Goal: Task Accomplishment & Management: Complete application form

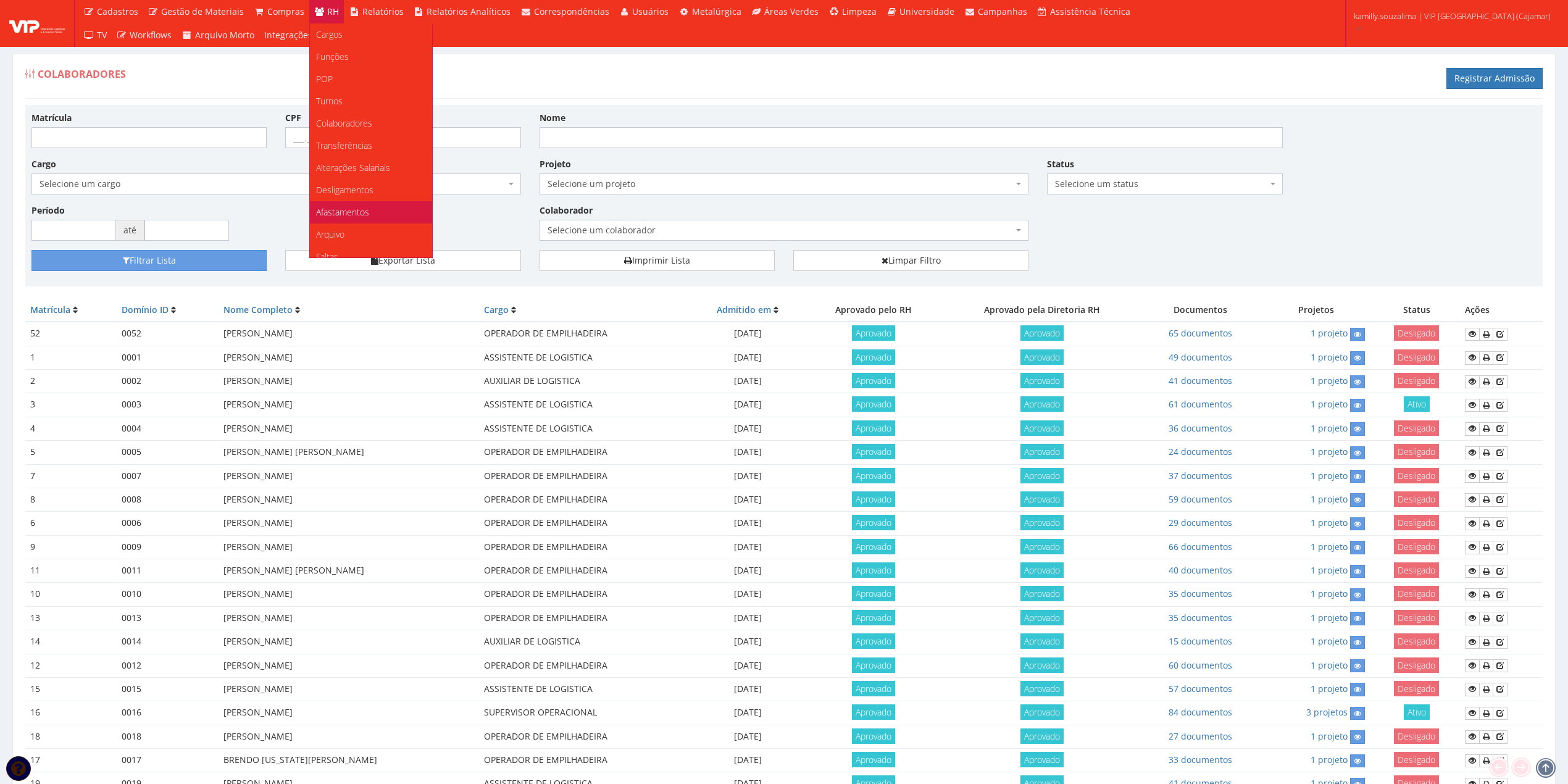
scroll to position [165, 0]
click at [352, 94] on link "Faltas" at bounding box center [370, 92] width 122 height 23
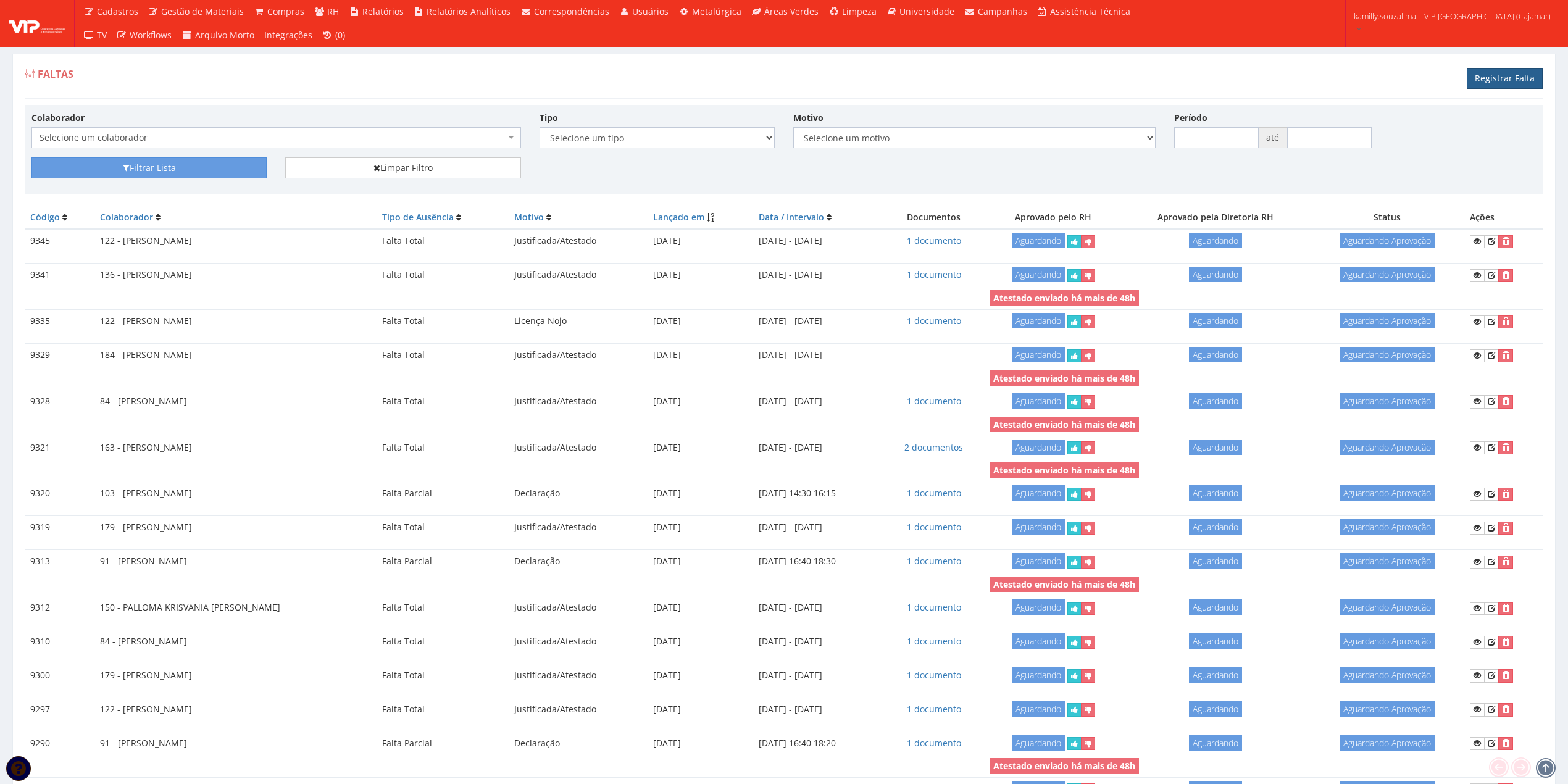
click at [1504, 70] on link "Registrar Falta" at bounding box center [1504, 78] width 76 height 21
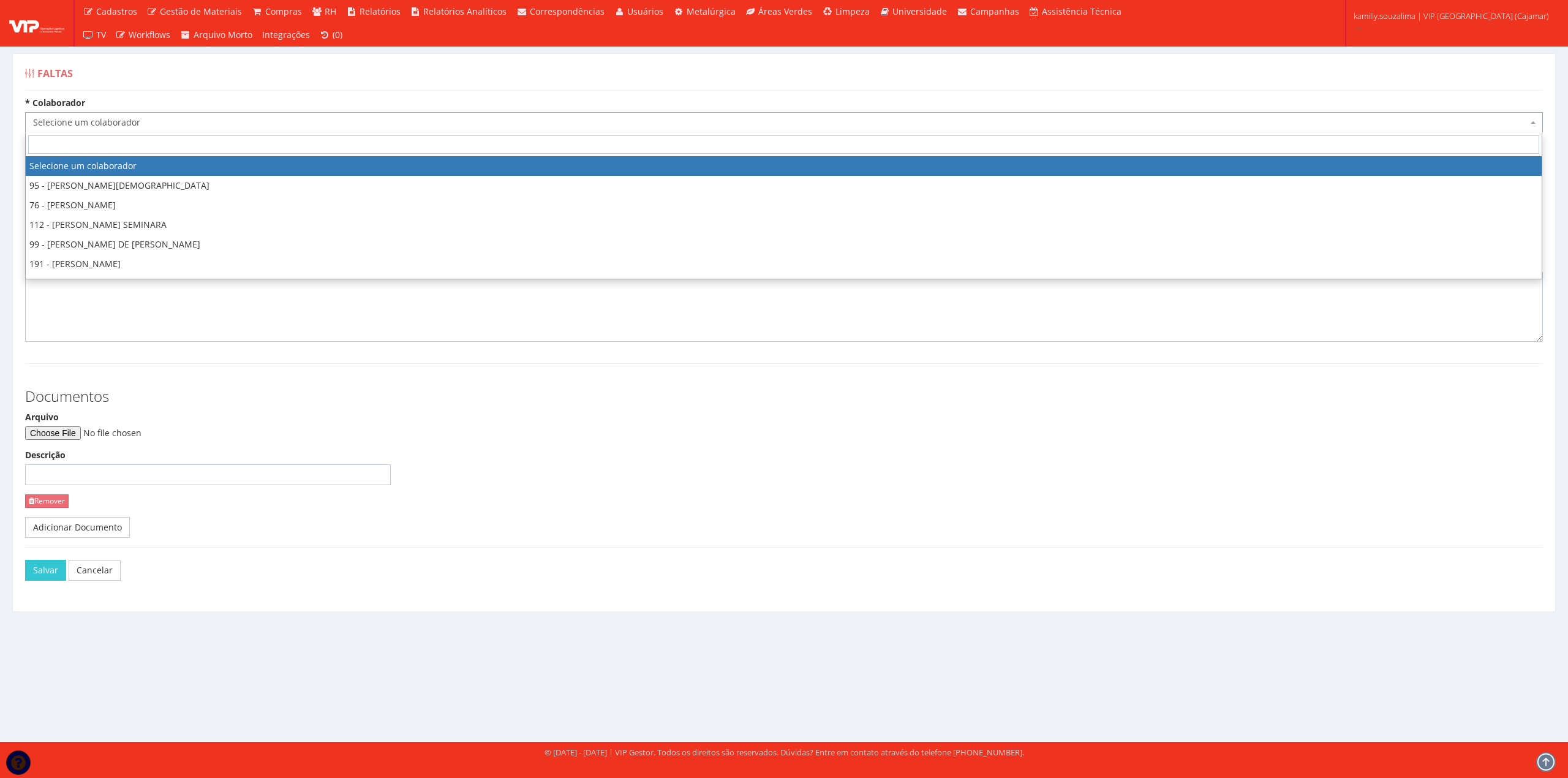
click at [156, 119] on span "Selecione um colaborador" at bounding box center [780, 122] width 1495 height 12
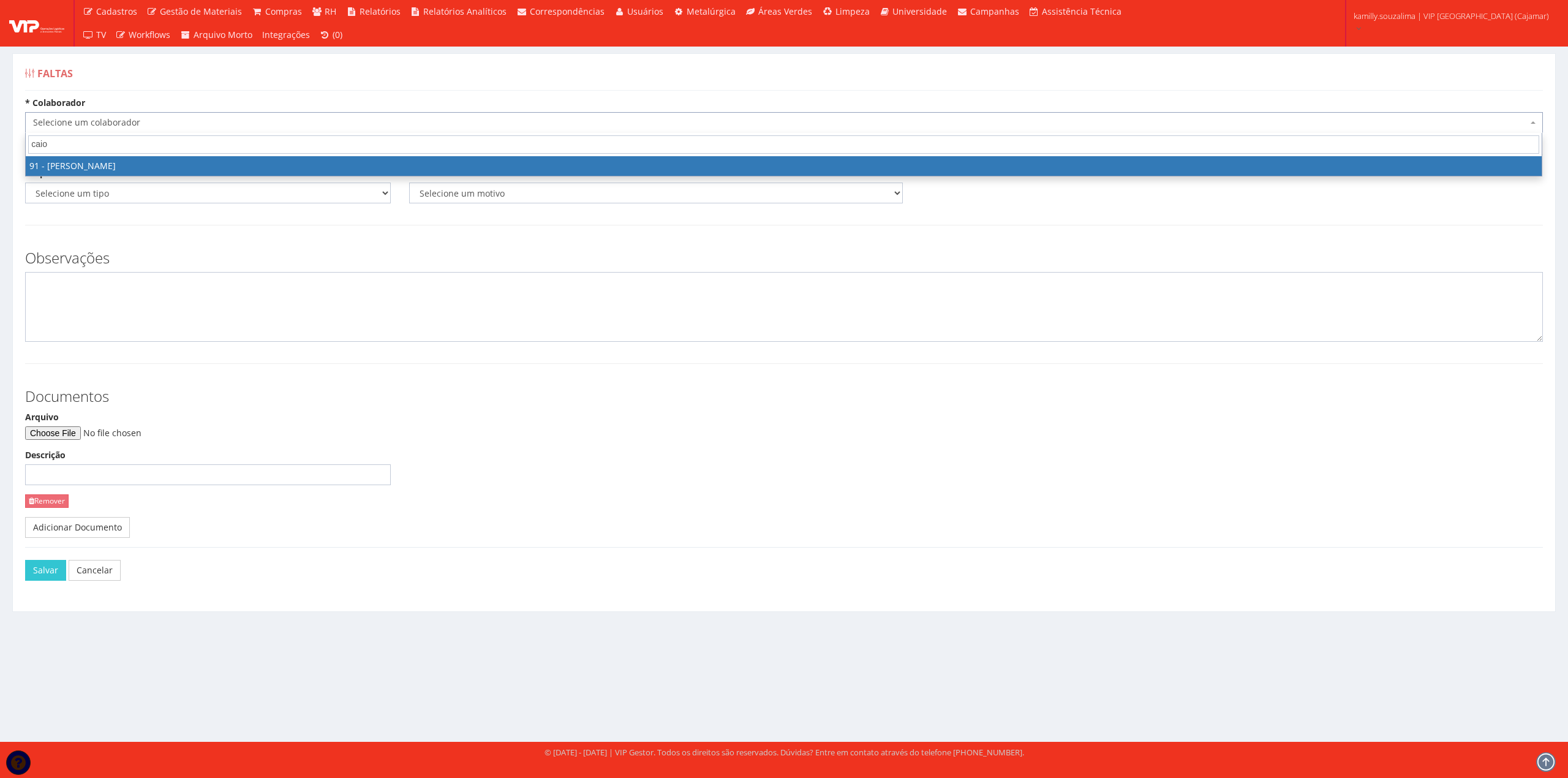
type input "caio"
select select "3371"
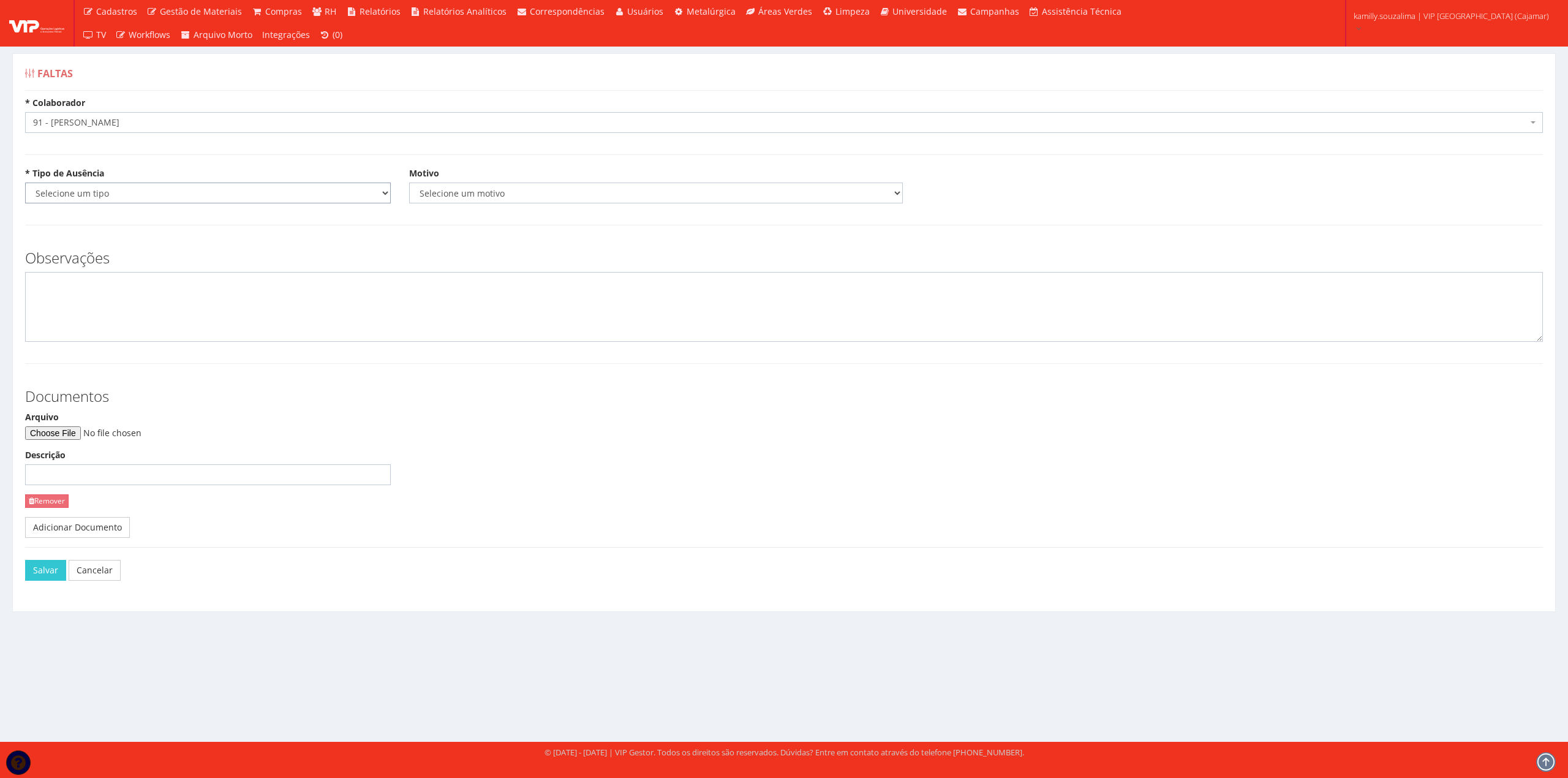
click at [125, 189] on select "Selecione um tipo Falta Total Falta Parcial Afastamento Férias" at bounding box center [208, 193] width 365 height 21
click at [230, 198] on select "Selecione um tipo Falta Total Falta Parcial Afastamento Férias" at bounding box center [208, 193] width 365 height 21
select select "parcial"
click at [25, 183] on select "Selecione um tipo Falta Total Falta Parcial Afastamento Férias" at bounding box center [208, 193] width 365 height 21
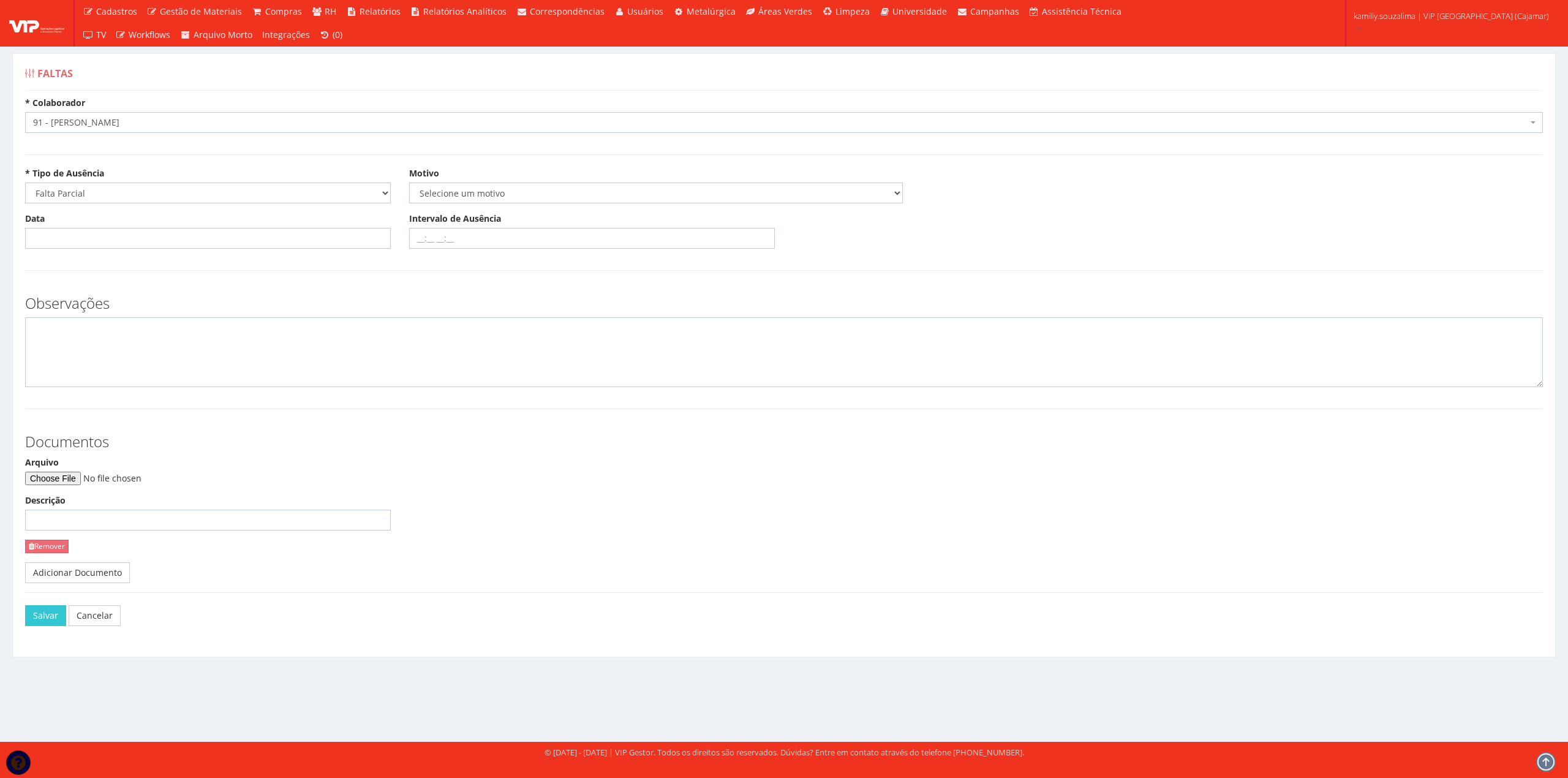
click at [555, 207] on div "* Tipo de Ausência Selecione um tipo Falta Total Falta Parcial Afastamento Féri…" at bounding box center [784, 189] width 1537 height 46
click at [547, 201] on select "Selecione um motivo Acidente Atestado Atraso Declaração Determinação Judicial D…" at bounding box center [656, 193] width 494 height 21
select select "declaracao"
click at [409, 183] on select "Selecione um motivo Acidente Atestado Atraso Declaração Determinação Judicial D…" at bounding box center [656, 193] width 494 height 21
click at [139, 239] on input "Data" at bounding box center [208, 239] width 365 height 21
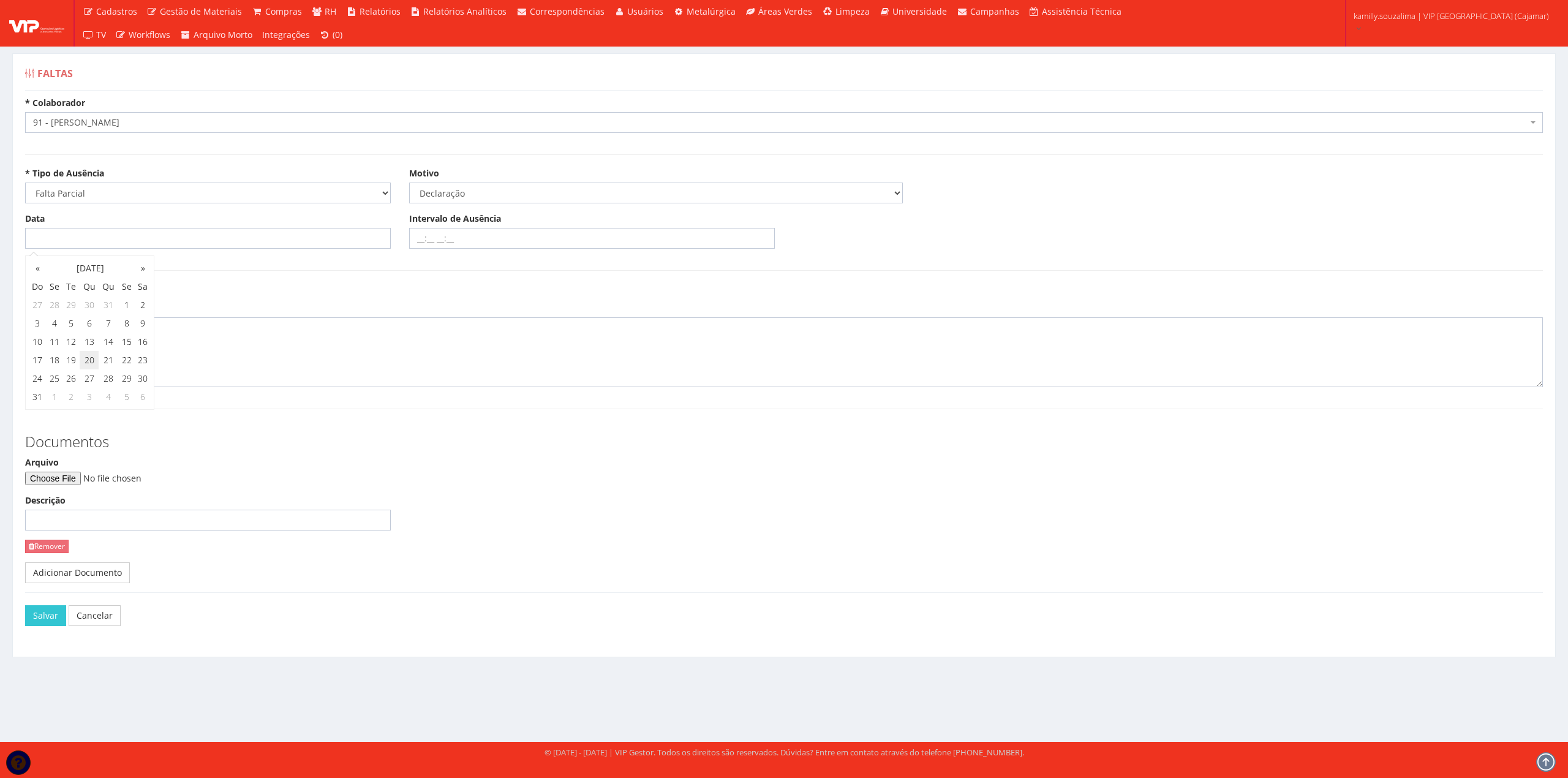
click at [82, 361] on td "20" at bounding box center [89, 360] width 19 height 19
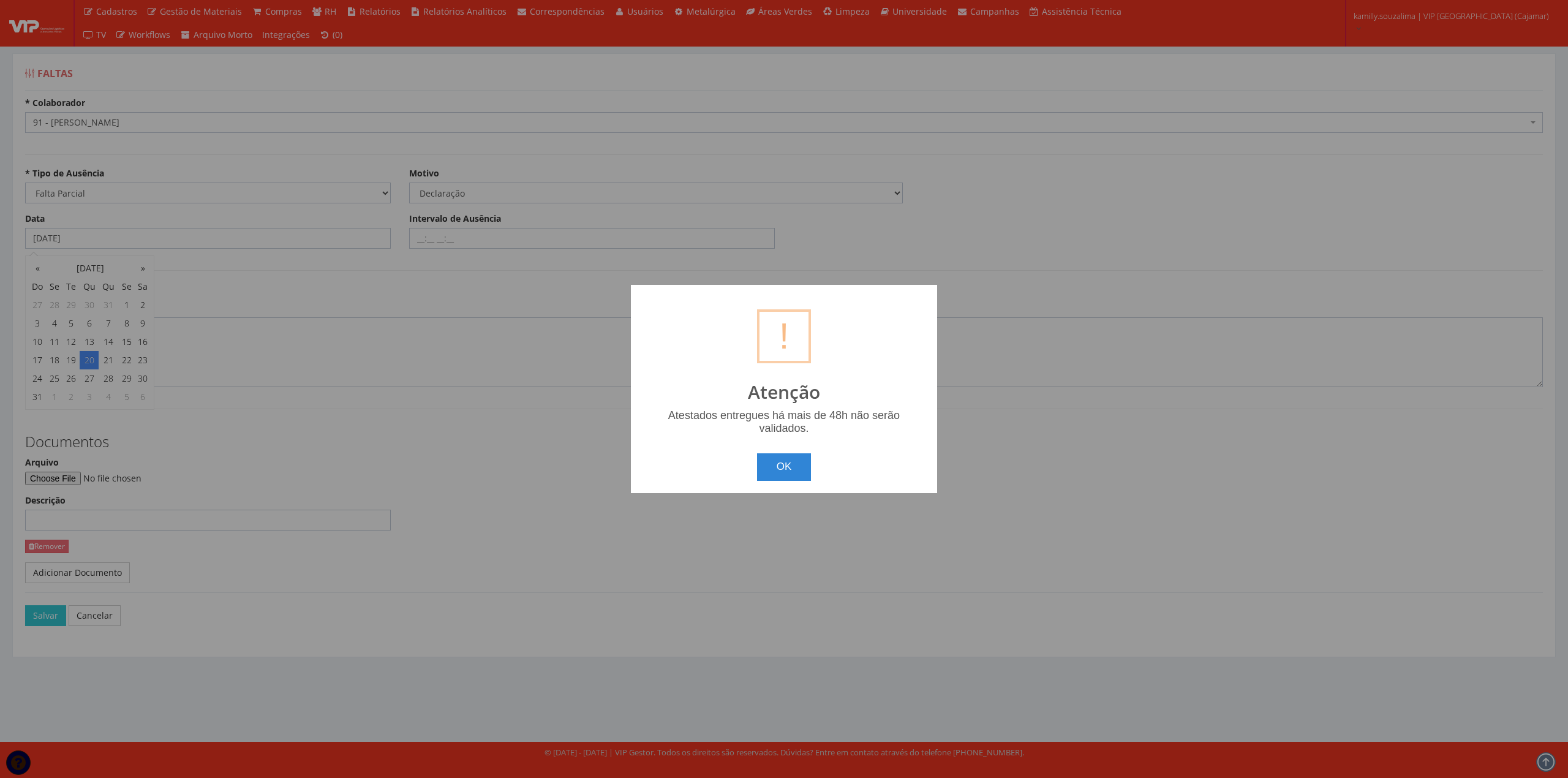
click at [773, 454] on div "OK Cancel" at bounding box center [784, 462] width 282 height 36
drag, startPoint x: 773, startPoint y: 457, endPoint x: 763, endPoint y: 446, distance: 14.9
click at [772, 455] on button "OK" at bounding box center [784, 467] width 54 height 27
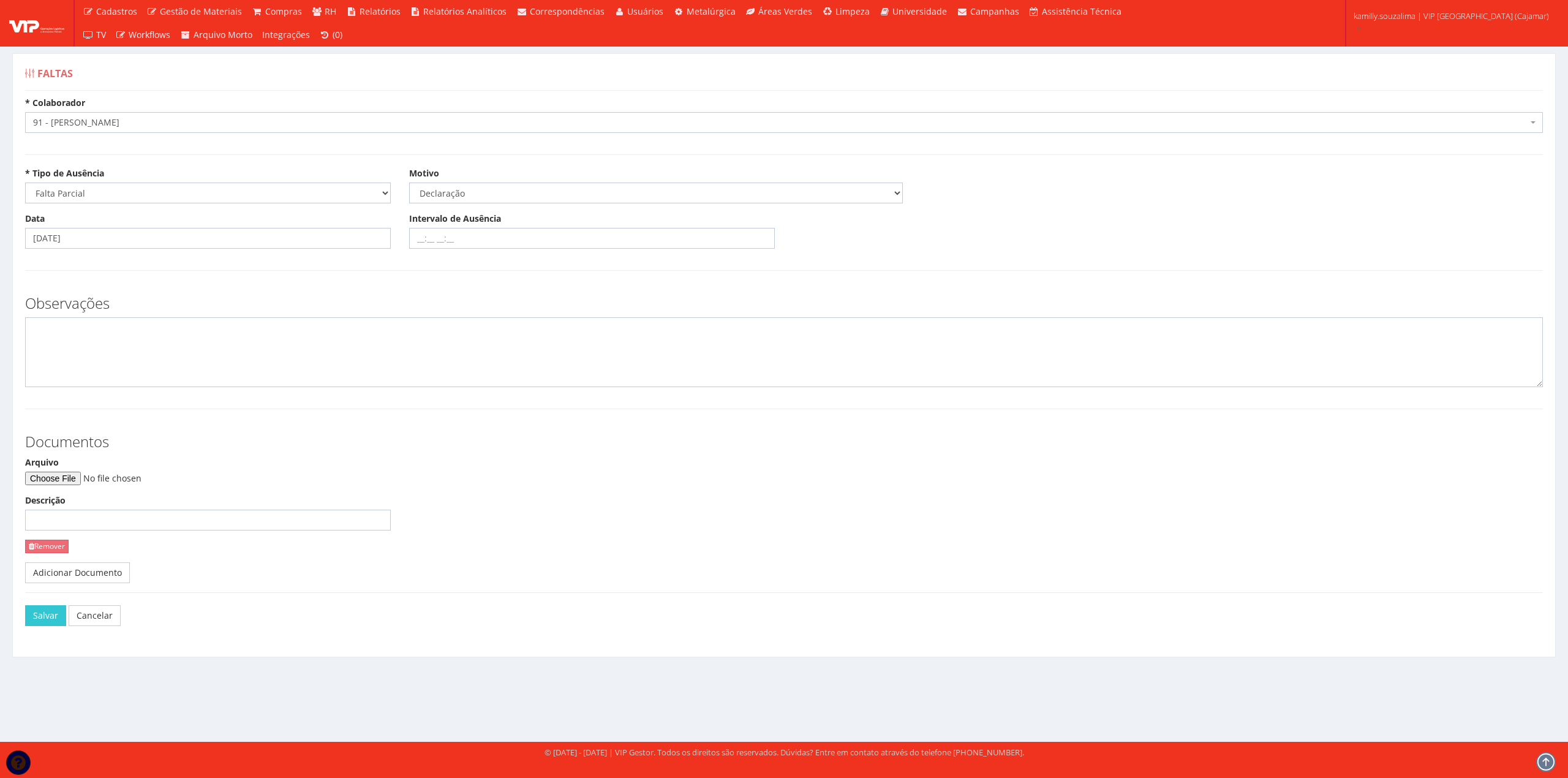
drag, startPoint x: 119, startPoint y: 263, endPoint x: 125, endPoint y: 248, distance: 16.2
click at [122, 261] on form "* Colaborador Selecione um colaborador 95 - ADRIANE NEVES JESUS 76 - ADRIANO SI…" at bounding box center [784, 372] width 1518 height 551
click at [115, 233] on input "[DATE]" at bounding box center [208, 239] width 365 height 21
click at [50, 374] on td "25" at bounding box center [54, 378] width 16 height 19
type input "[DATE]"
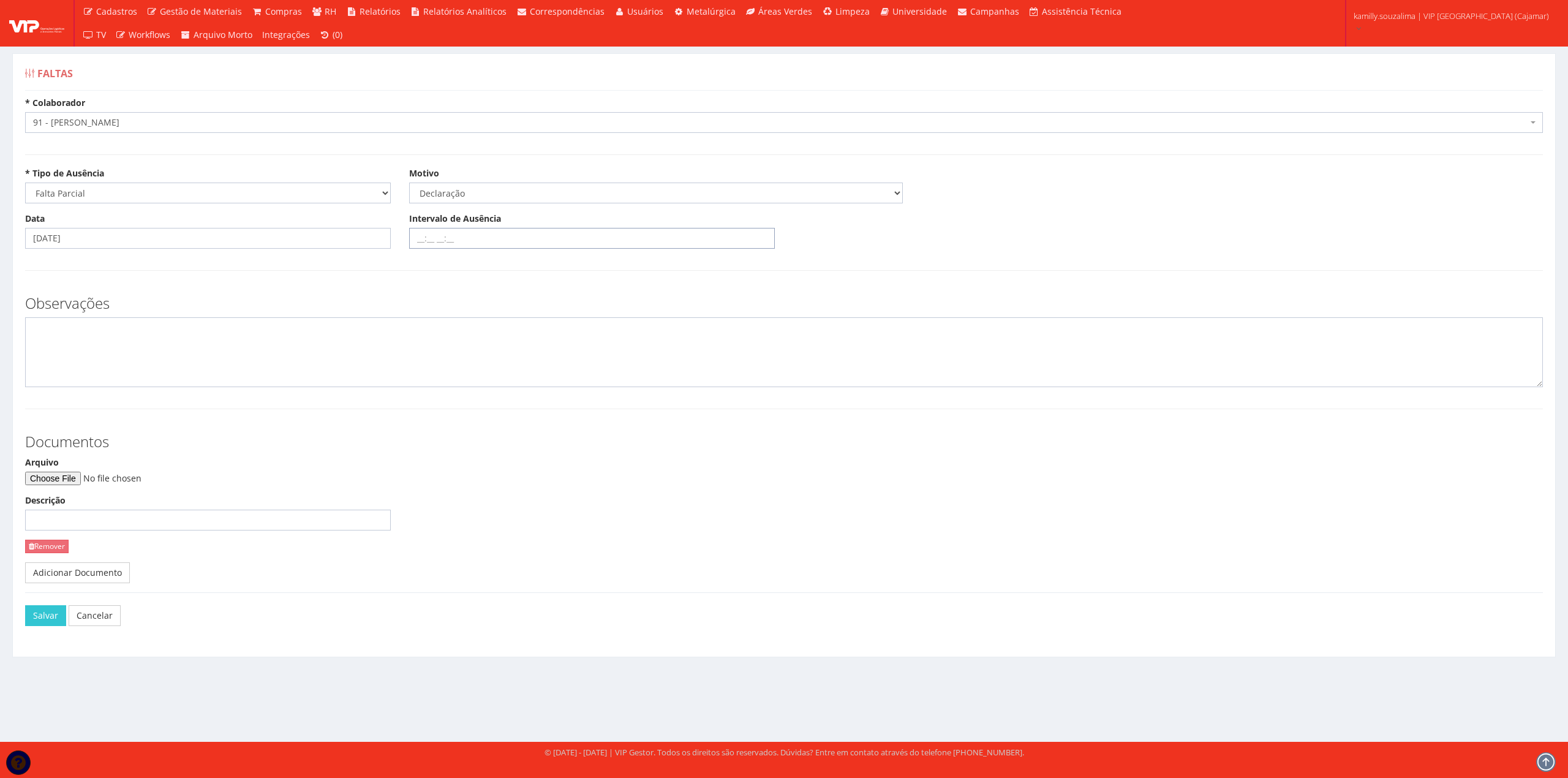
click at [474, 240] on input "Intervalo de Ausência" at bounding box center [592, 239] width 365 height 21
type input "17:30 18:00"
click at [74, 486] on div "Arquivo Descrição Remover" at bounding box center [207, 509] width 384 height 106
click at [57, 476] on input "Arquivo" at bounding box center [108, 479] width 166 height 13
type input "C:\fakepath\WhatsApp Image 2025-08-26 at 15.59.22.jpeg"
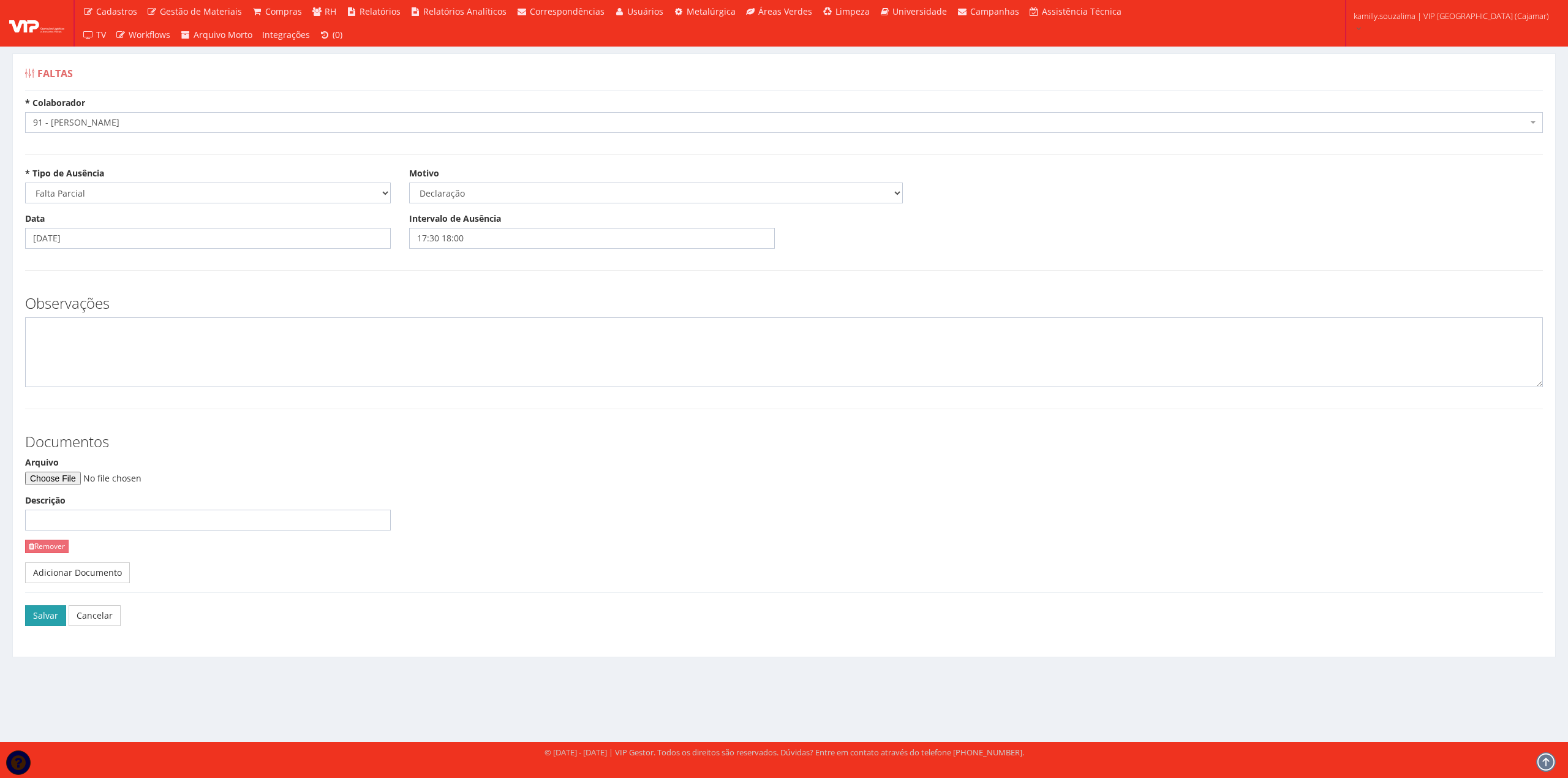
click at [47, 618] on button "Salvar" at bounding box center [45, 616] width 41 height 21
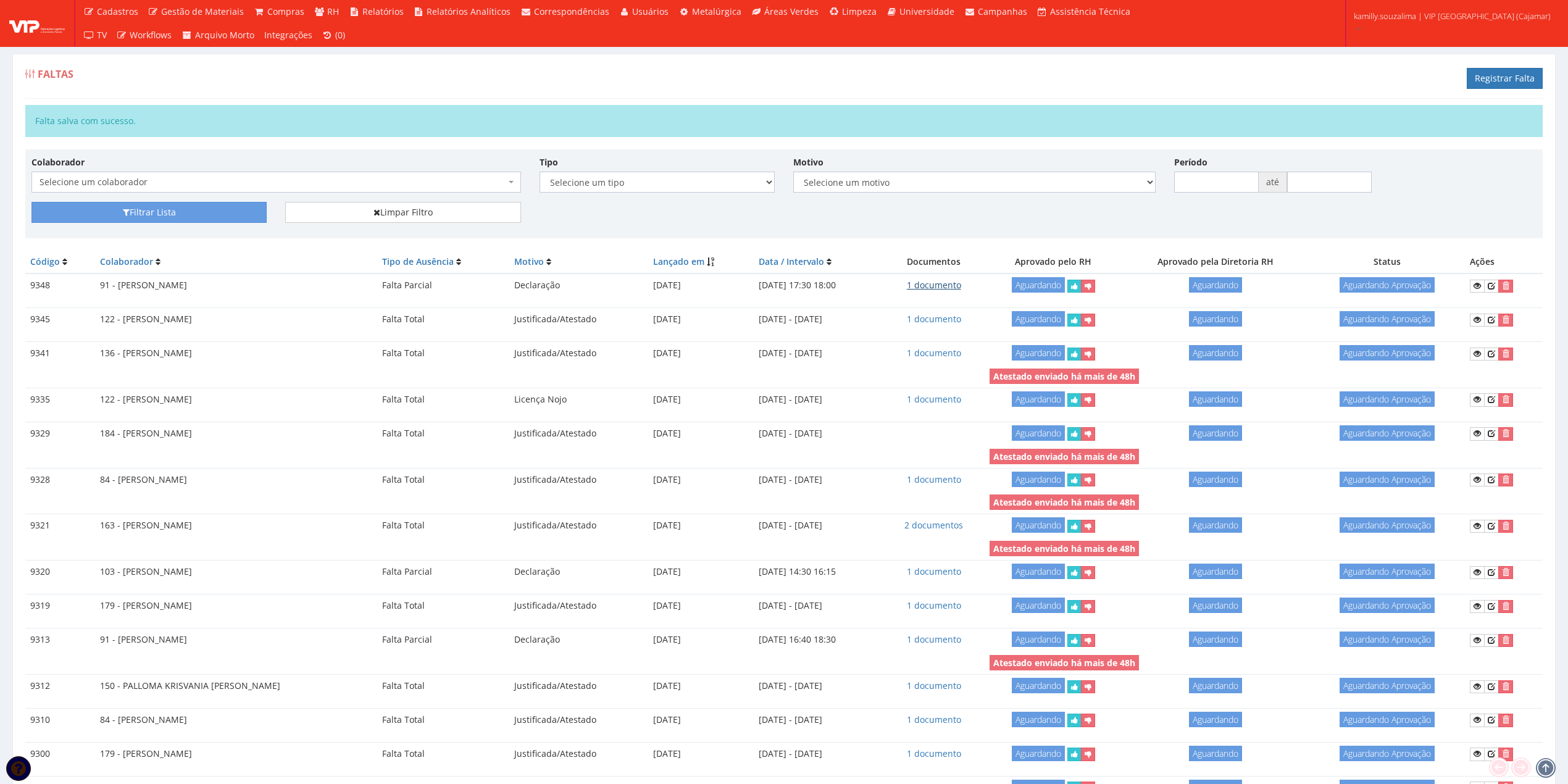
click at [931, 289] on link "1 documento" at bounding box center [934, 285] width 54 height 12
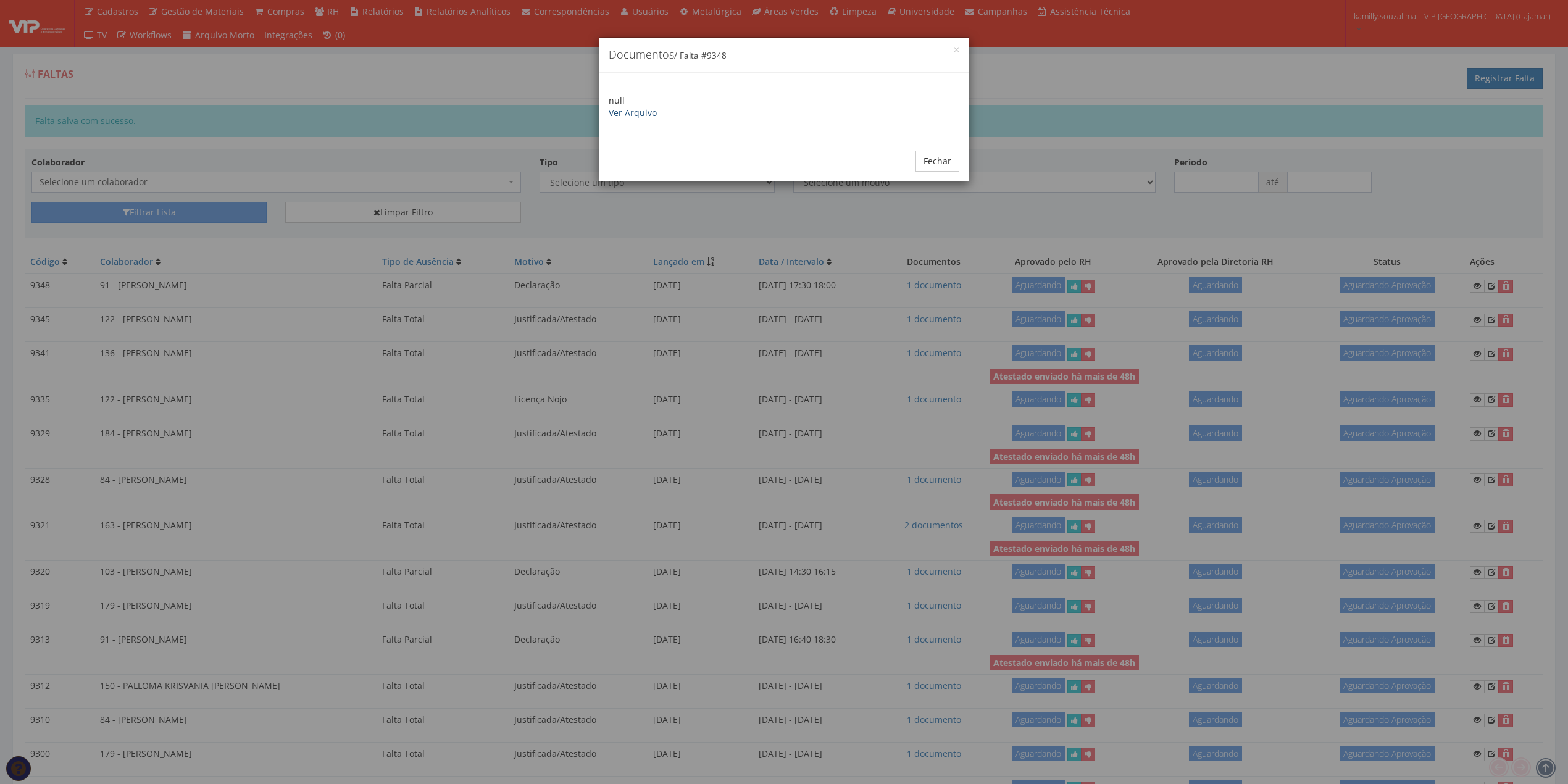
click at [616, 114] on link "Ver Arquivo" at bounding box center [633, 113] width 48 height 12
click at [924, 161] on button "Fechar" at bounding box center [937, 161] width 44 height 21
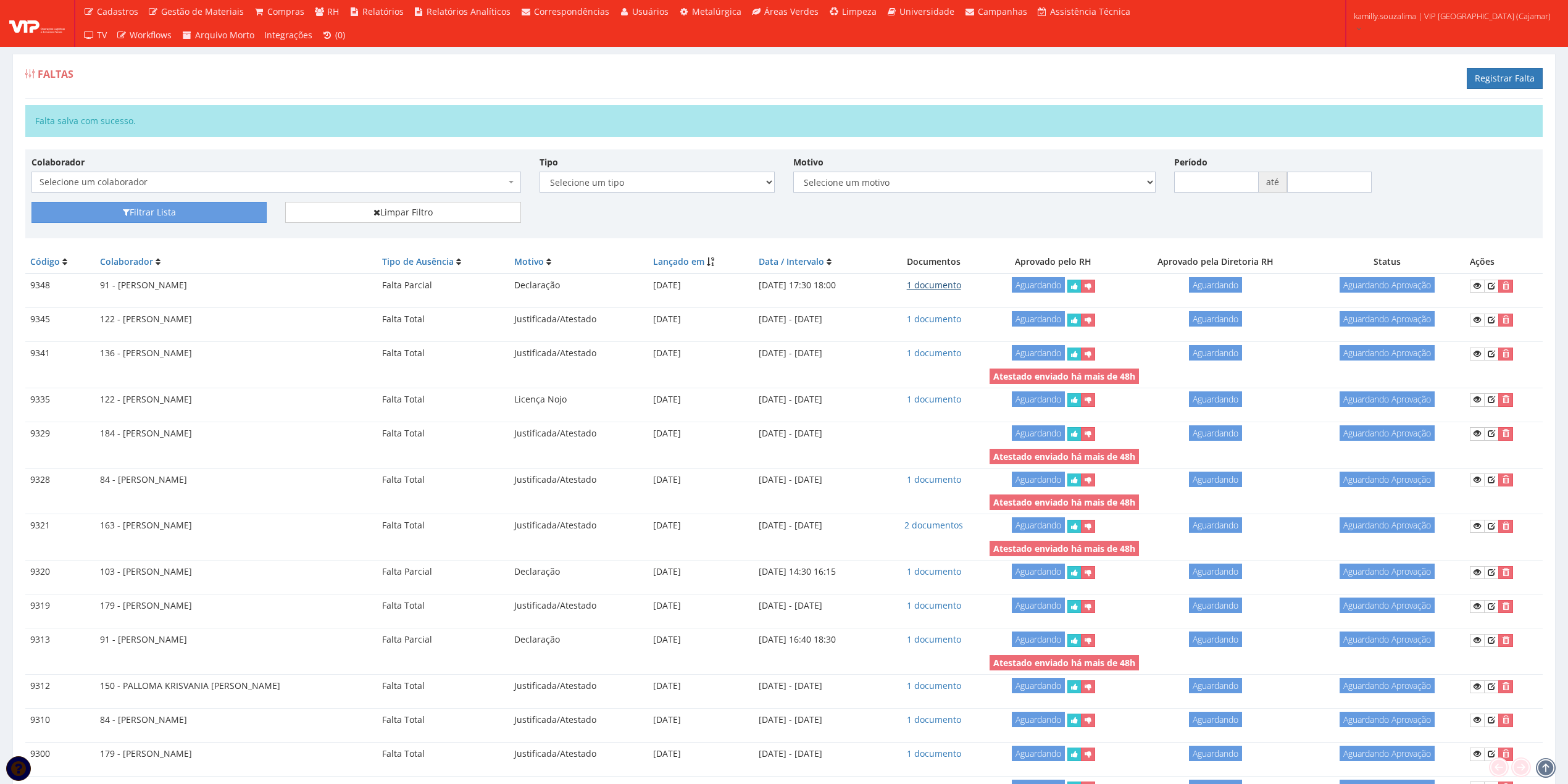
click at [944, 289] on link "1 documento" at bounding box center [934, 285] width 54 height 12
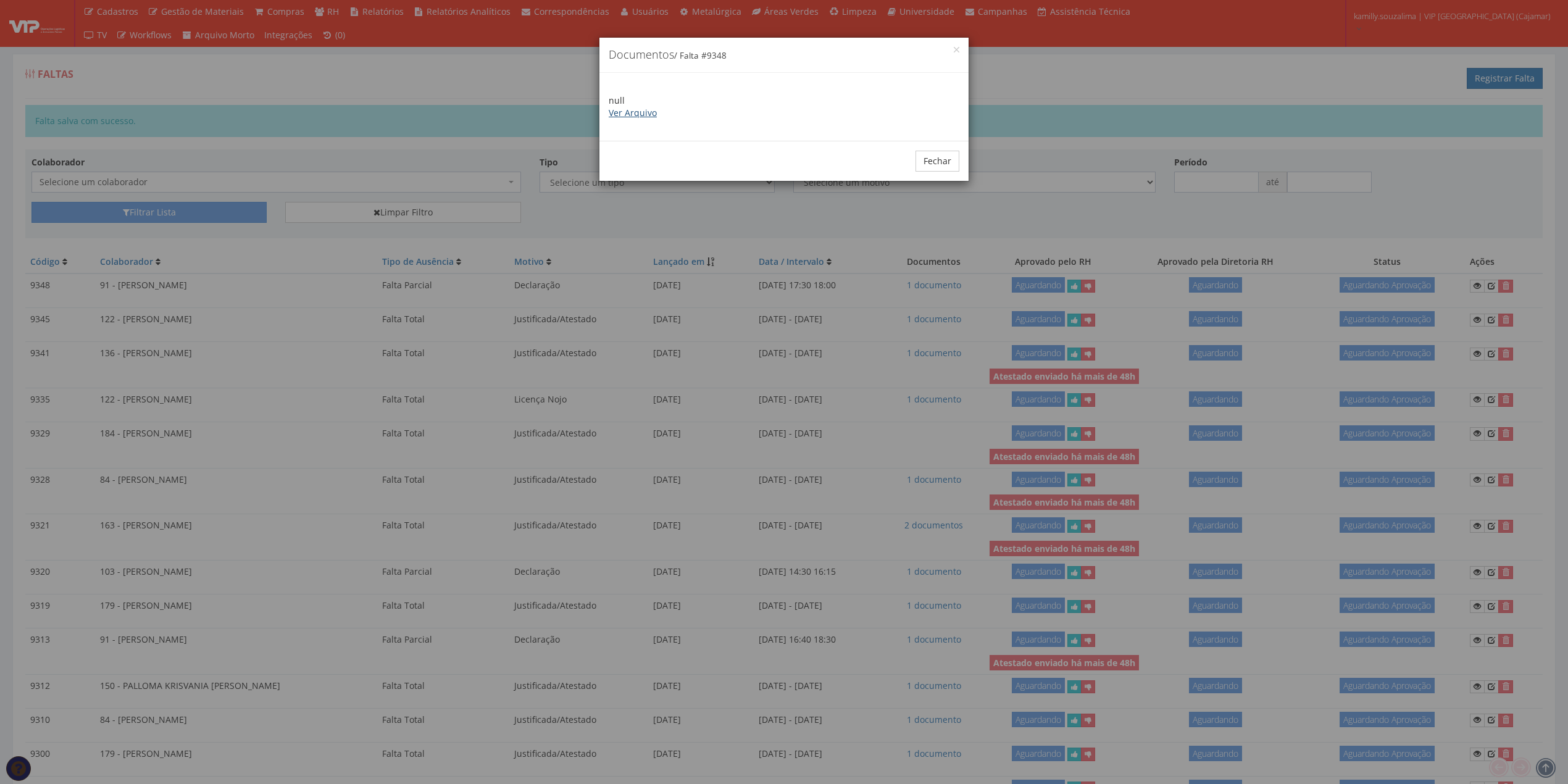
click at [632, 116] on link "Ver Arquivo" at bounding box center [633, 113] width 48 height 12
click at [938, 161] on button "Fechar" at bounding box center [937, 161] width 44 height 21
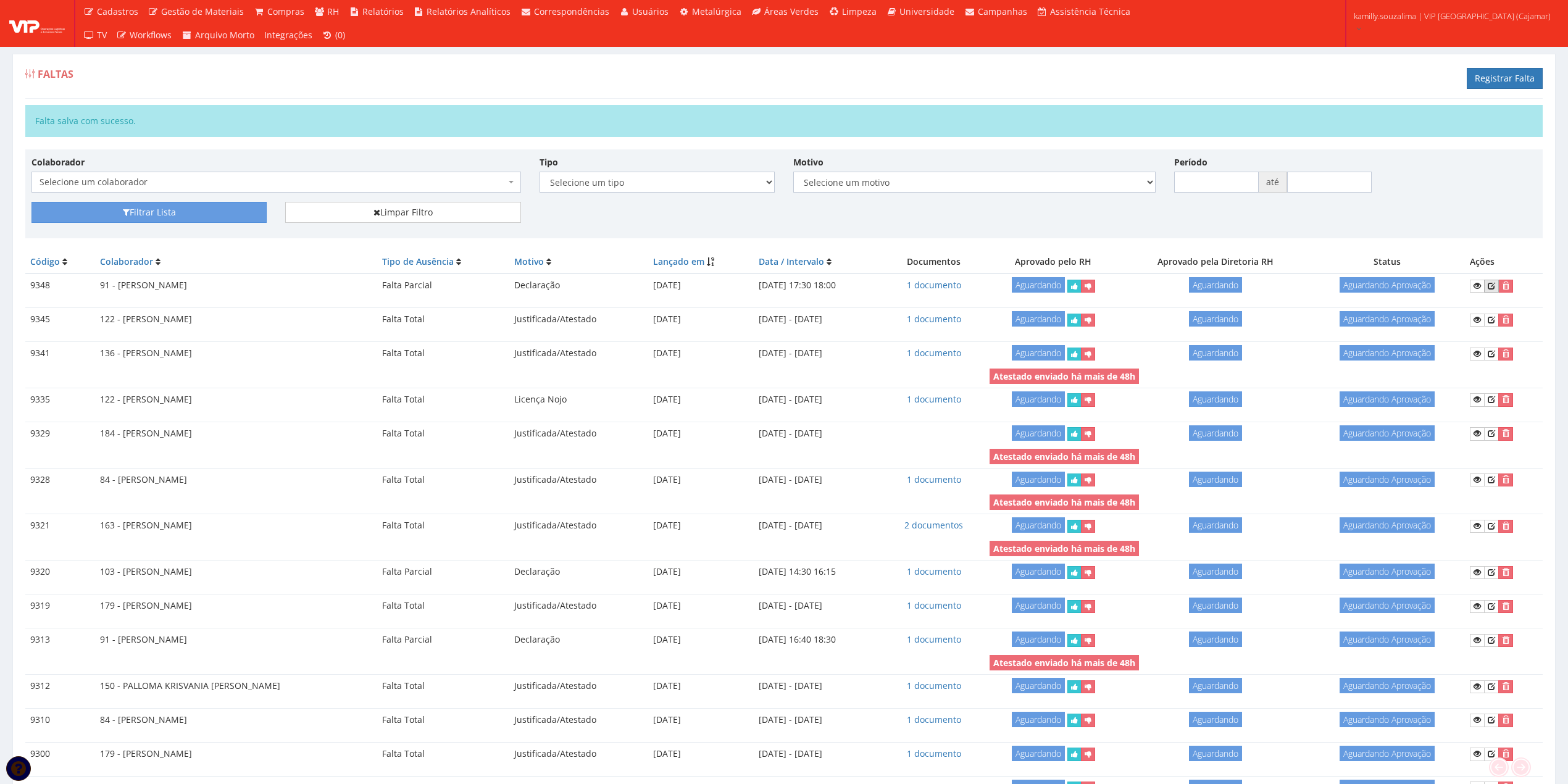
click at [1490, 287] on icon at bounding box center [1491, 286] width 8 height 9
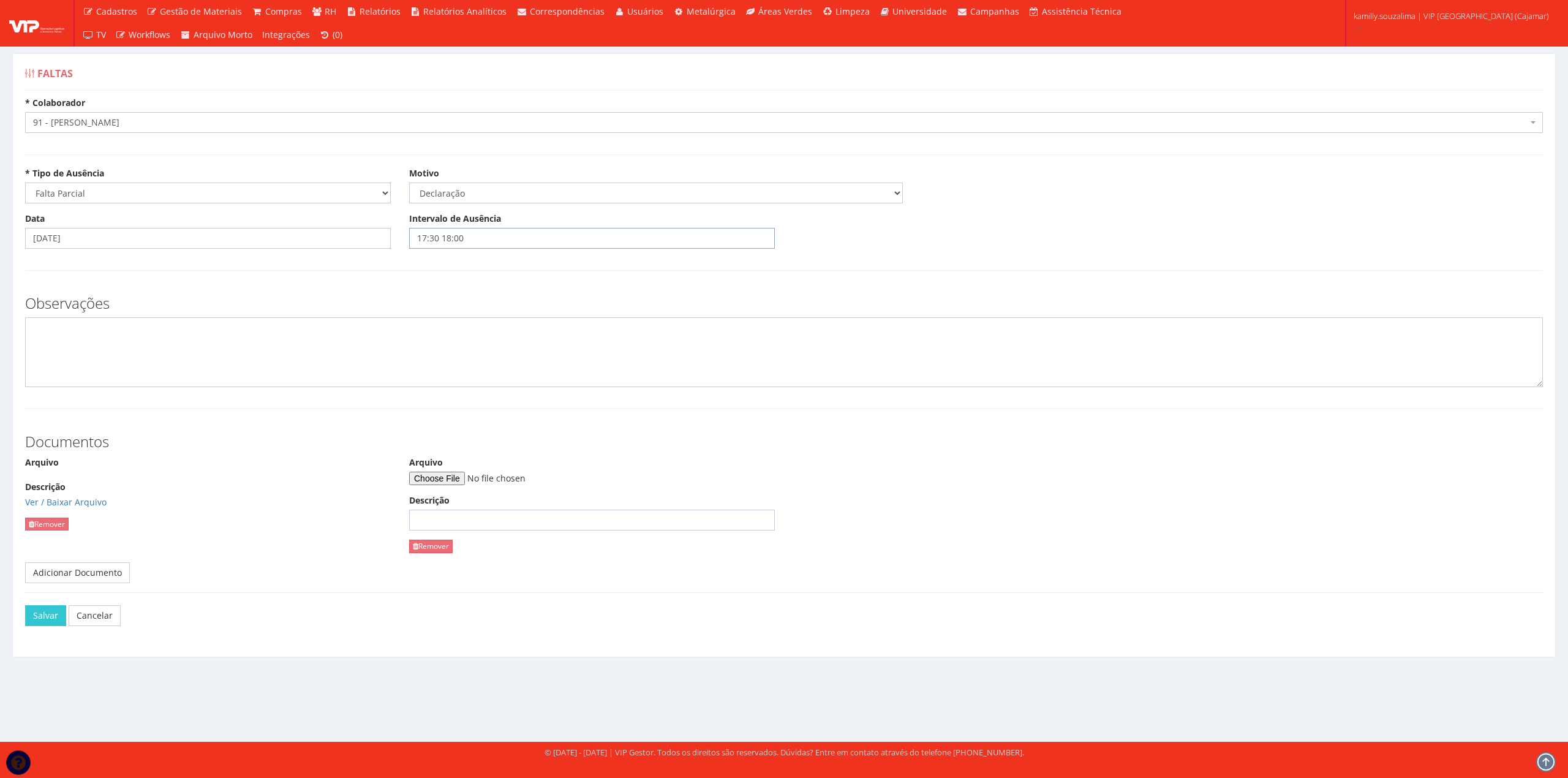
drag, startPoint x: 437, startPoint y: 236, endPoint x: 394, endPoint y: 239, distance: 43.1
click at [397, 242] on div "Data [DATE] Intervalo de Ausência 17:30 18:00" at bounding box center [784, 235] width 1537 height 46
click at [478, 236] on input "17:00 18:00" at bounding box center [592, 239] width 365 height 21
type input "17:00 18:30"
drag, startPoint x: 34, startPoint y: 617, endPoint x: 5, endPoint y: 630, distance: 31.8
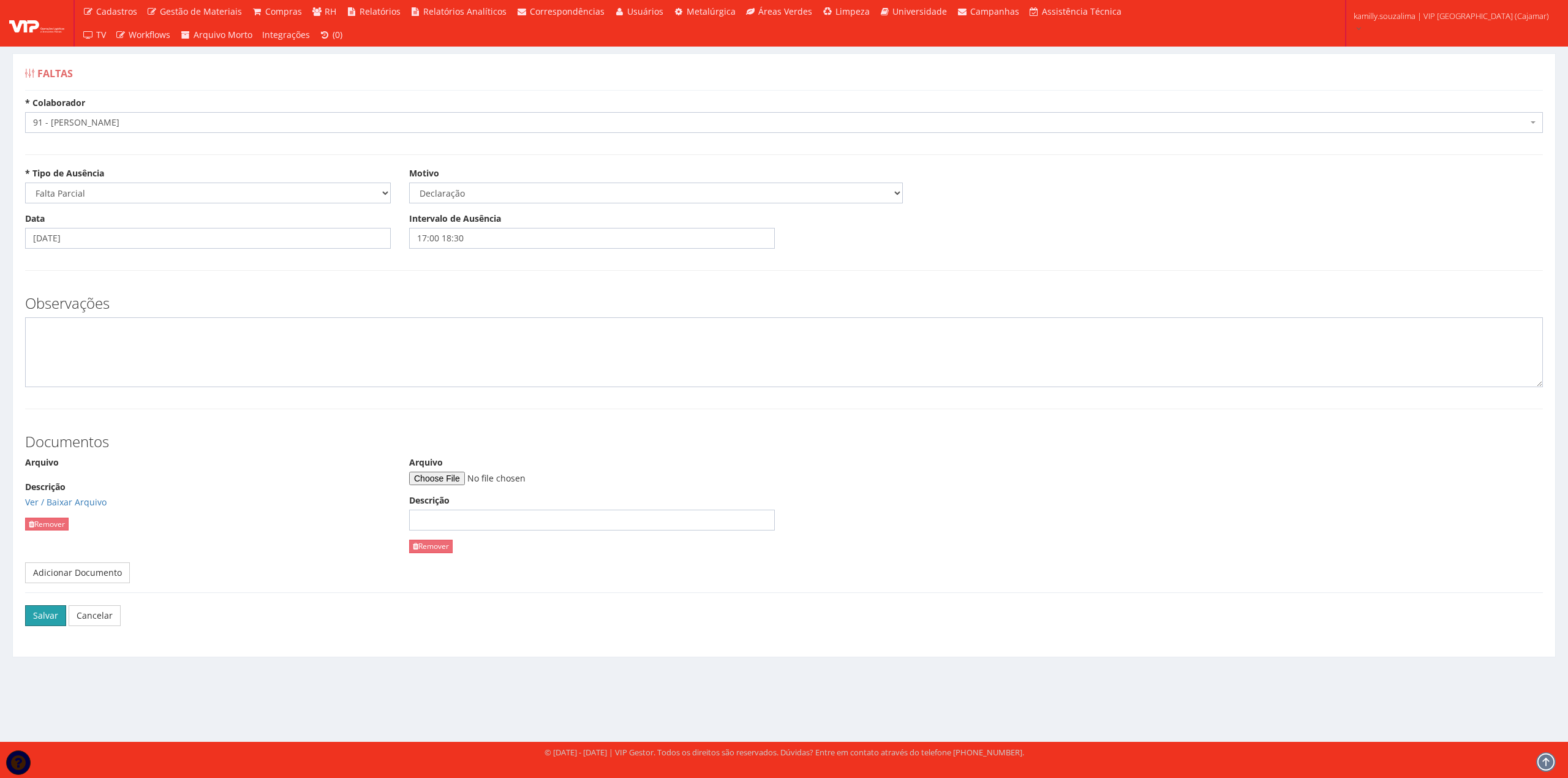
click at [18, 625] on div "[PERSON_NAME]" at bounding box center [784, 615] width 1537 height 46
click at [48, 615] on button "Salvar" at bounding box center [45, 616] width 41 height 21
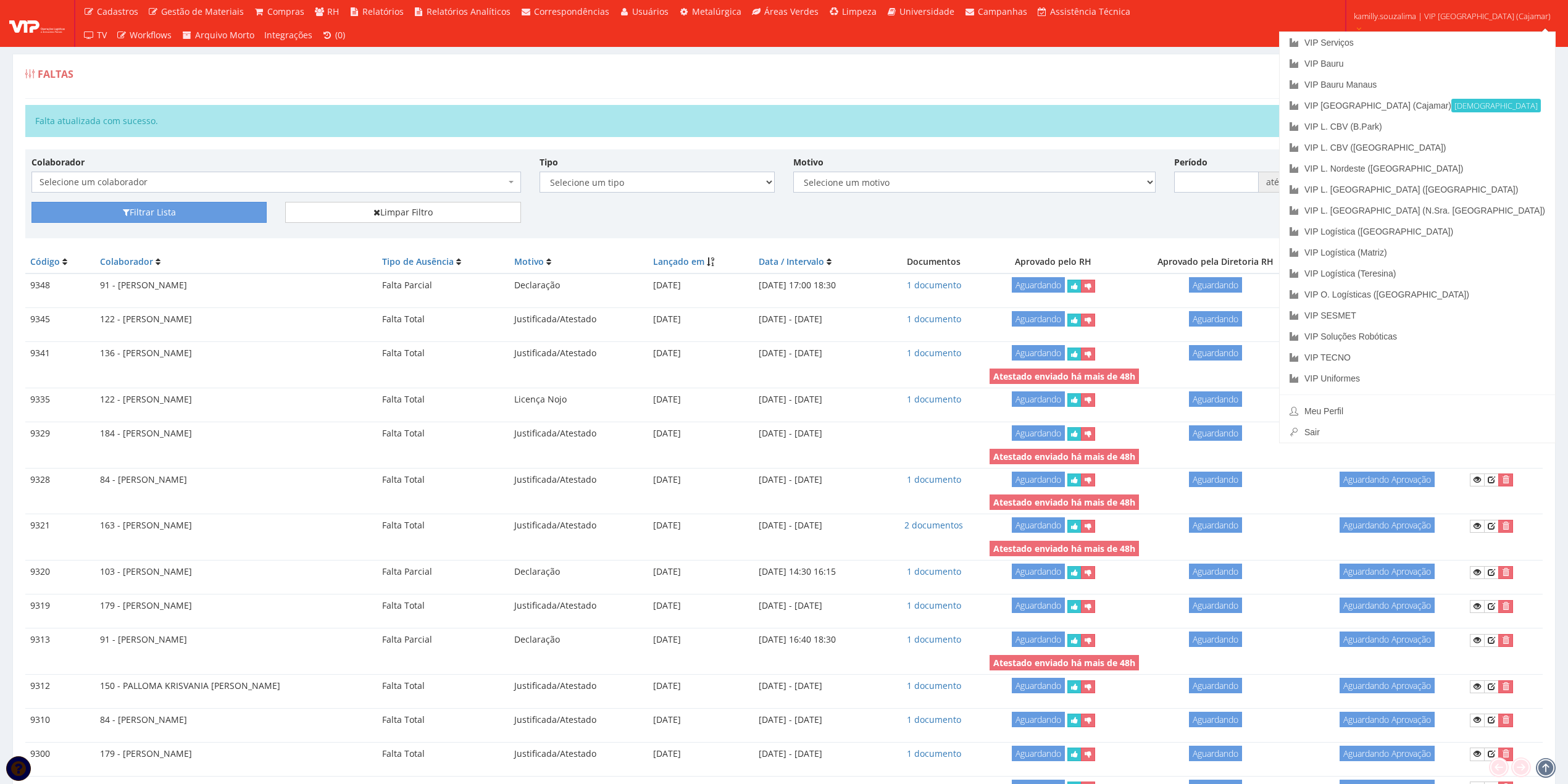
click at [1323, 74] on div "Faltas Registrar Falta" at bounding box center [784, 80] width 1517 height 37
click at [1356, 80] on div "Faltas Registrar Falta" at bounding box center [784, 80] width 1517 height 37
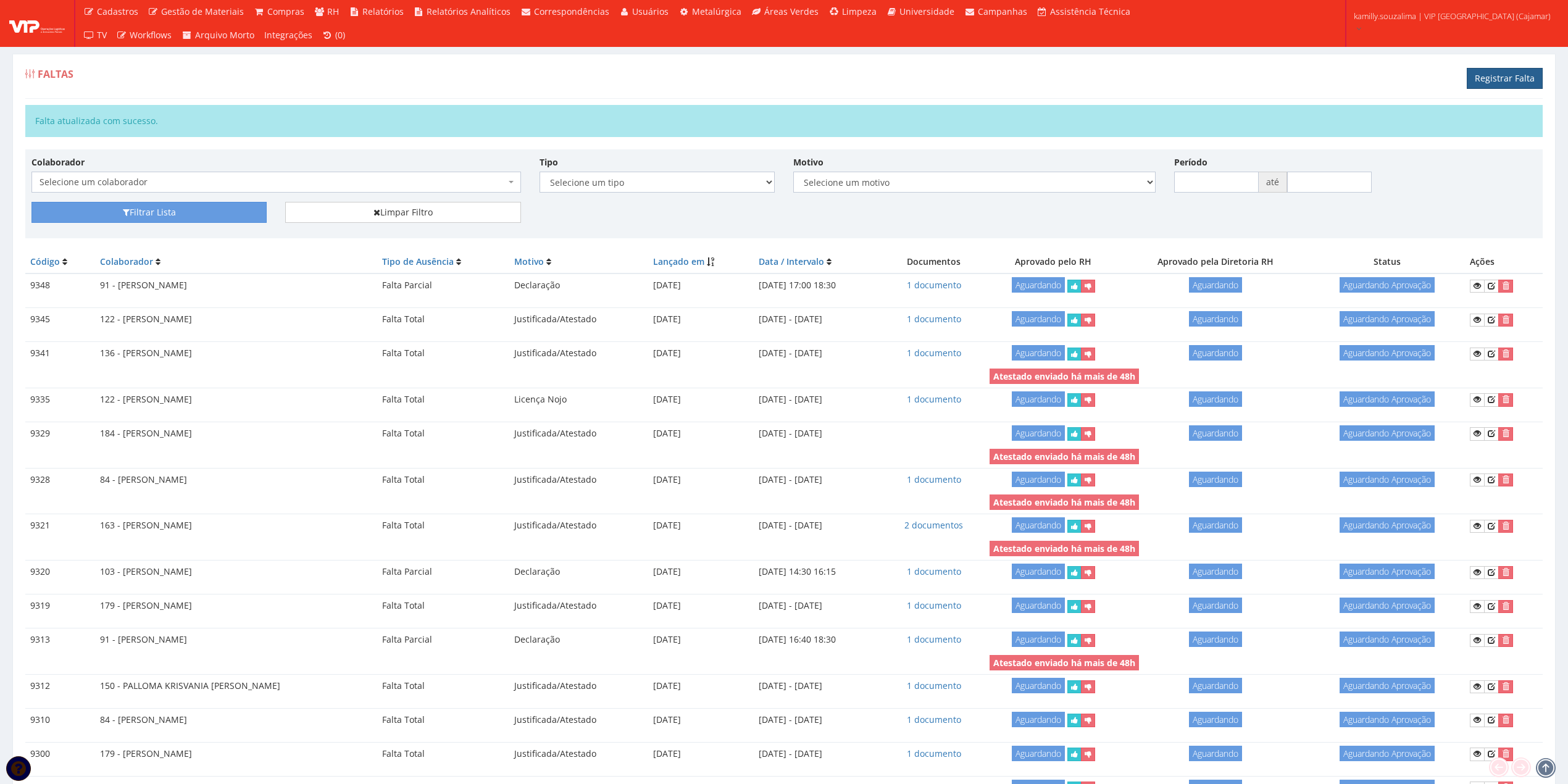
click at [1519, 79] on link "Registrar Falta" at bounding box center [1504, 78] width 76 height 21
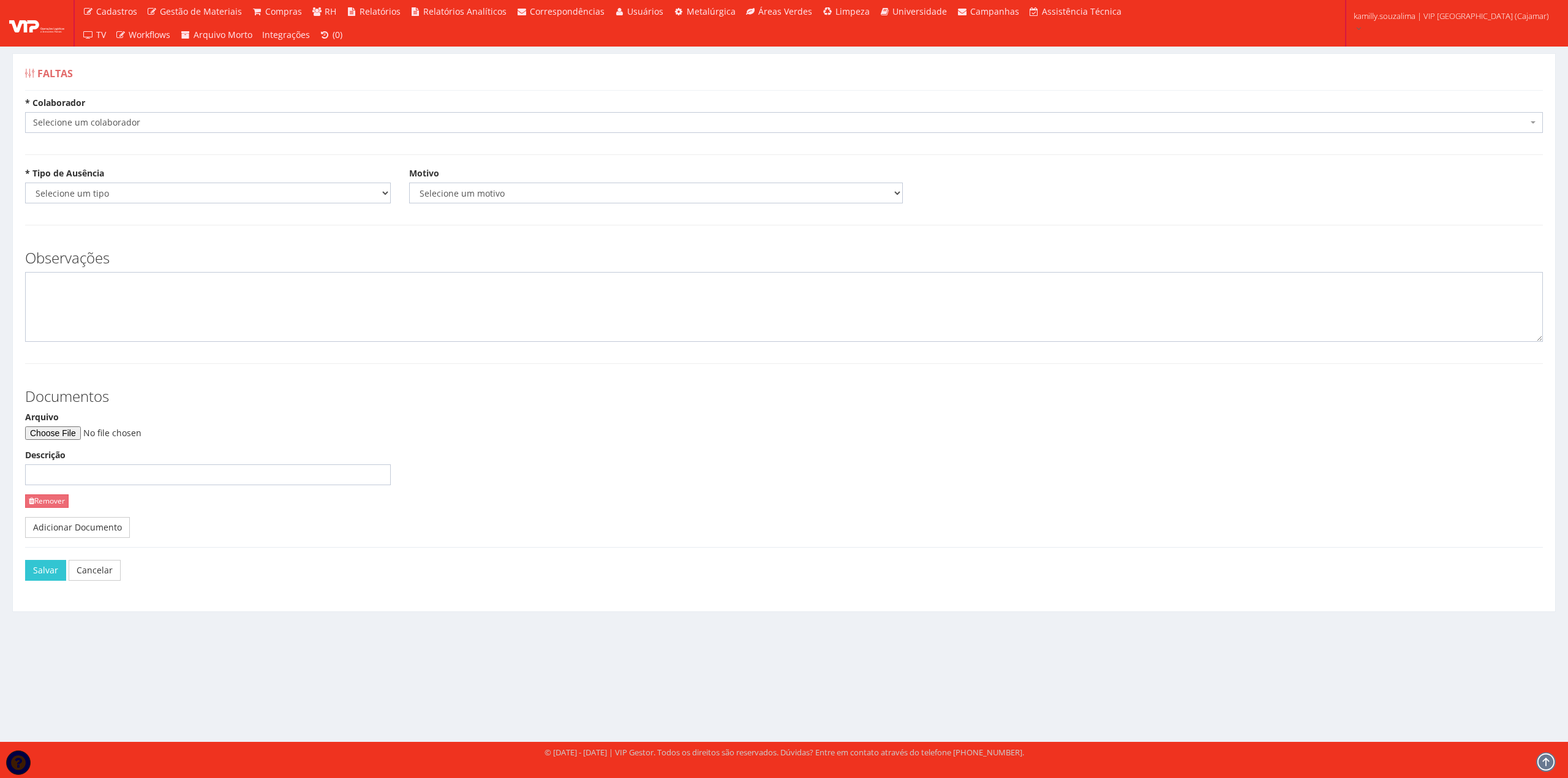
click at [183, 122] on span "Selecione um colaborador" at bounding box center [780, 122] width 1495 height 12
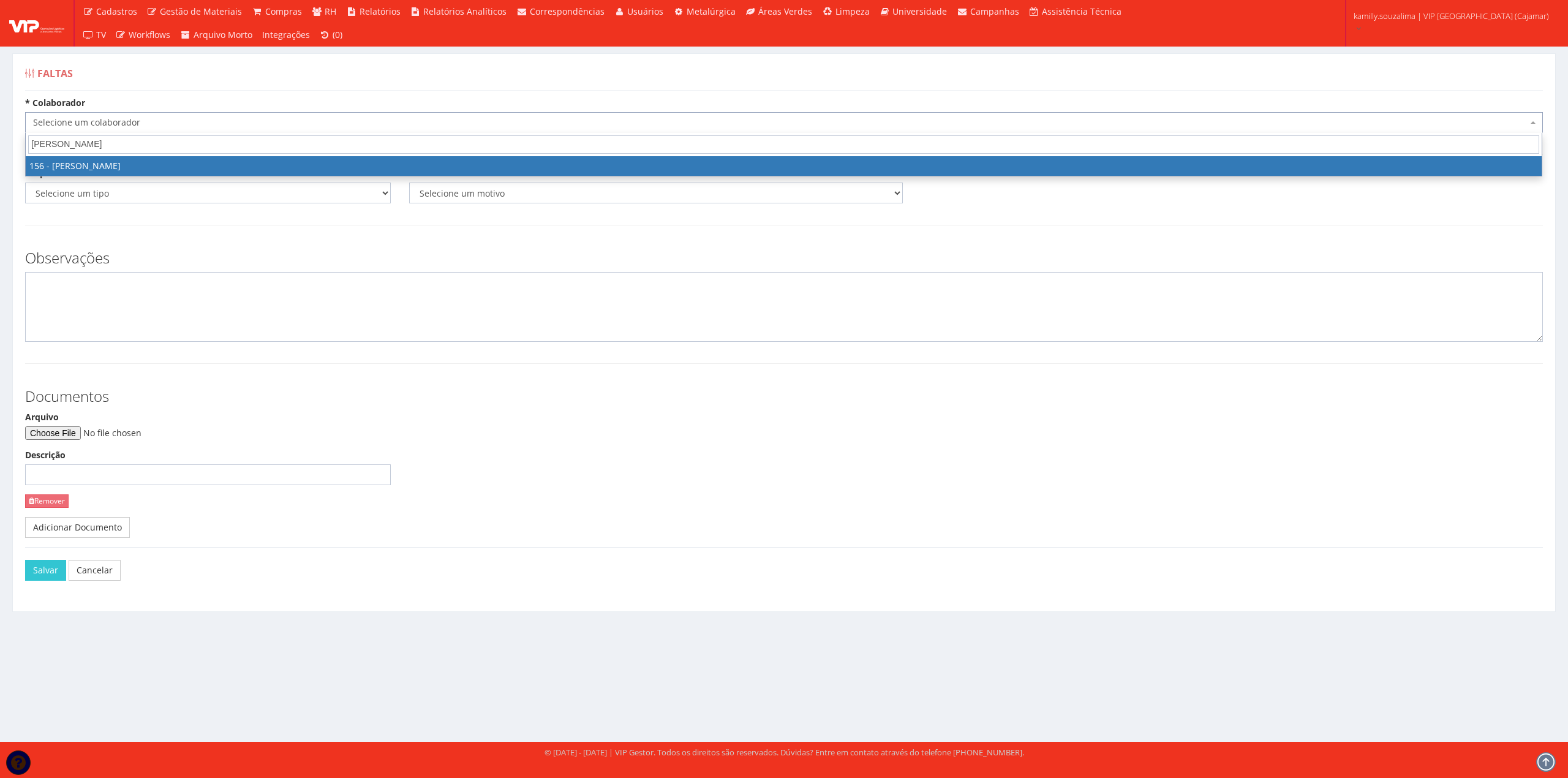
type input "[PERSON_NAME]"
select select "3965"
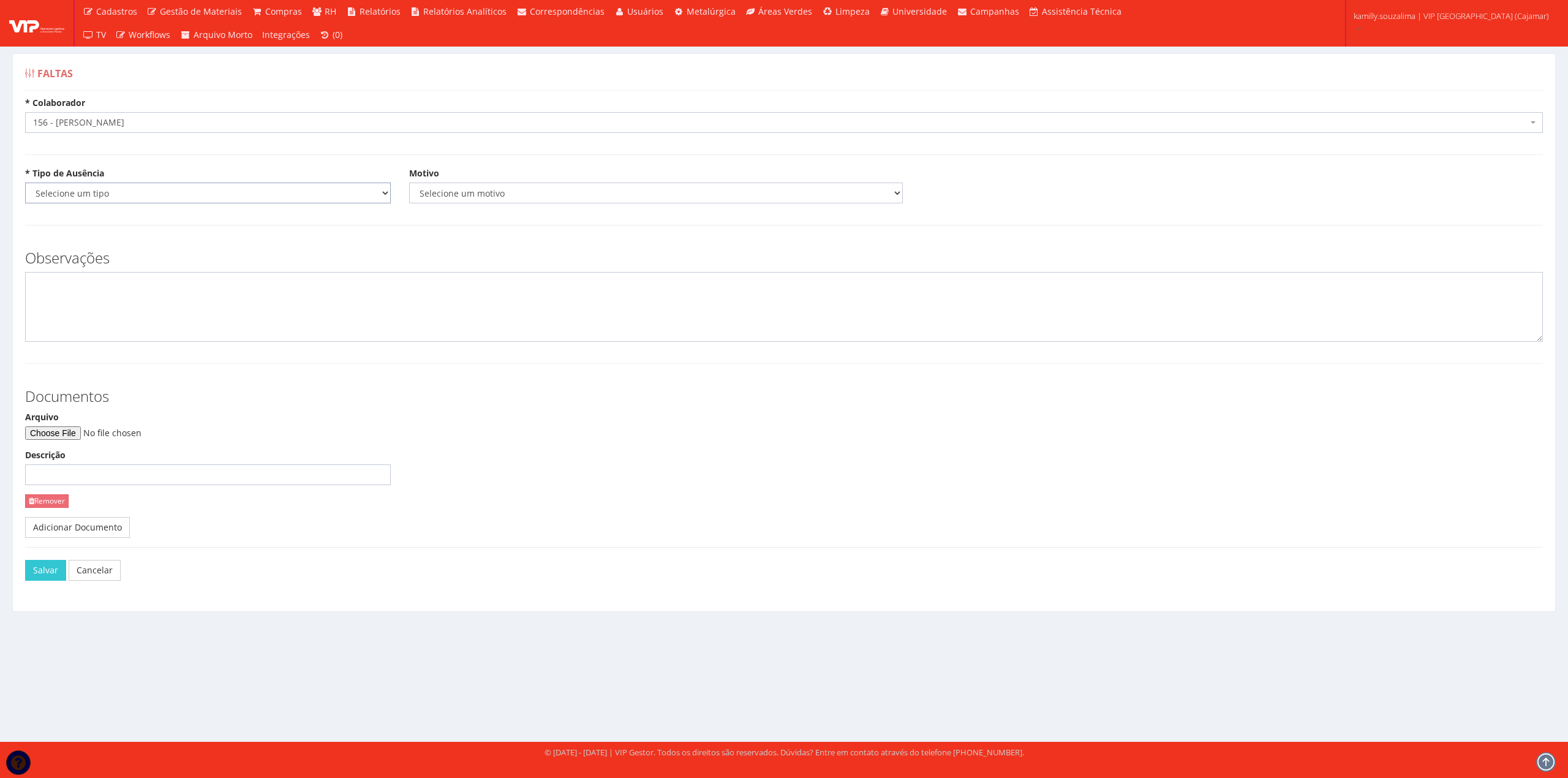
click at [112, 199] on select "Selecione um tipo Falta Total Falta Parcial Afastamento Férias" at bounding box center [208, 193] width 365 height 21
select select "total"
click at [25, 183] on select "Selecione um tipo Falta Total Falta Parcial Afastamento Férias" at bounding box center [208, 193] width 365 height 21
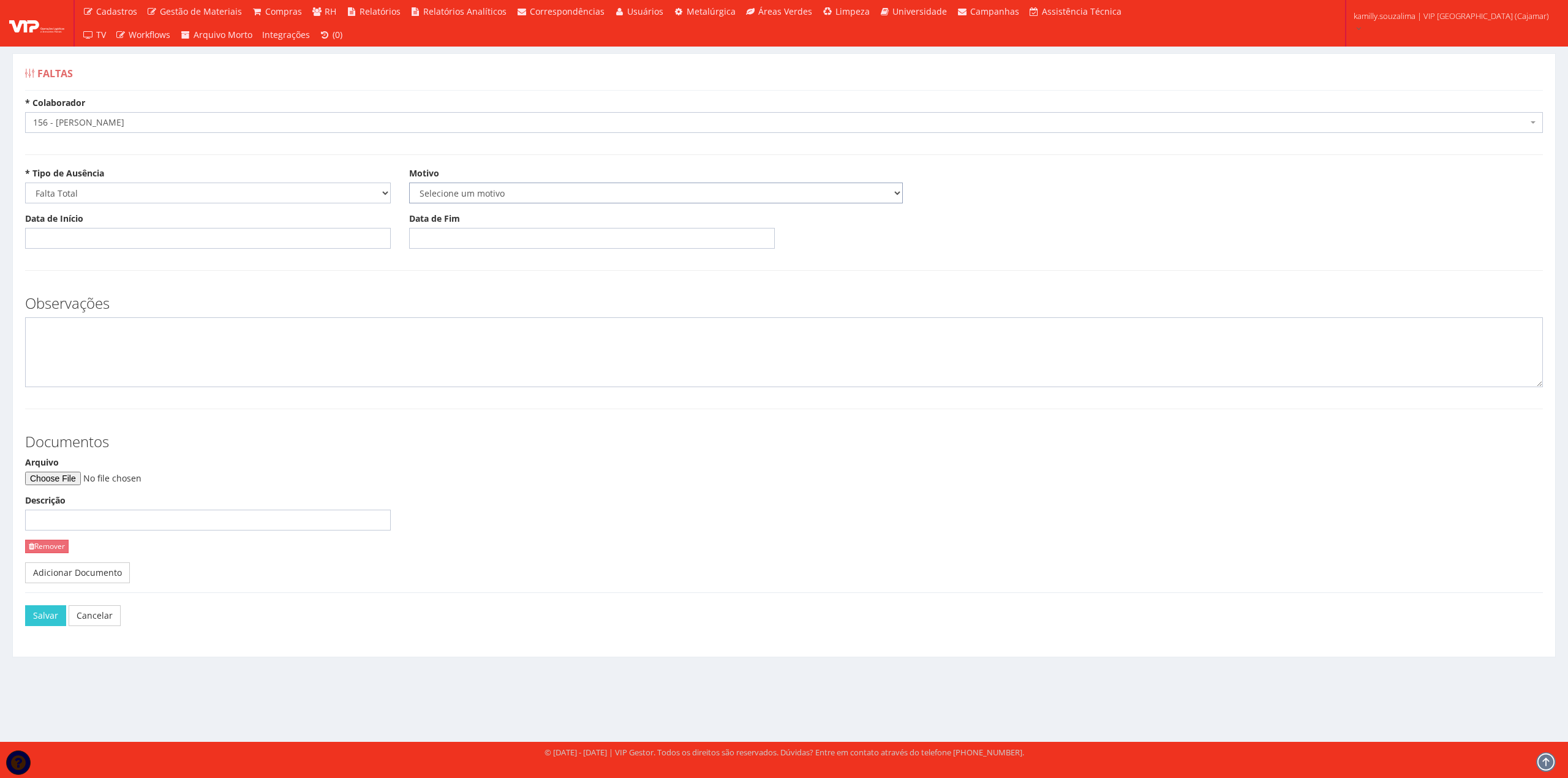
click at [517, 198] on select "Selecione um motivo Acidente Atestado Atraso Declaração Determinação Judicial D…" at bounding box center [656, 193] width 494 height 21
select select "atestado"
click at [409, 183] on select "Selecione um motivo Acidente Atestado Atraso Declaração Determinação Judicial D…" at bounding box center [656, 193] width 494 height 21
click at [254, 233] on input "Data de Início" at bounding box center [208, 239] width 365 height 21
click at [173, 233] on input "Data de Início" at bounding box center [208, 239] width 365 height 21
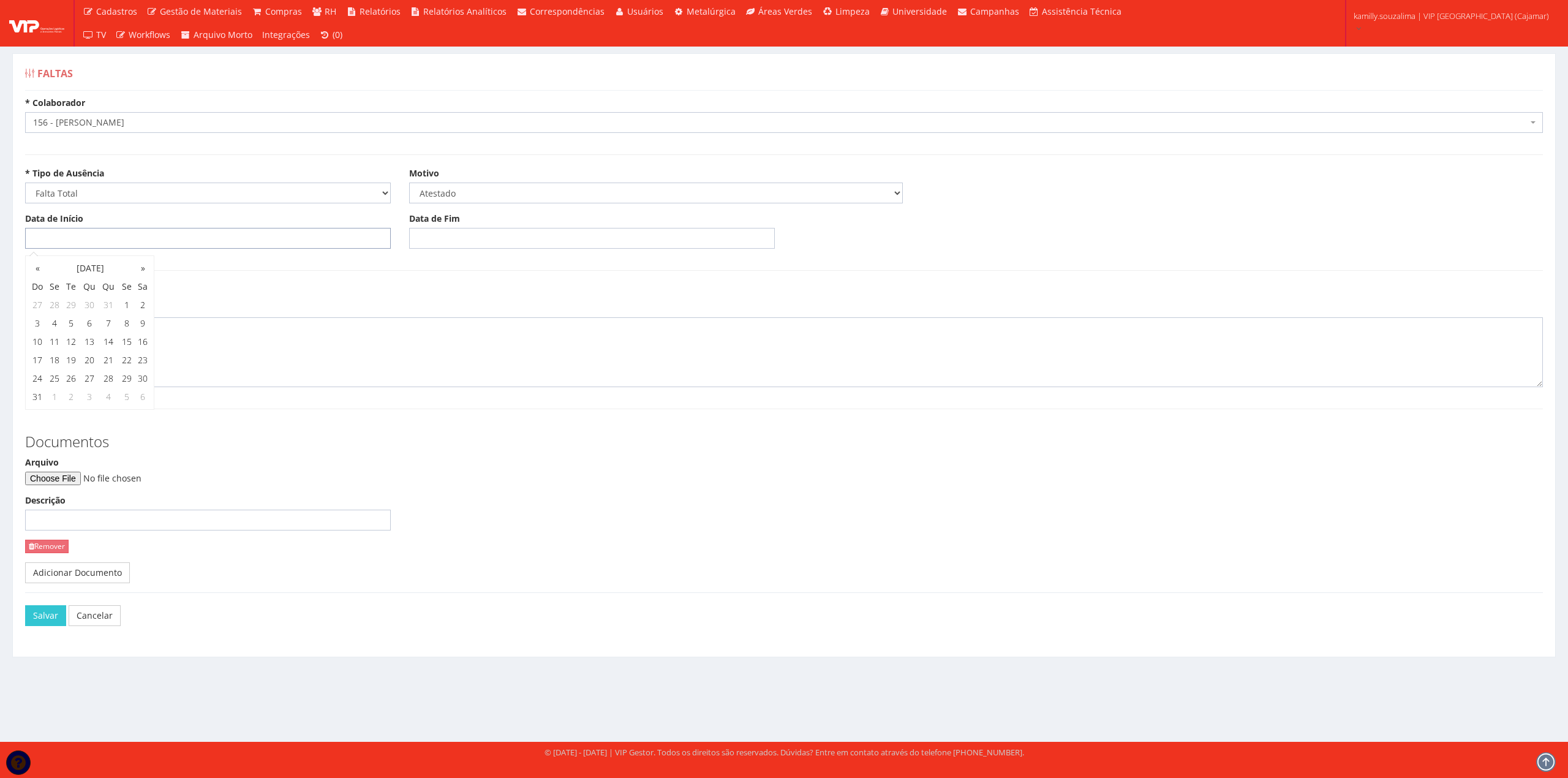
click at [245, 235] on input "Data de Início" at bounding box center [208, 239] width 365 height 21
click at [69, 383] on td "26" at bounding box center [72, 378] width 16 height 19
type input "26/08/2025"
click at [456, 280] on form "* Colaborador Selecione um colaborador 95 - ADRIANE NEVES JESUS 76 - ADRIANO SI…" at bounding box center [784, 372] width 1518 height 551
click at [483, 231] on input "Data de Fim" at bounding box center [592, 239] width 365 height 21
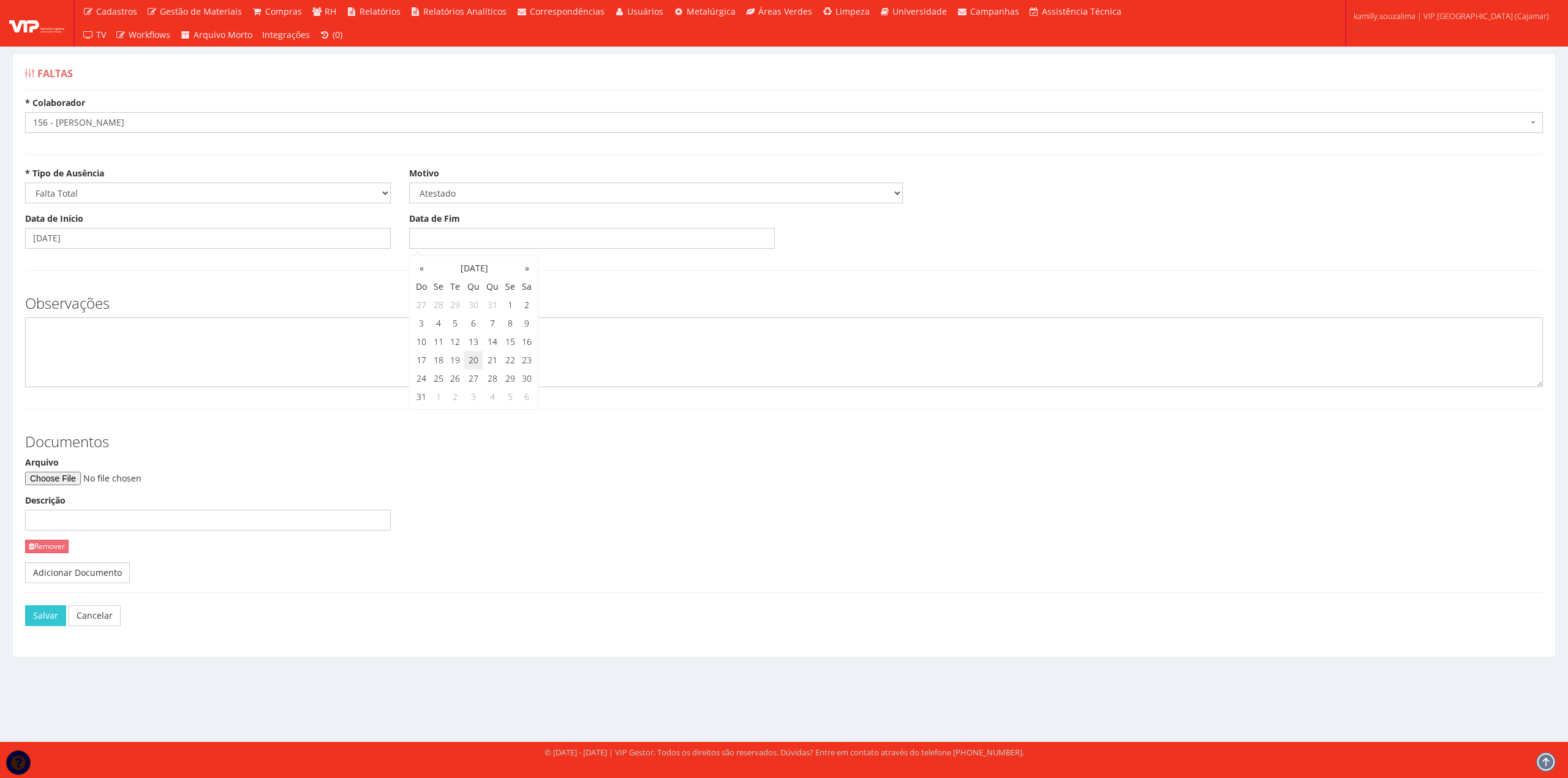
click at [467, 357] on td "20" at bounding box center [473, 360] width 19 height 19
click at [452, 380] on td "26" at bounding box center [455, 378] width 16 height 19
type input "26/08/2025"
click at [287, 344] on textarea at bounding box center [784, 353] width 1518 height 70
type textarea "c"
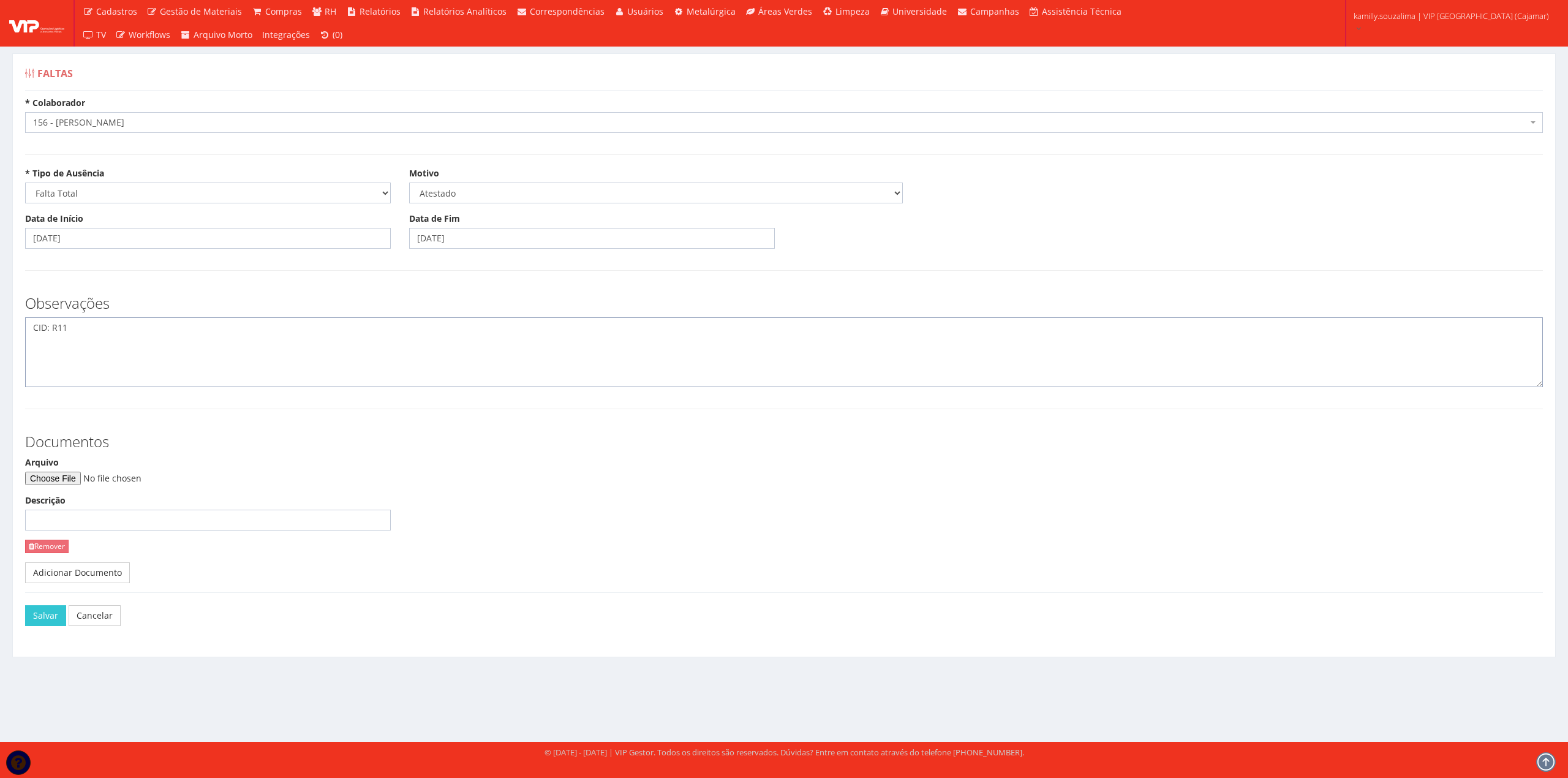
type textarea "CID: R11"
click at [81, 474] on input "Arquivo" at bounding box center [108, 479] width 166 height 13
type input "C:\fakepath\WhatsApp Image 2025-08-26 at 15.18.08.jpeg"
click at [45, 621] on button "Salvar" at bounding box center [45, 616] width 41 height 21
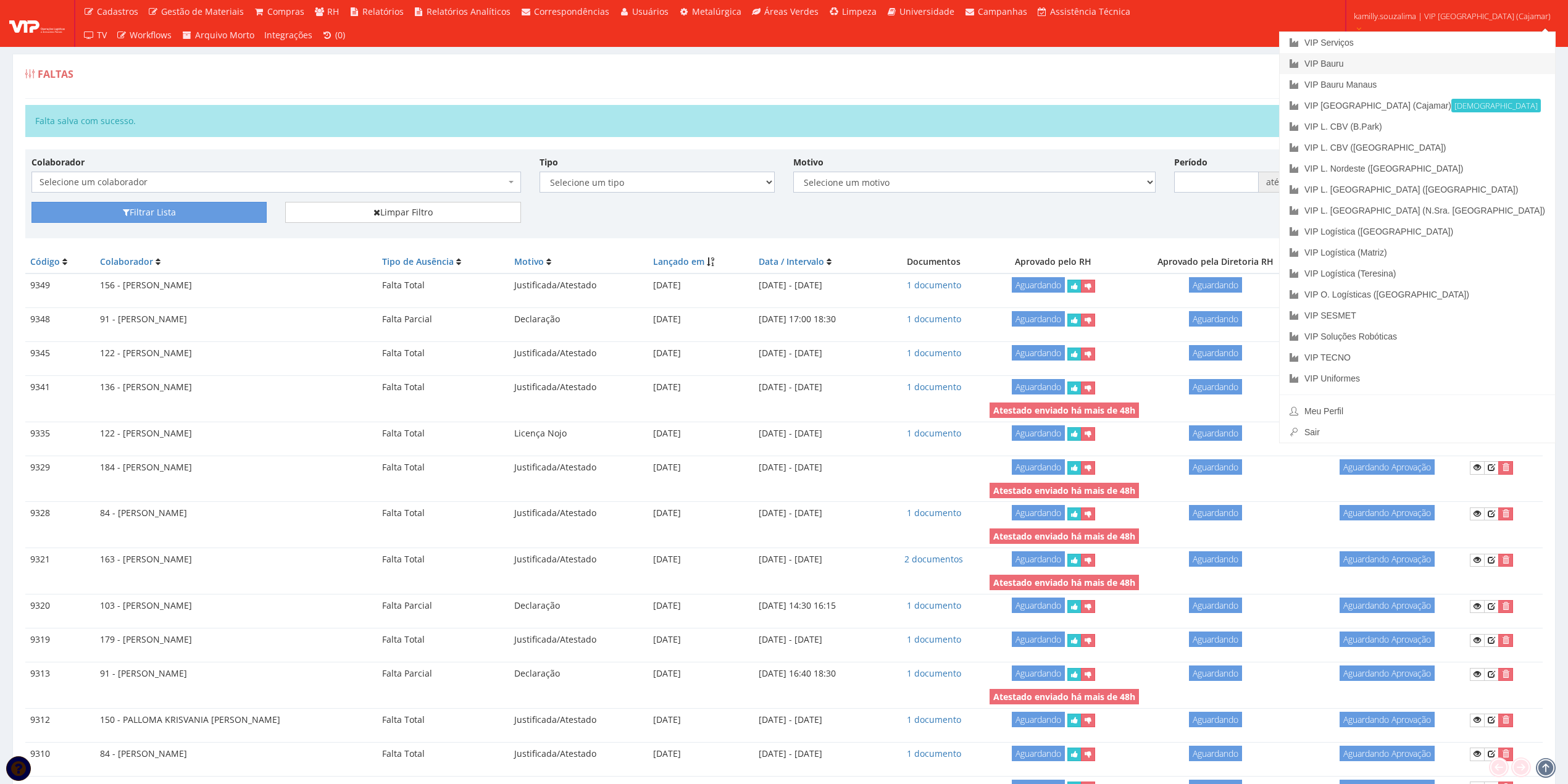
click at [1451, 55] on link "VIP Bauru" at bounding box center [1417, 64] width 275 height 21
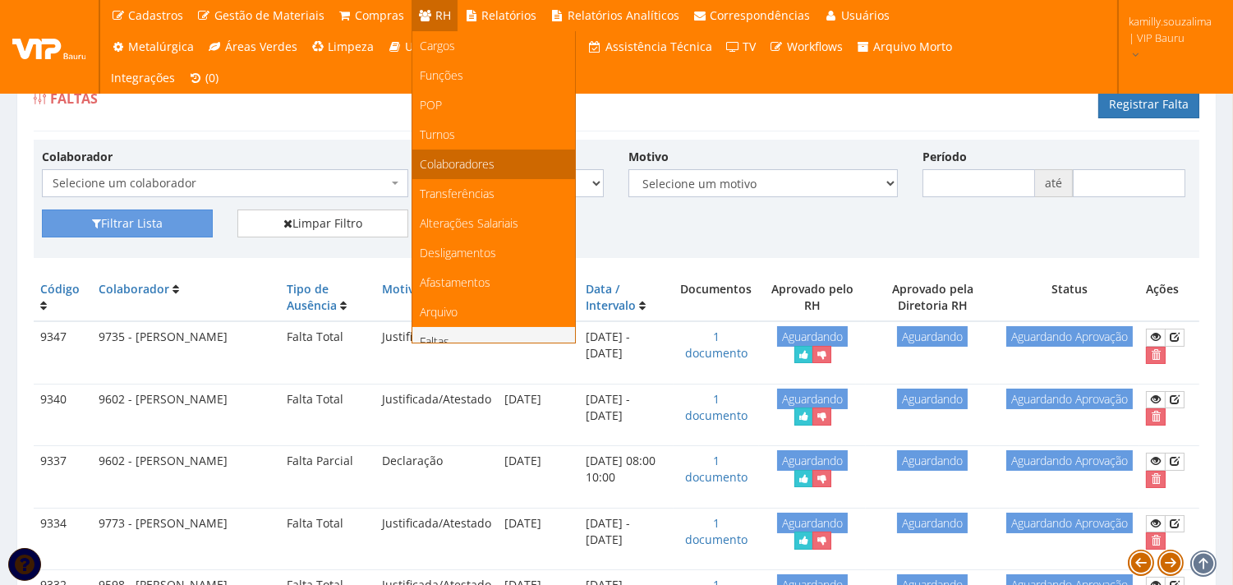
click at [478, 156] on span "Colaboradores" at bounding box center [458, 164] width 75 height 16
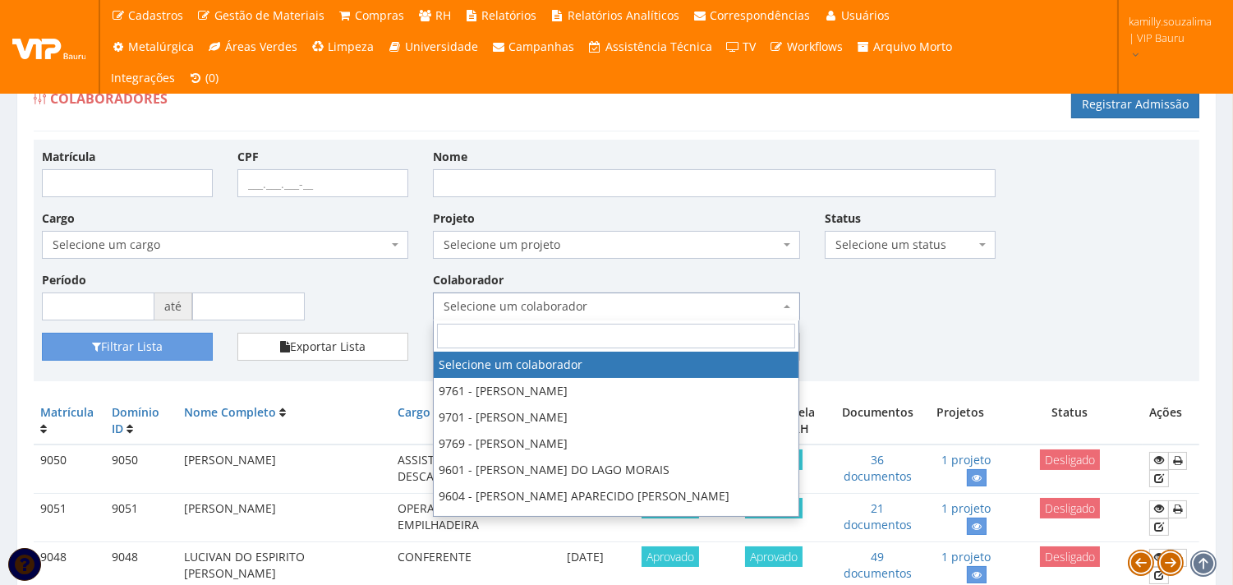
click at [592, 296] on span "Selecione um colaborador" at bounding box center [616, 306] width 366 height 28
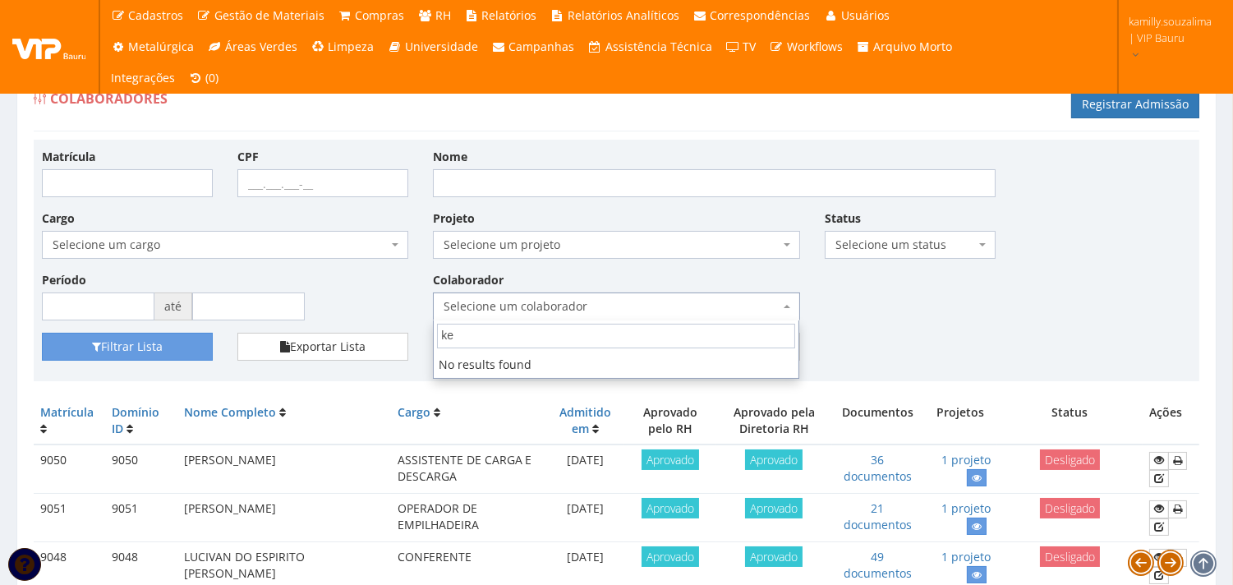
type input "k"
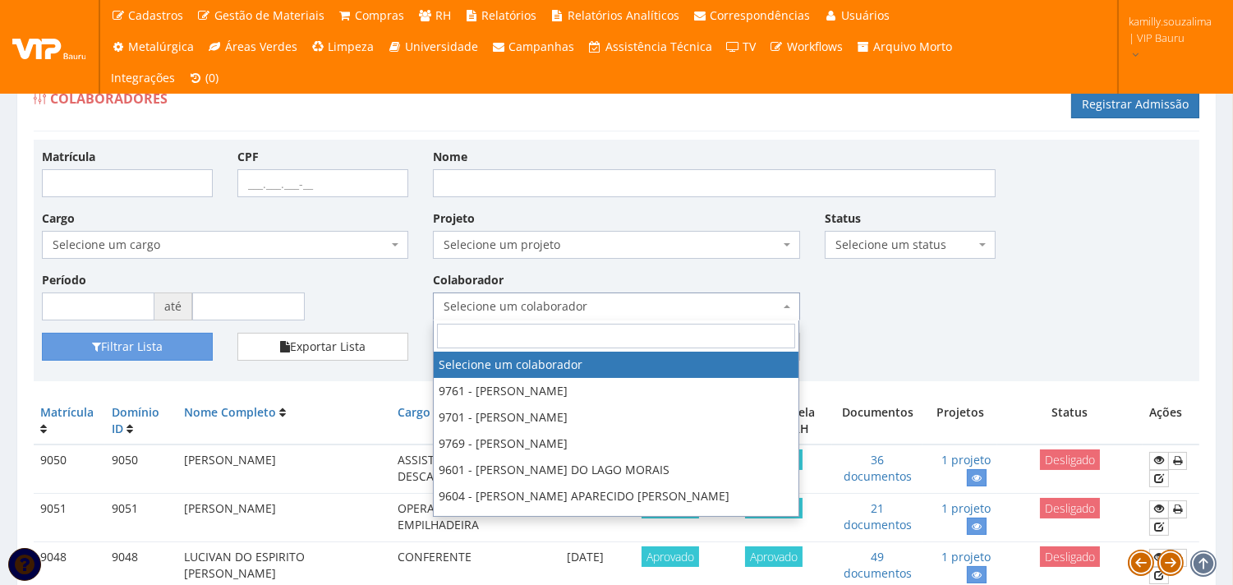
drag, startPoint x: 1031, startPoint y: 310, endPoint x: 1055, endPoint y: 197, distance: 115.1
click at [1031, 310] on div "Matrícula CPF Nome Cargo Selecione um cargo G1225 D0029 - 4110-05 - AGENTE DE A…" at bounding box center [617, 240] width 1174 height 185
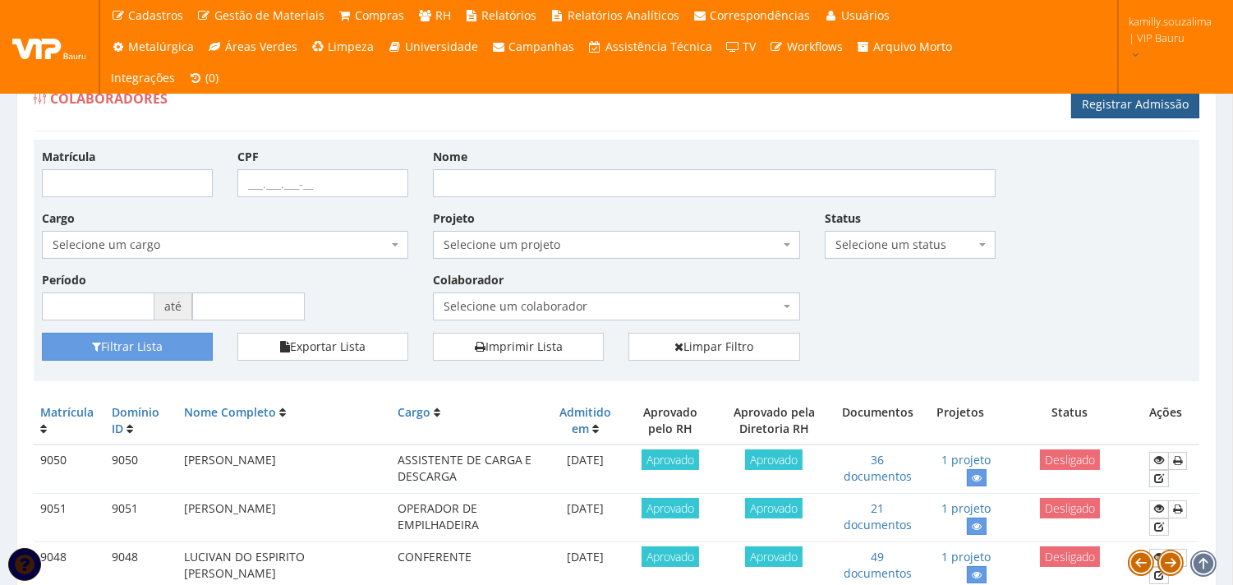
click at [1124, 104] on link "Registrar Admissão" at bounding box center [1135, 104] width 128 height 28
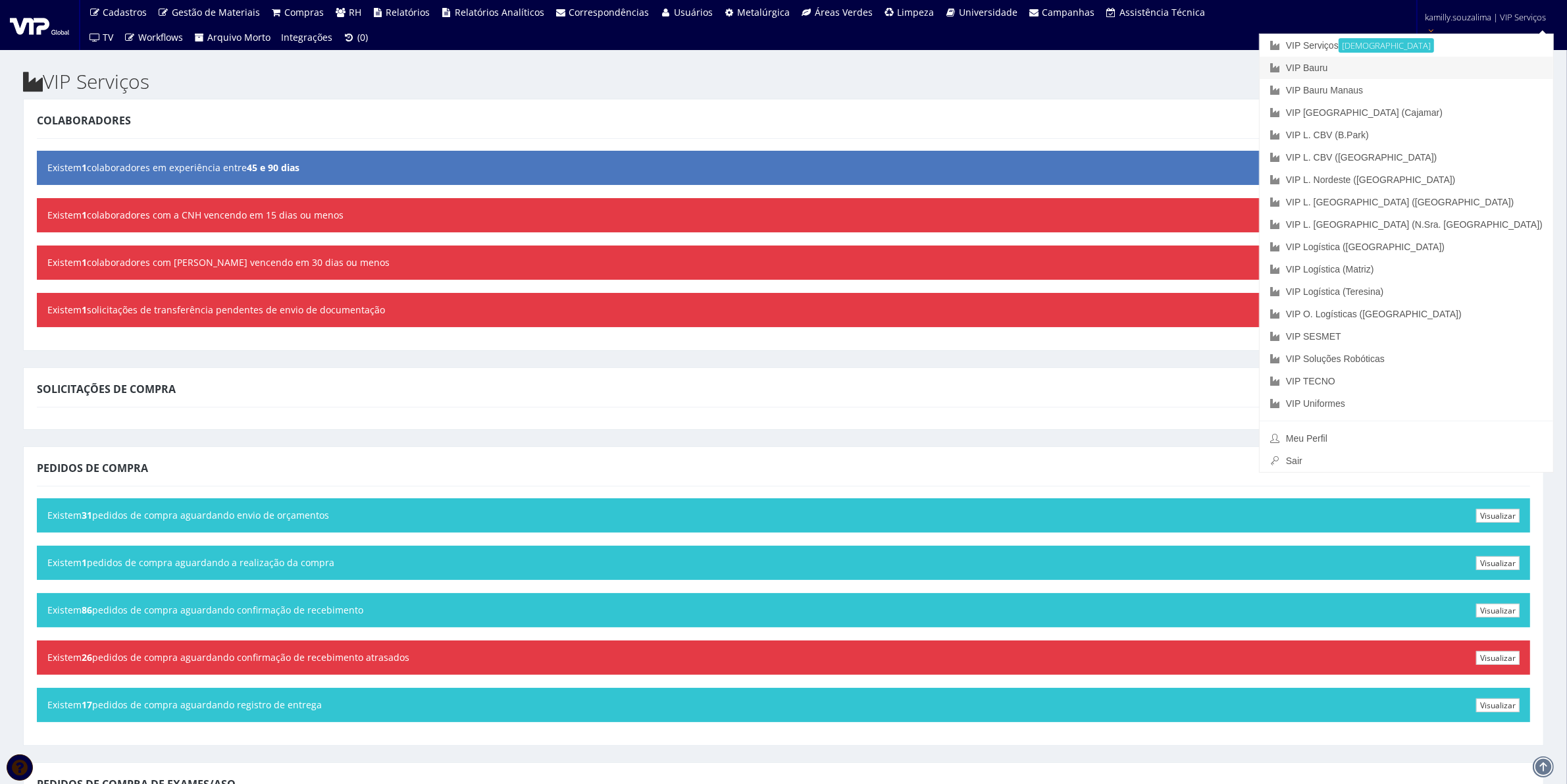
click at [1444, 64] on link "VIP Bauru" at bounding box center [1407, 68] width 293 height 22
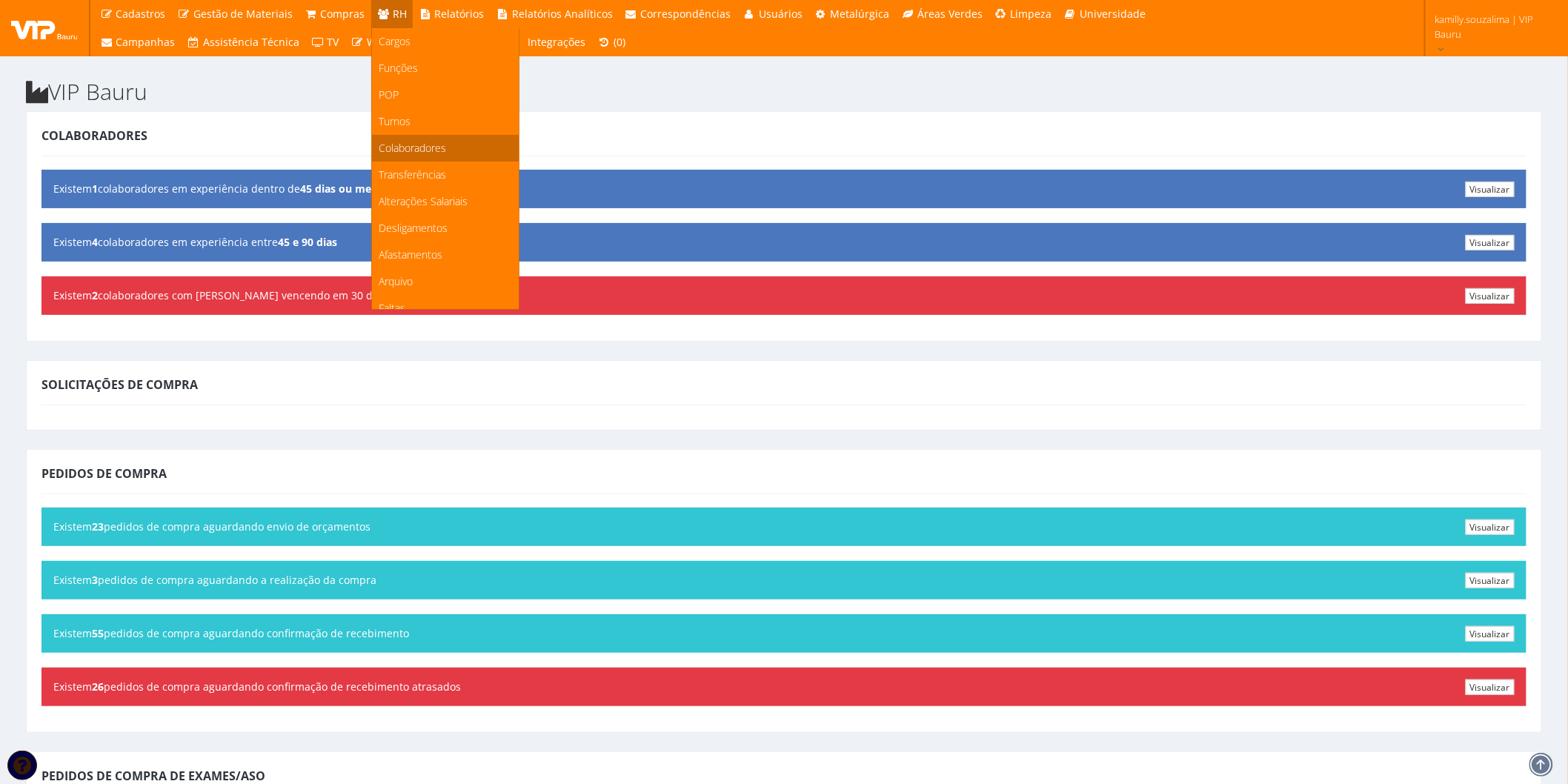
click at [430, 143] on span "Colaboradores" at bounding box center [413, 148] width 68 height 14
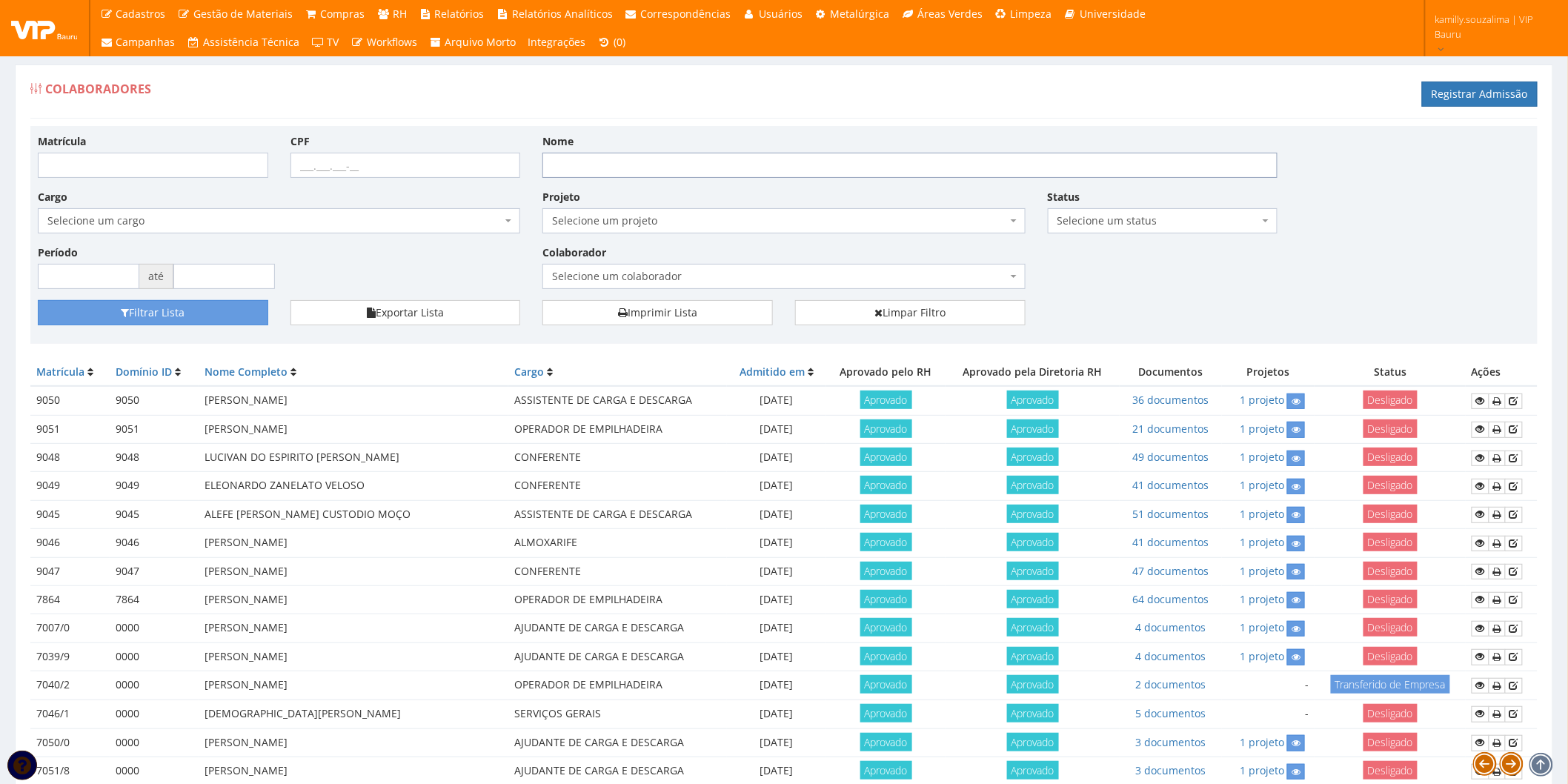
click at [742, 172] on input "Nome" at bounding box center [909, 165] width 735 height 25
type input "kemilly"
click at [177, 320] on button "Filtrar Lista" at bounding box center [153, 313] width 231 height 25
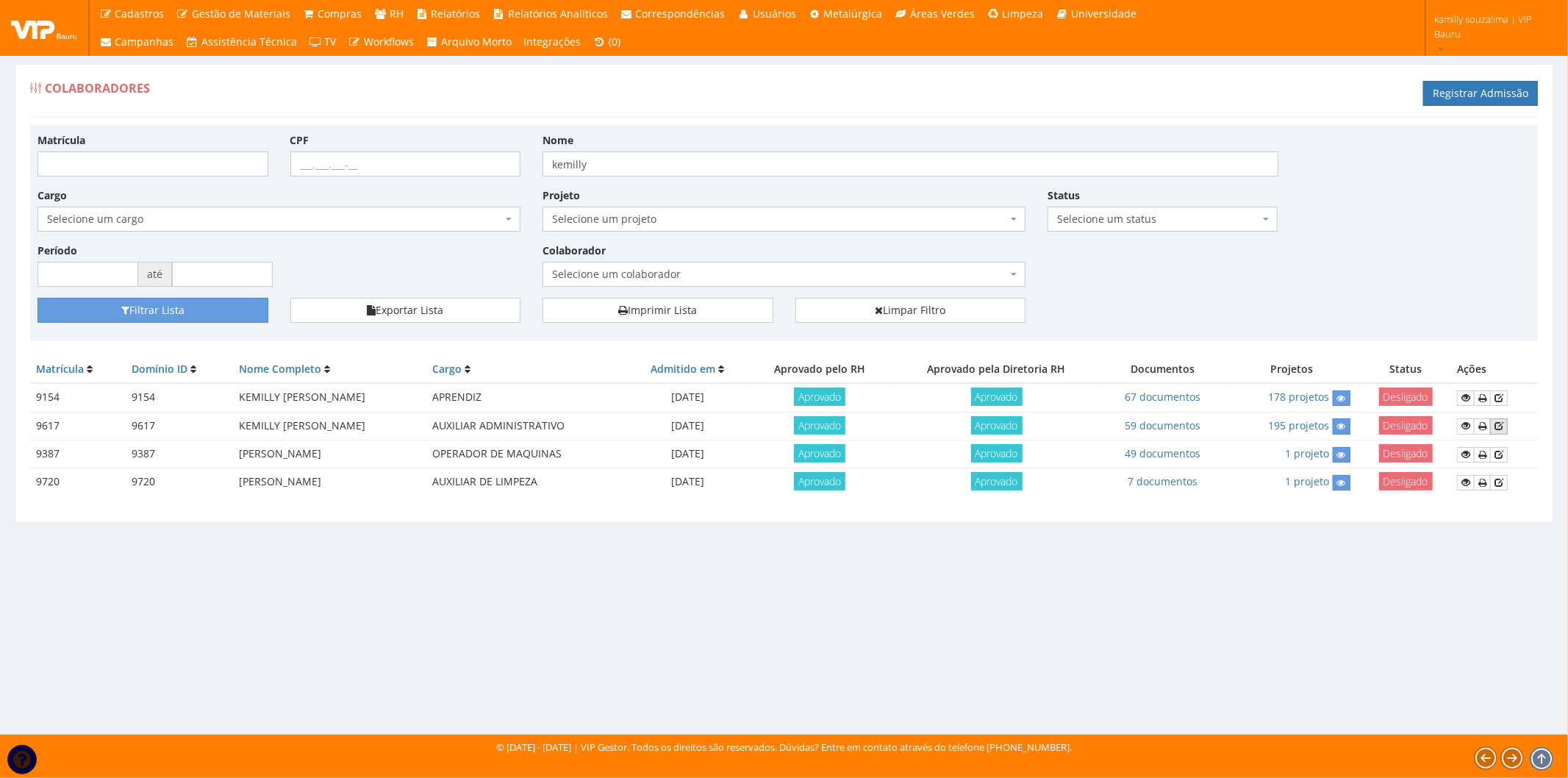
click at [1498, 423] on icon at bounding box center [1499, 426] width 9 height 11
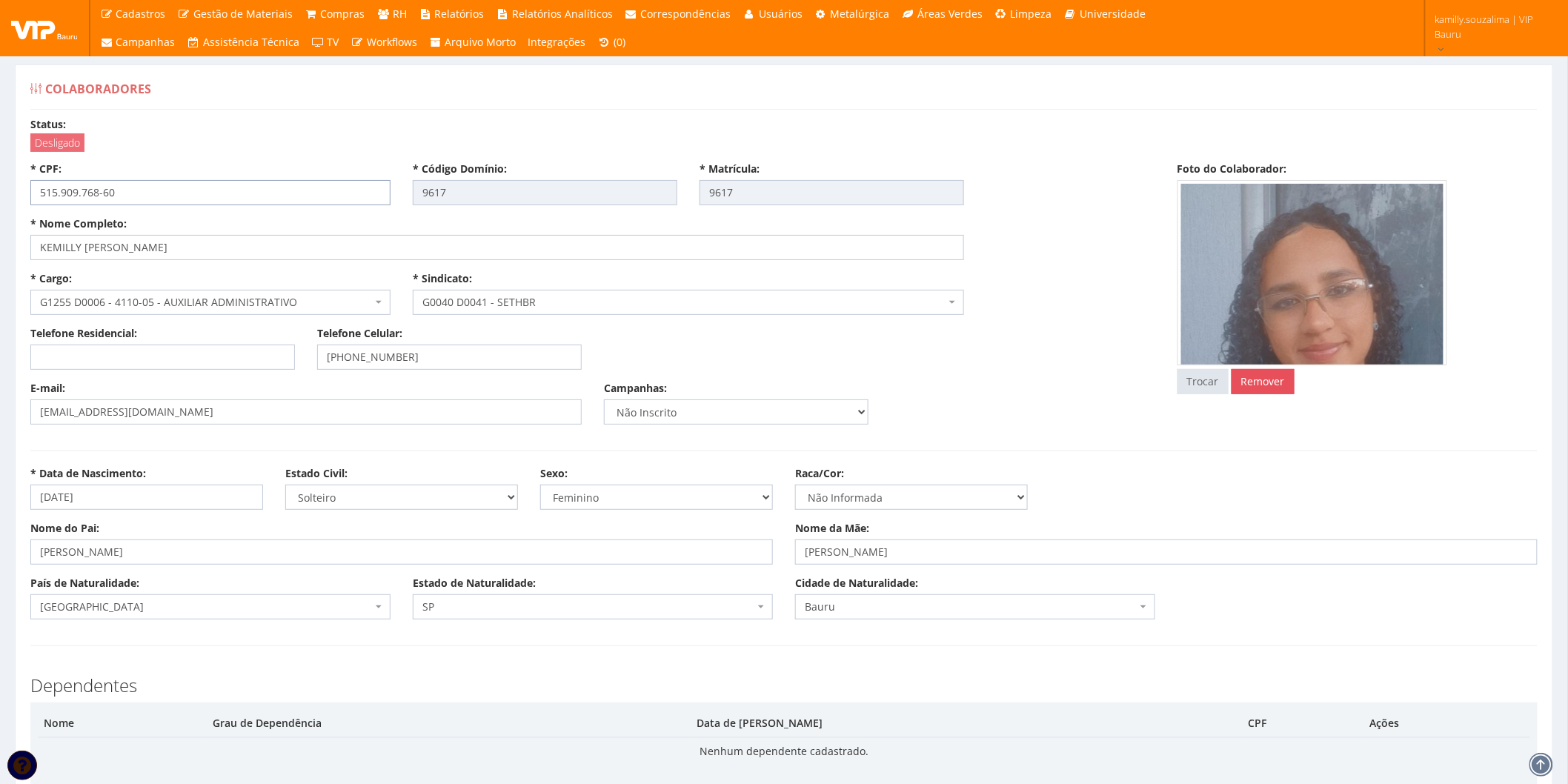
drag, startPoint x: 153, startPoint y: 195, endPoint x: 27, endPoint y: 189, distance: 126.1
click at [27, 189] on div "* CPF: 515.909.768-60" at bounding box center [210, 183] width 383 height 43
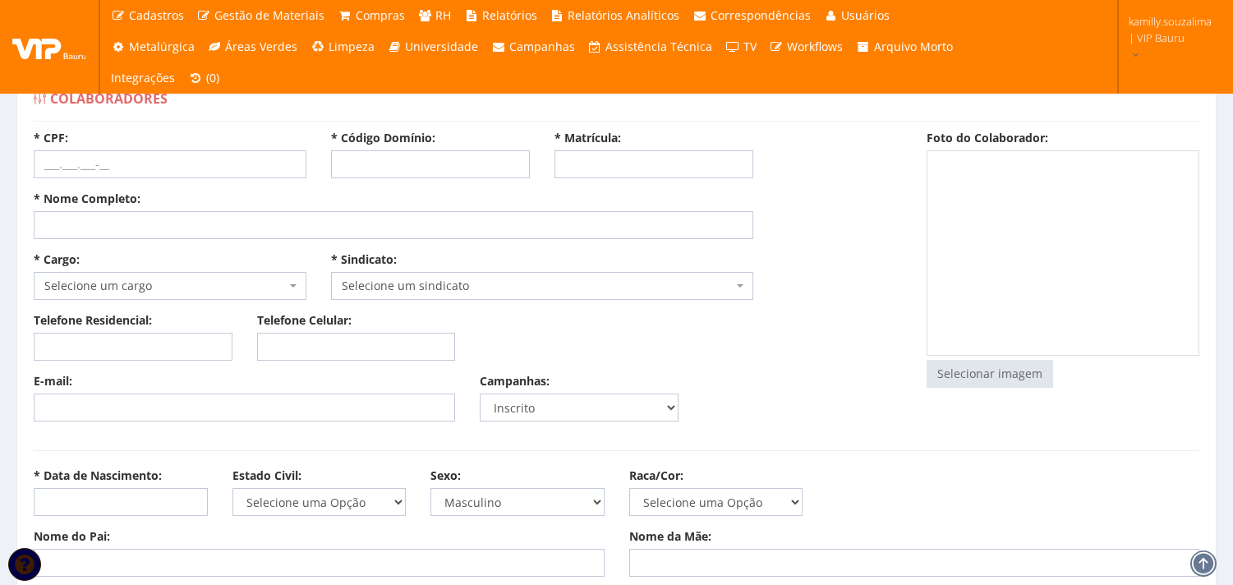
select select
click at [153, 161] on input "* CPF:" at bounding box center [170, 164] width 273 height 28
paste input "515.909.768-60"
type input "515.909.768-60"
click at [292, 218] on input "* Nome Completo:" at bounding box center [394, 225] width 720 height 28
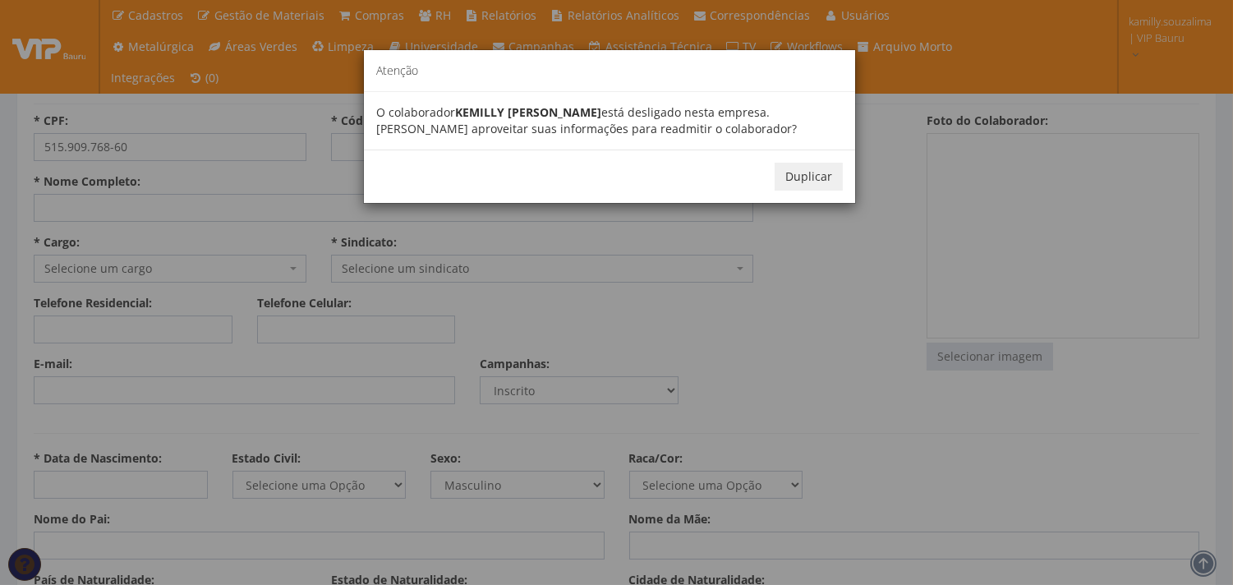
scroll to position [365, 0]
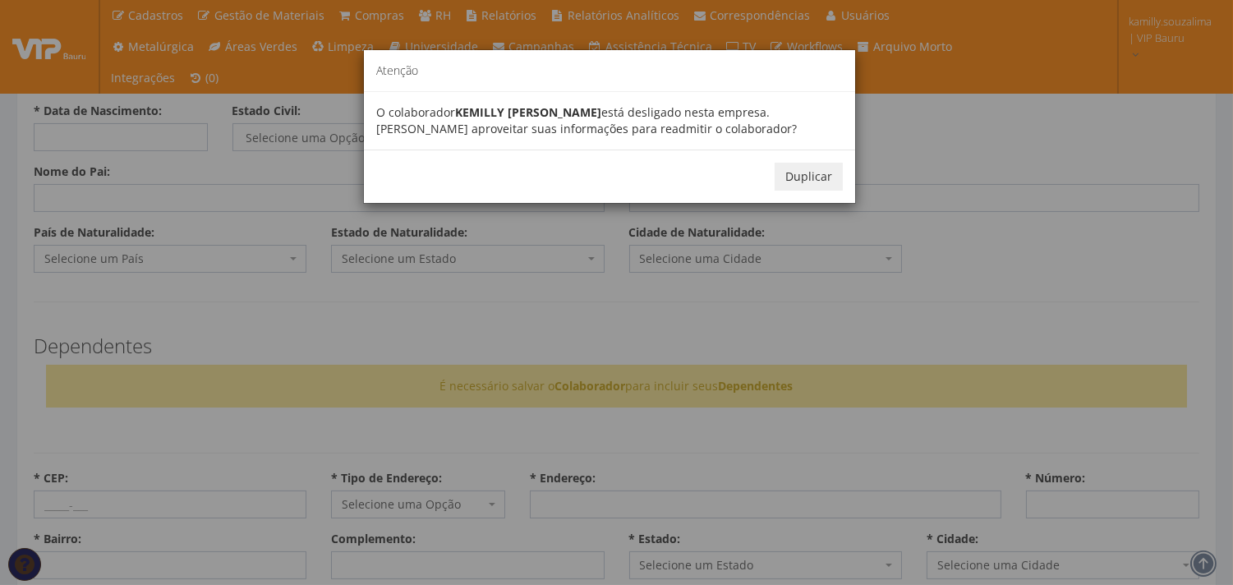
click at [799, 185] on button "Duplicar" at bounding box center [809, 177] width 68 height 28
type input "9617"
type input "KEMILLY [PERSON_NAME]"
select select "1255"
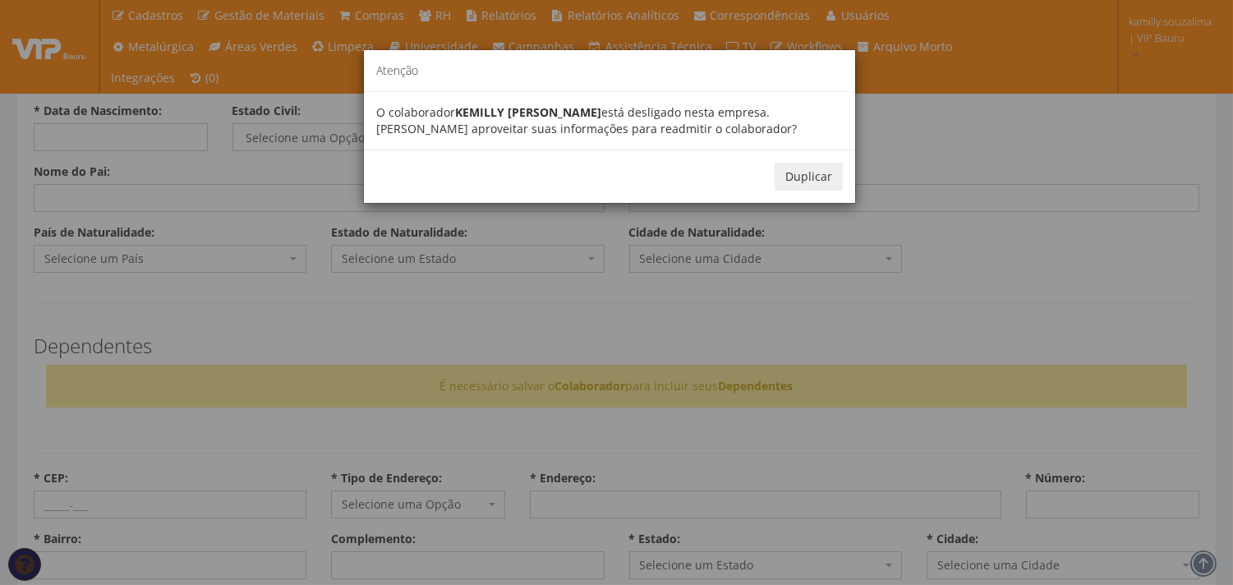
select select "40"
type input "[PHONE_NUMBER]"
type input "[EMAIL_ADDRESS][DOMAIN_NAME]"
select select "nao_inscrito"
type input "[DATE]"
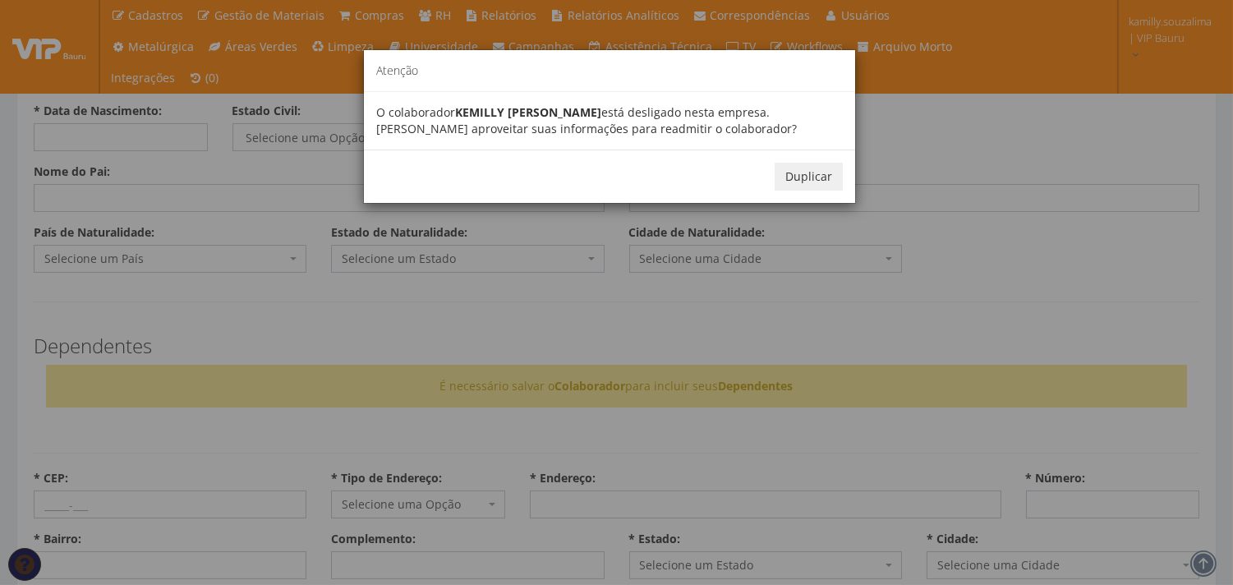
select select "solteiro"
select select "F"
select select "nao_informada"
type input "[PERSON_NAME]"
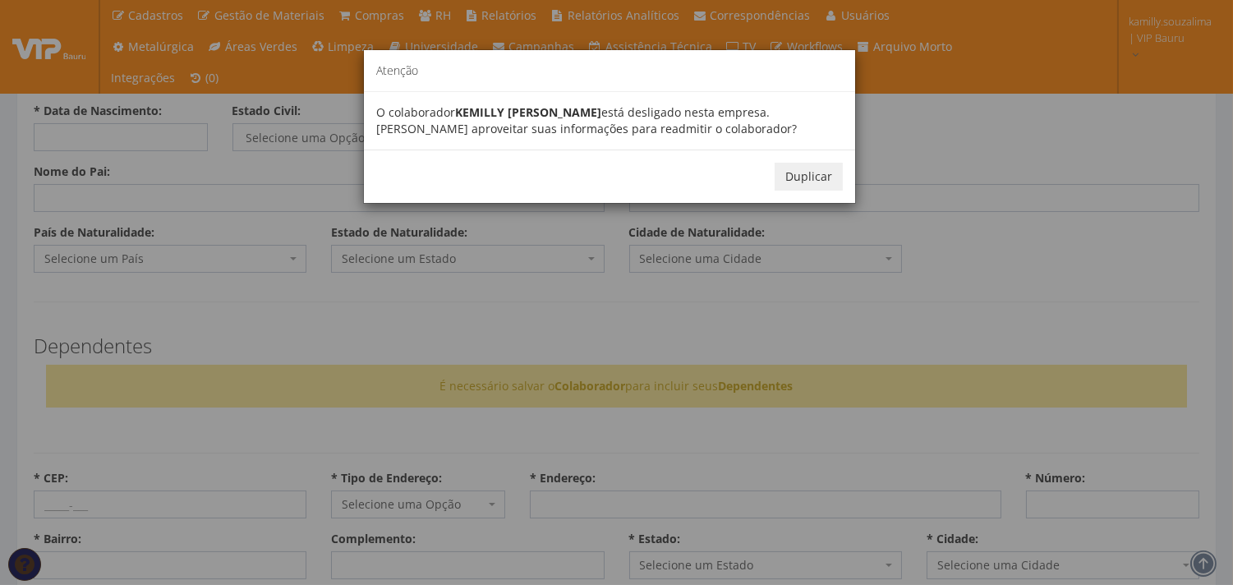
select select "30"
type input "17066-748"
select select "rua"
type input "[PERSON_NAME]"
type input "261"
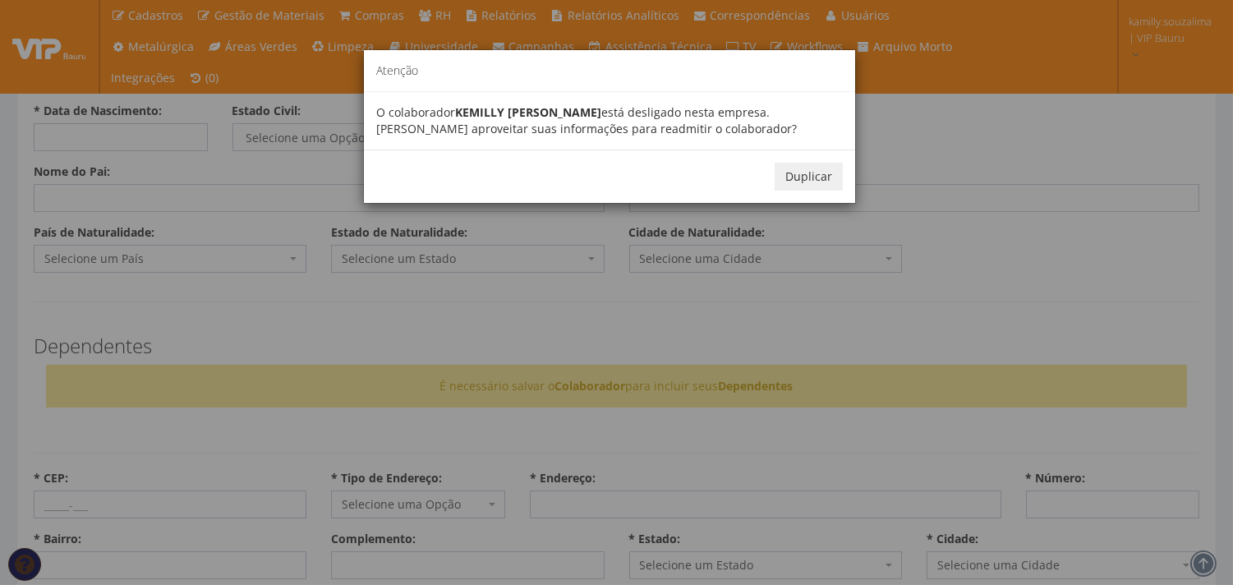
type input "NUCLEO HABITACIONAL [PERSON_NAME]"
type input "CASA"
select select "25"
select select "ensino_medio_completo"
type input "700002832150602"
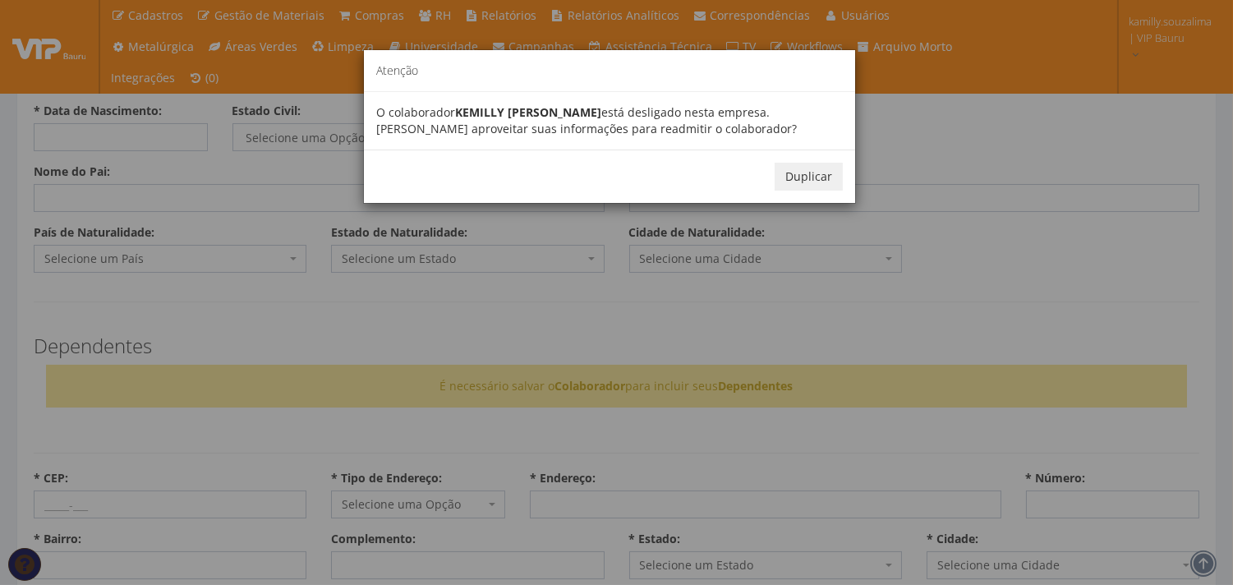
type input "625098298"
type input "SSP"
select select "SP"
type input "09/08/2016"
type input "5159097"
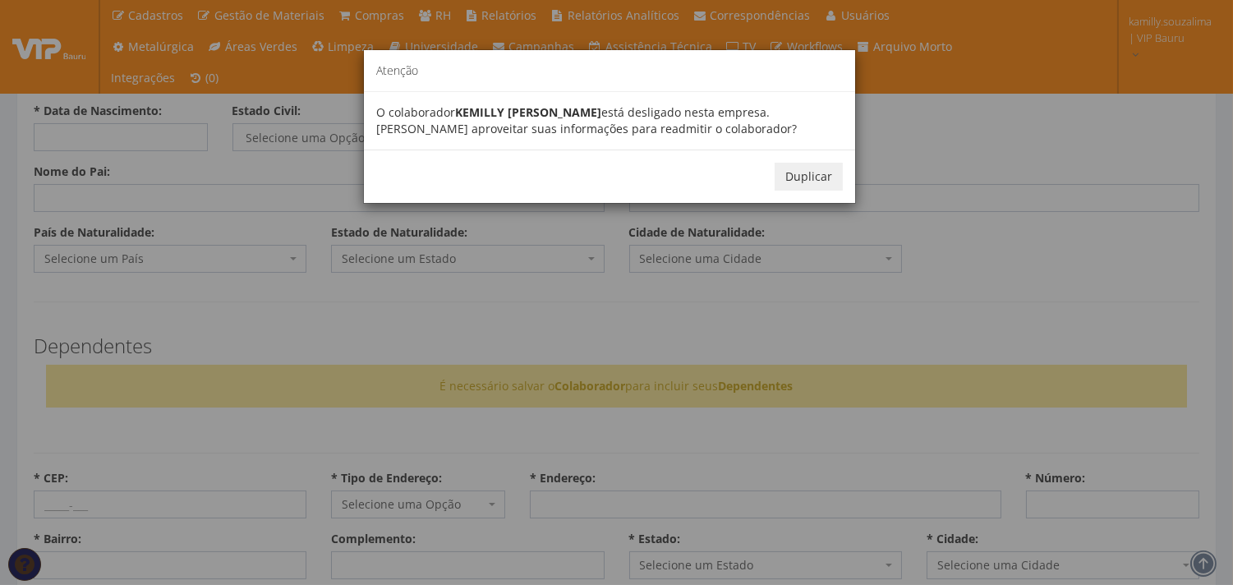
type input "6860"
select select "SP"
type input "28/04/2022"
type input "482104890191"
type input "300"
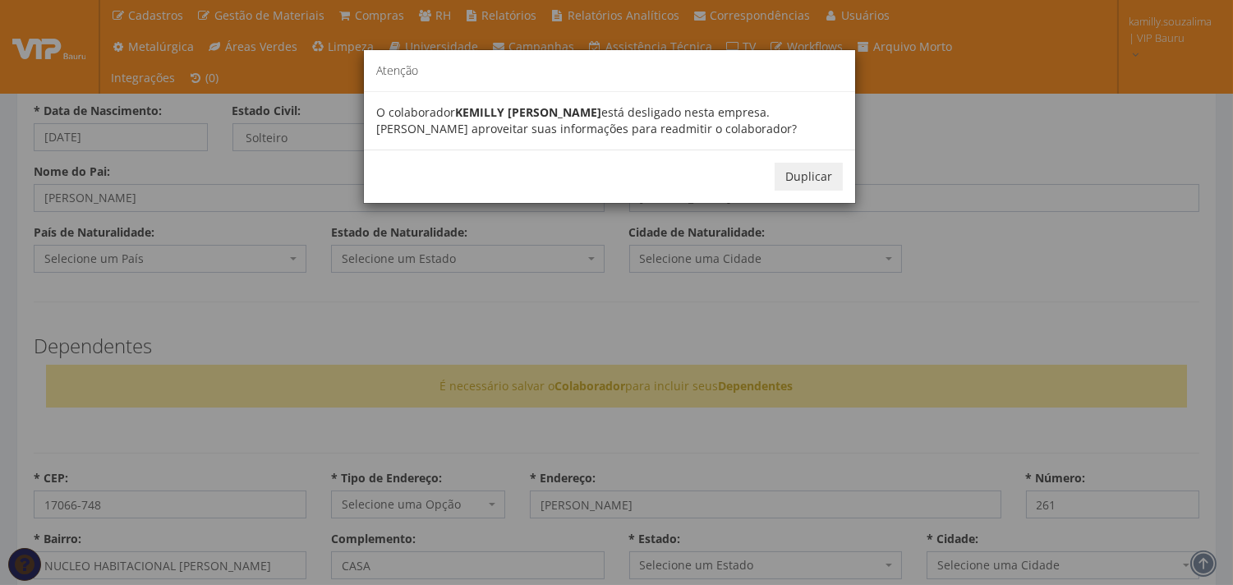
type input "0332"
type input "23826640604"
select select "mensalista"
select select "celetista"
type input "[DATE]"
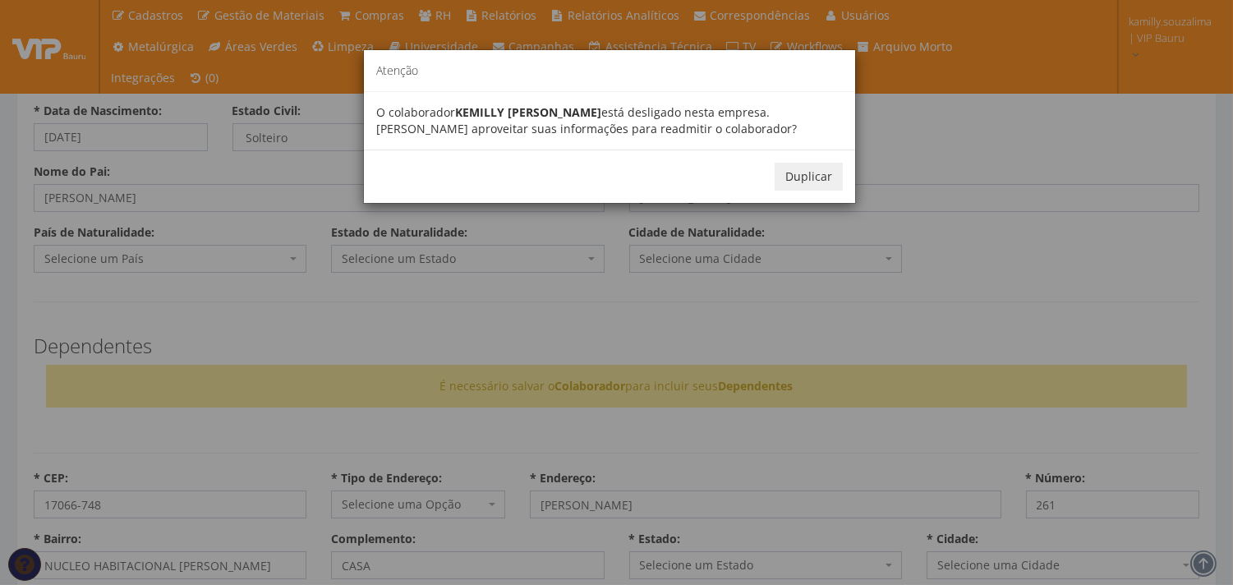
type input "2024-07-20T03:00:00.000000Z"
type input "2024-09-03T03:00:00.000000Z"
select select "139"
select select "dinheiro"
select select "conta_salario"
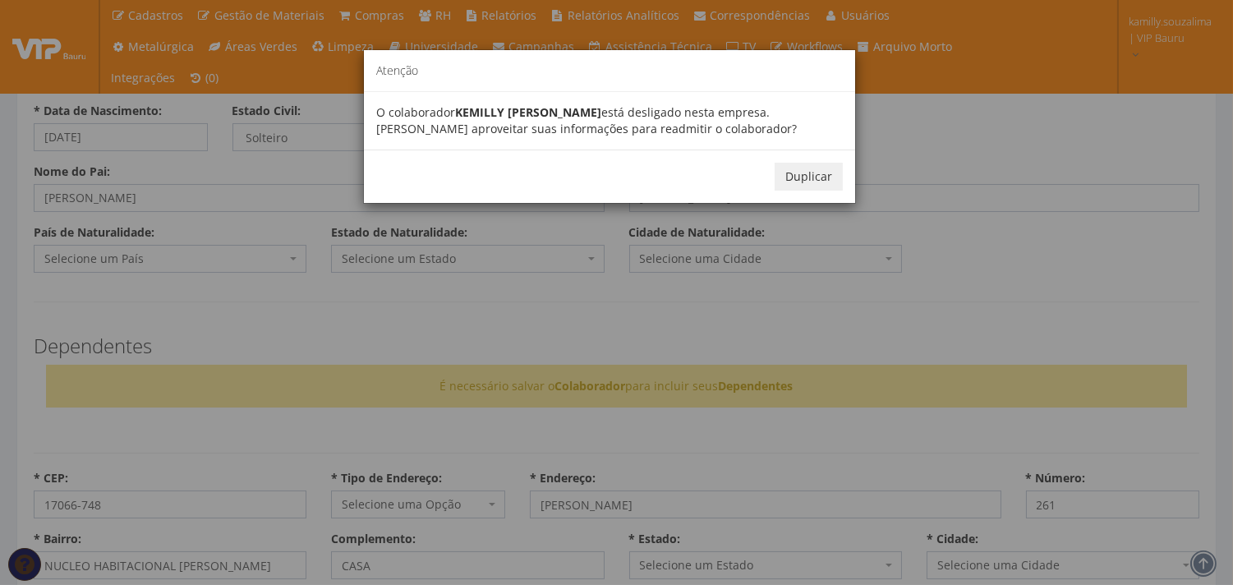
type input "-"
type input "0.000"
select select
type input "0"
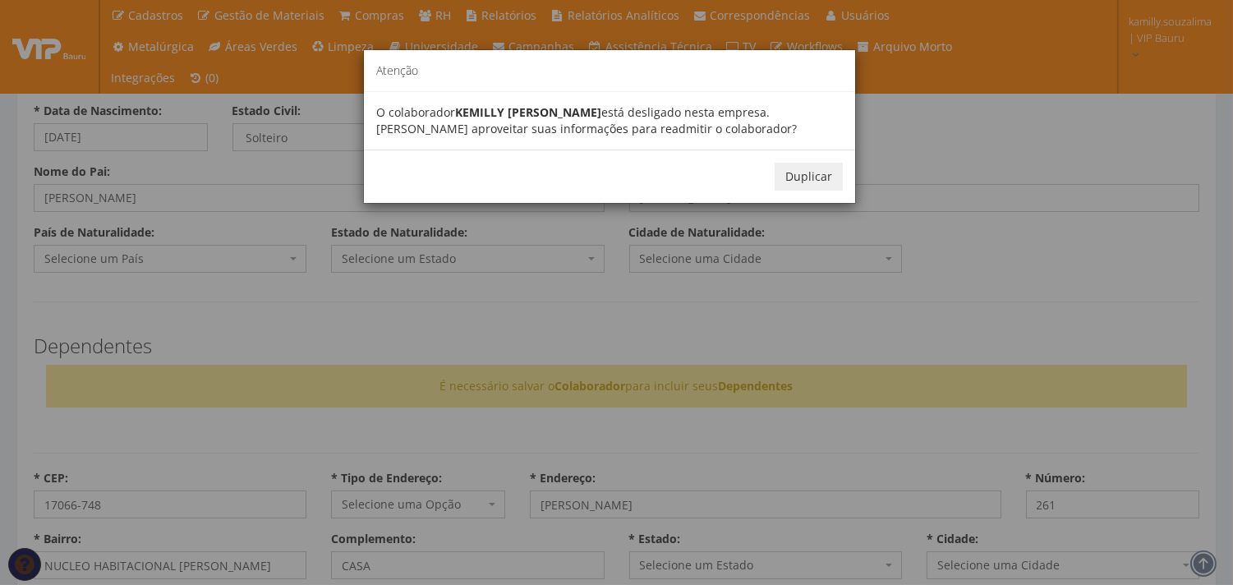
select select
type input "0.00"
radio input "false"
type input "200,00"
type input "19,77"
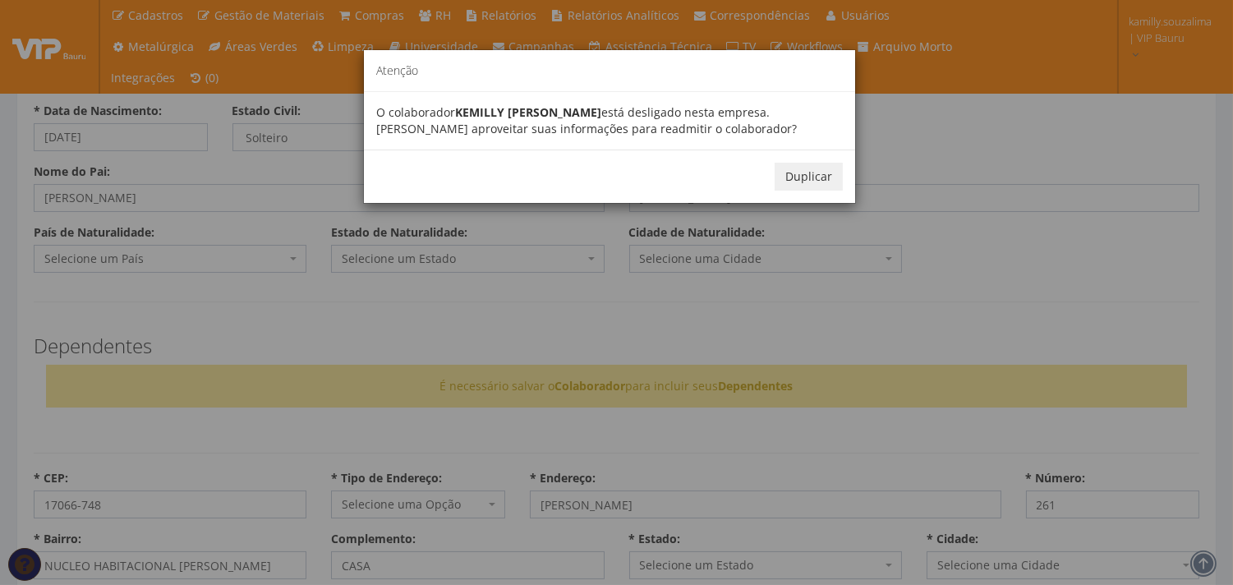
select select "44"
select select "55"
select select
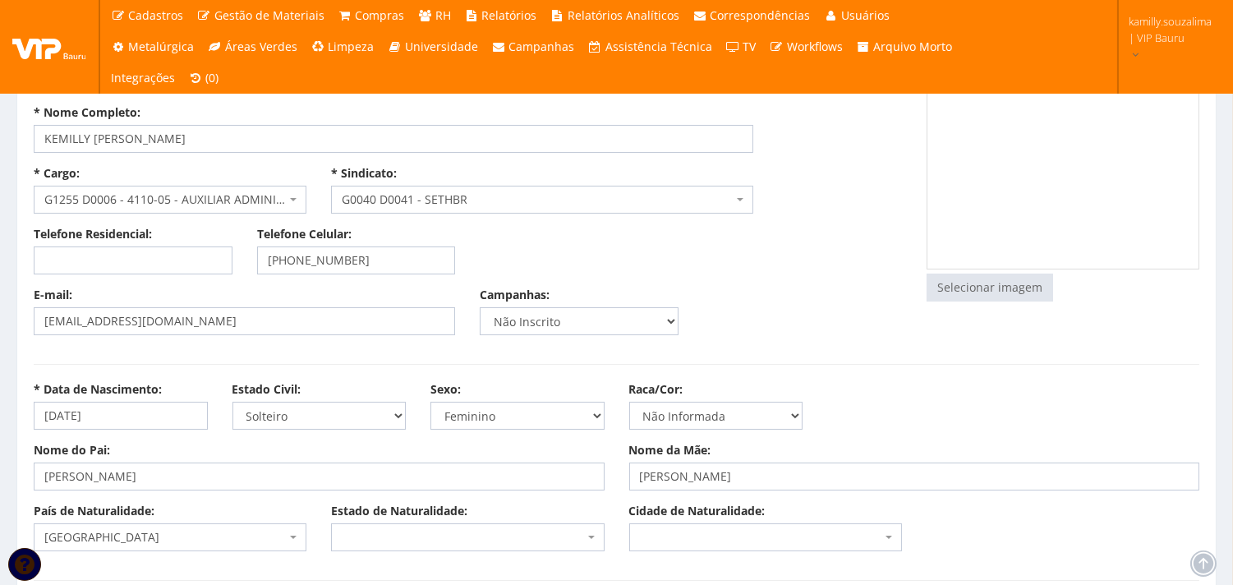
scroll to position [0, 0]
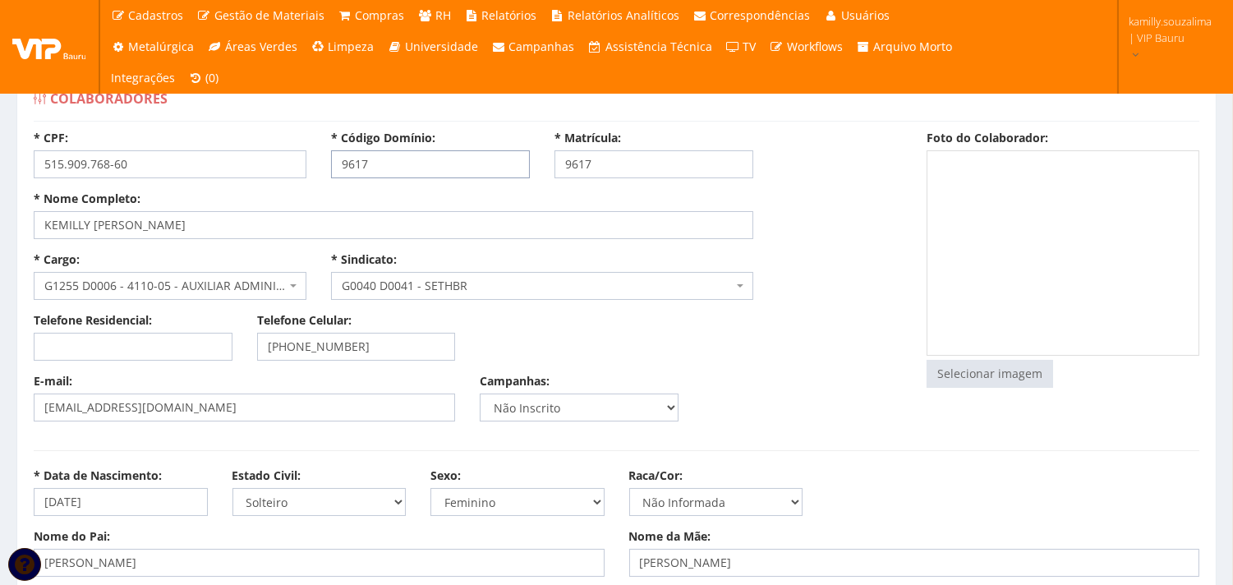
click at [446, 162] on input "9617" at bounding box center [430, 164] width 199 height 28
type input "9775"
drag, startPoint x: 610, startPoint y: 168, endPoint x: 573, endPoint y: 173, distance: 37.2
click at [573, 173] on input "9617" at bounding box center [654, 164] width 199 height 28
type input "9775"
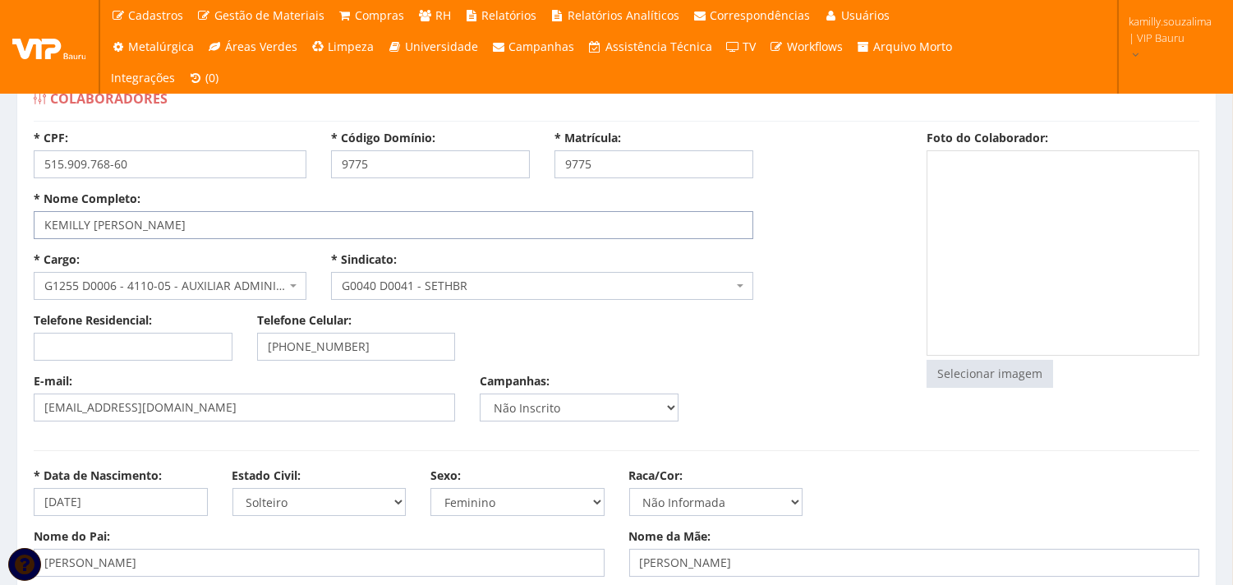
click at [257, 214] on input "KEMILLY [PERSON_NAME]" at bounding box center [394, 225] width 720 height 28
click at [988, 375] on input "file" at bounding box center [990, 374] width 125 height 26
type input "C:\fakepath\foto.png"
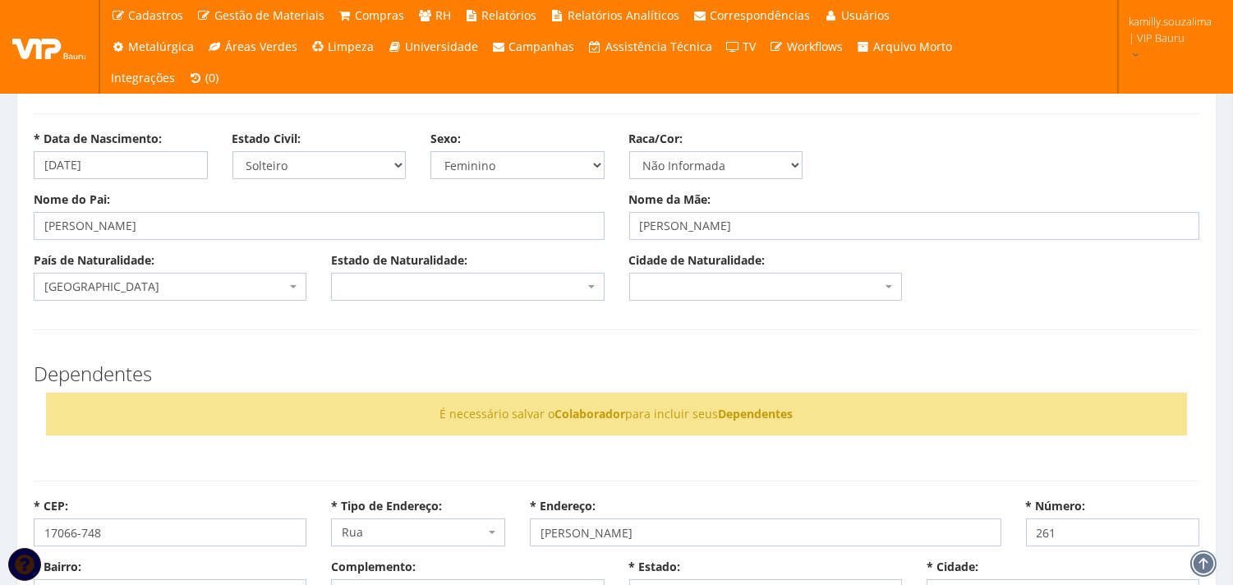
scroll to position [365, 0]
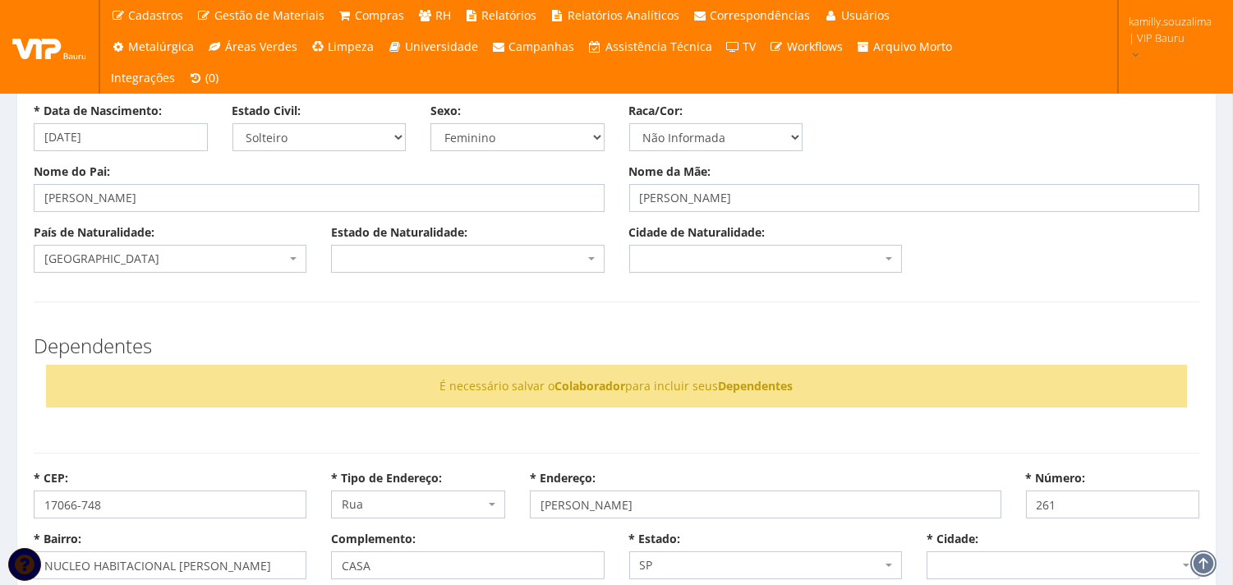
click at [438, 275] on div "País de Naturalidade: Selecione um País Afeganistão África do Sul Albânia Alema…" at bounding box center [616, 254] width 1190 height 61
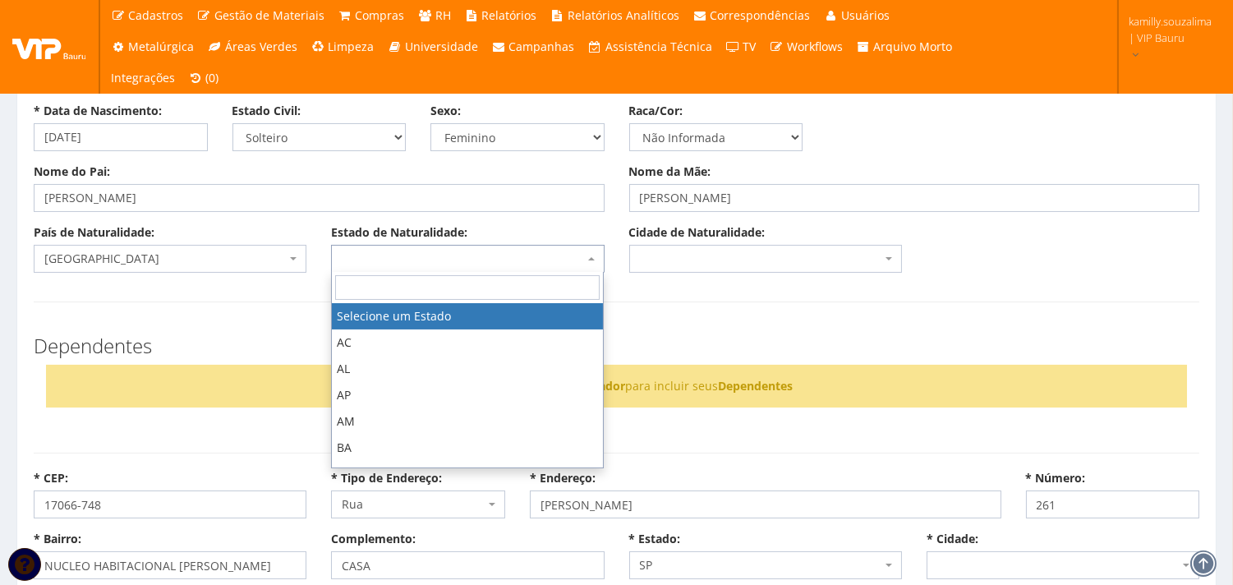
click at [438, 261] on span at bounding box center [467, 259] width 273 height 28
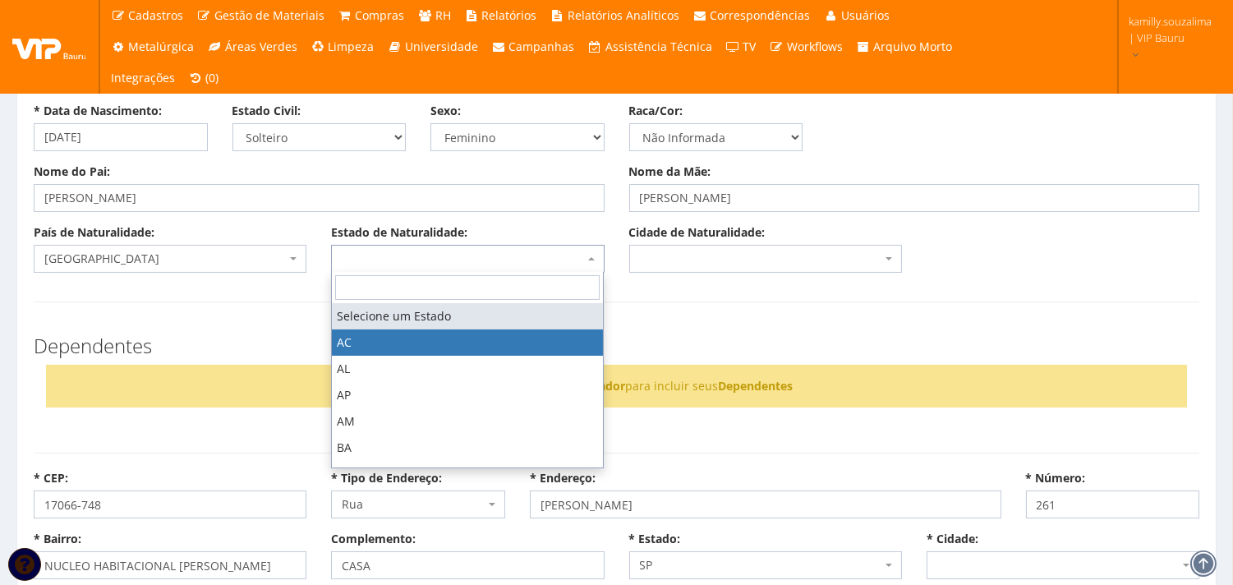
click at [431, 283] on input "search" at bounding box center [467, 287] width 265 height 25
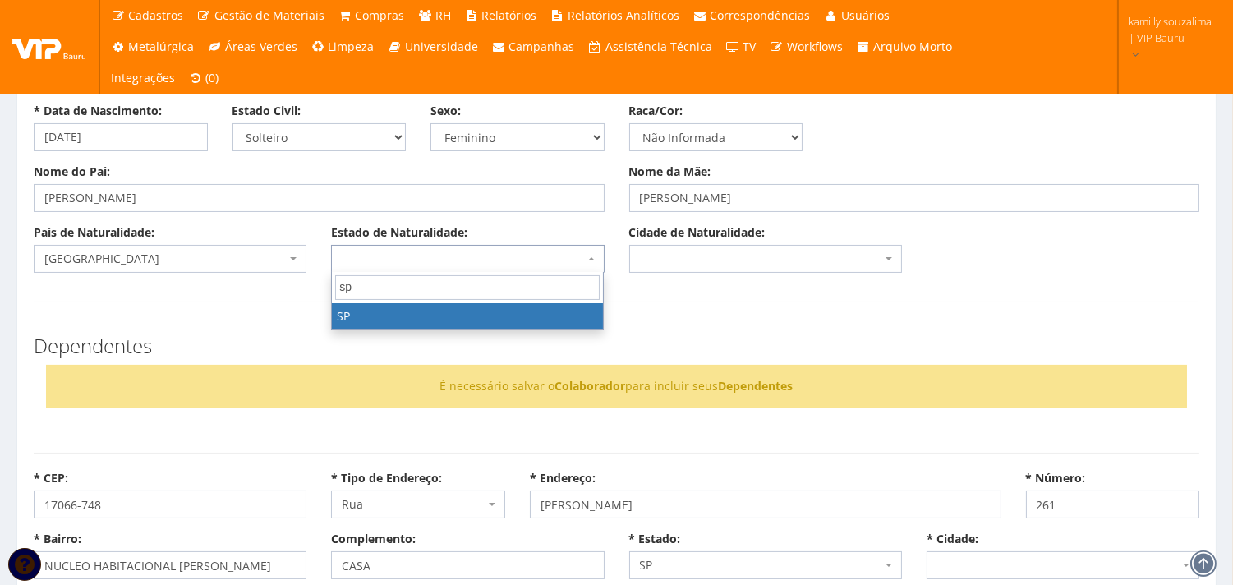
type input "sp"
select select "25"
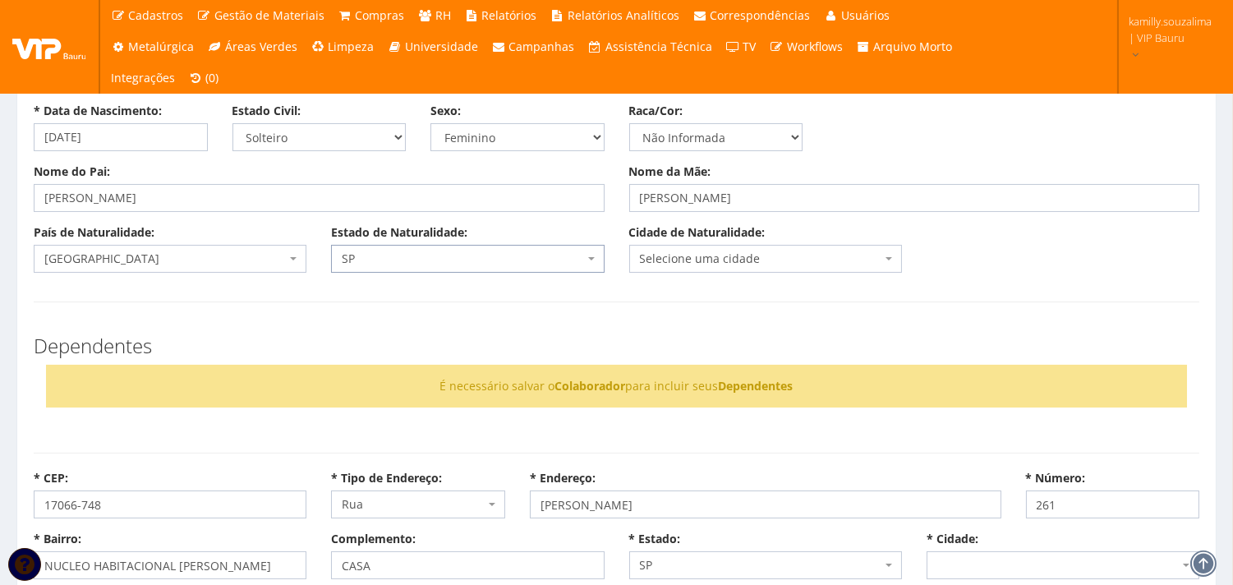
click at [696, 259] on span "Selecione uma cidade" at bounding box center [761, 259] width 242 height 16
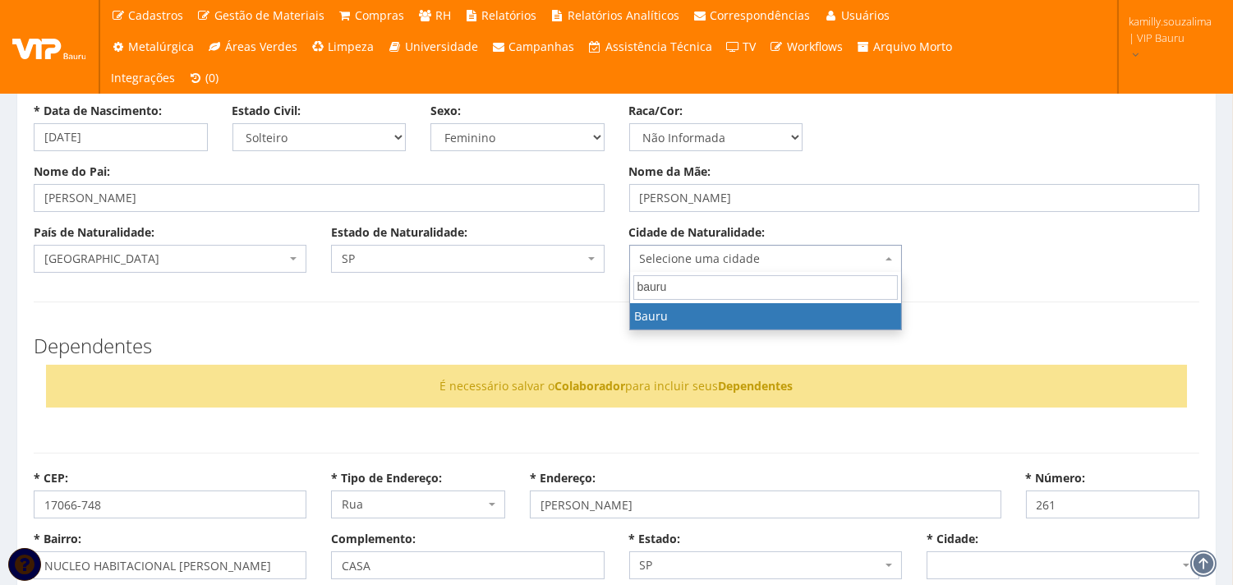
type input "bauru"
select select "4773"
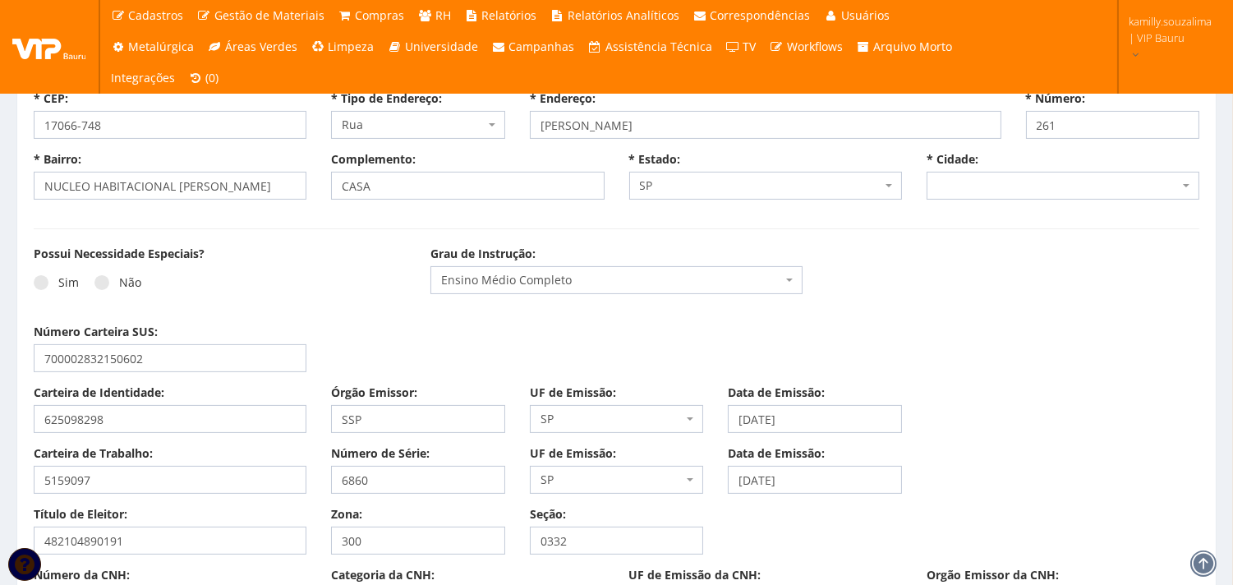
scroll to position [730, 0]
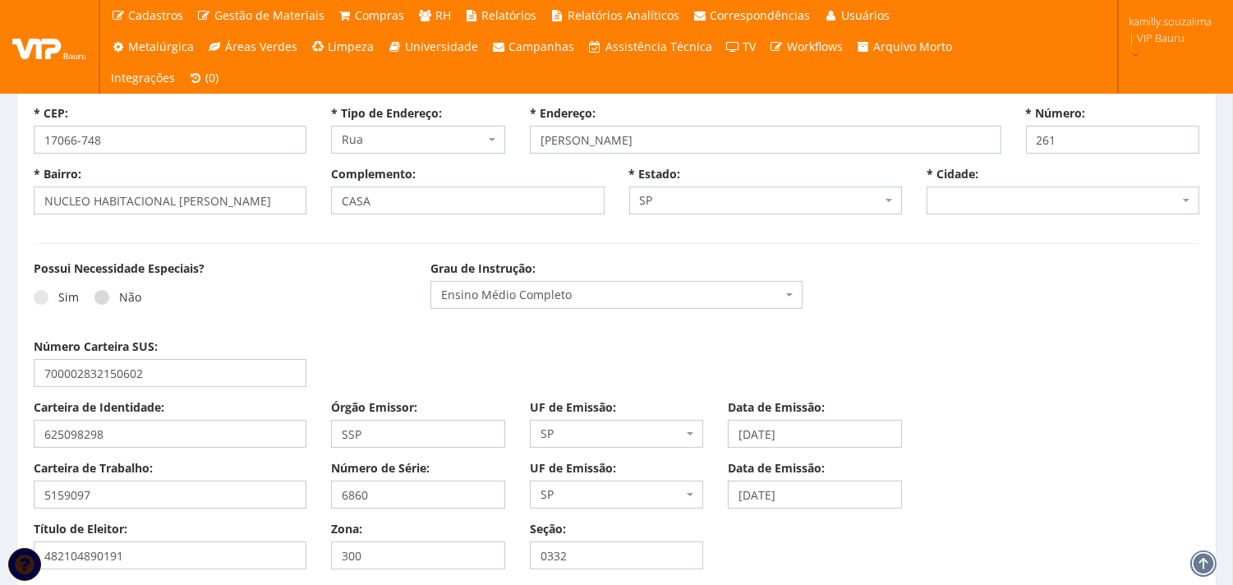
click at [94, 296] on label "Não" at bounding box center [117, 297] width 47 height 16
click at [119, 296] on input "Não" at bounding box center [124, 297] width 11 height 11
radio input "true"
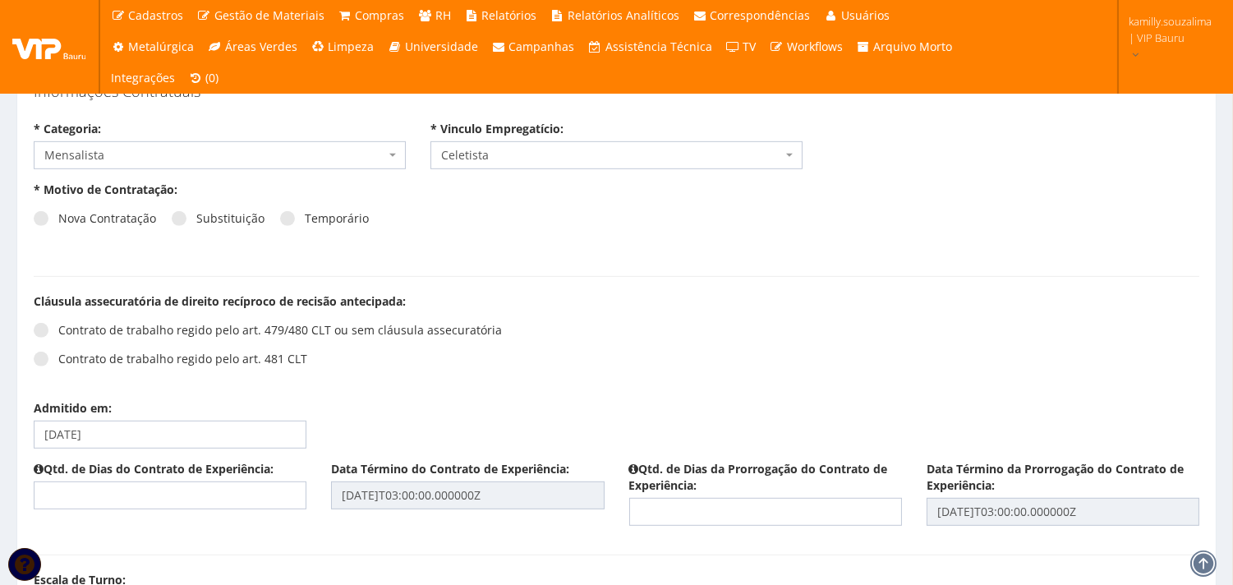
scroll to position [1460, 0]
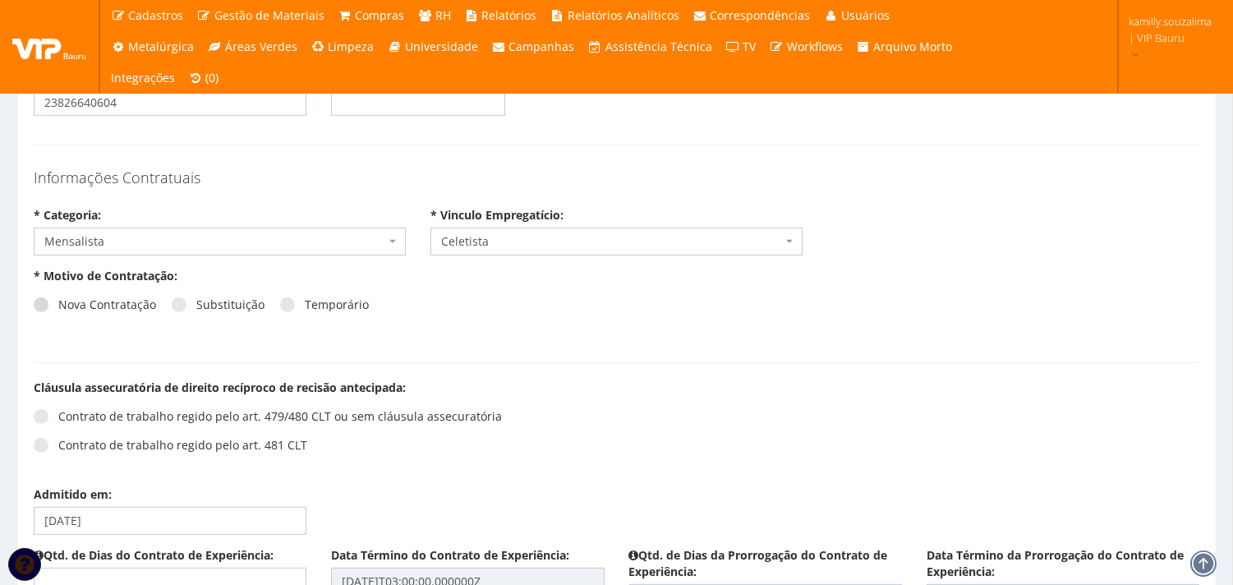
click at [42, 306] on span at bounding box center [41, 304] width 15 height 15
click at [58, 306] on input "Nova Contratação" at bounding box center [63, 305] width 11 height 11
radio input "true"
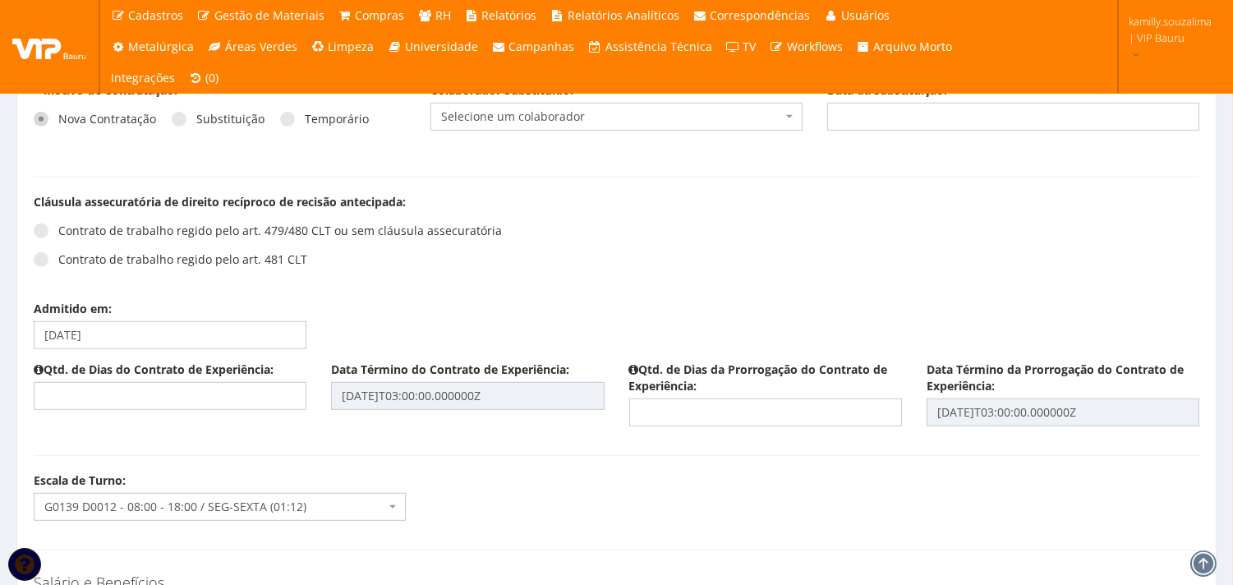
scroll to position [1734, 0]
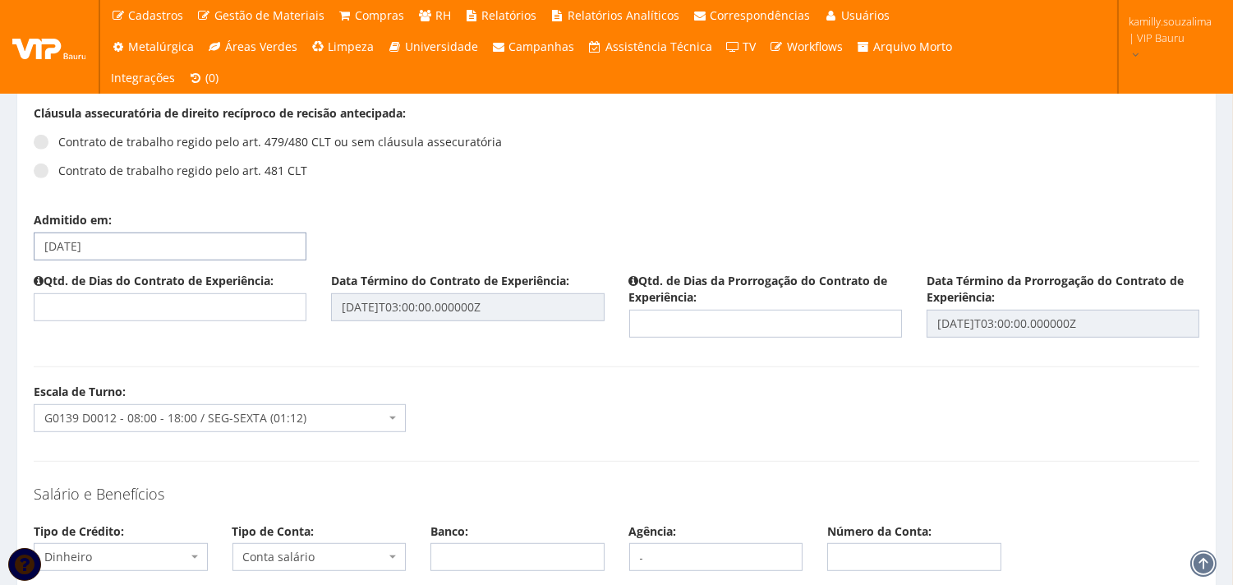
click at [174, 252] on input "[DATE]" at bounding box center [170, 247] width 273 height 28
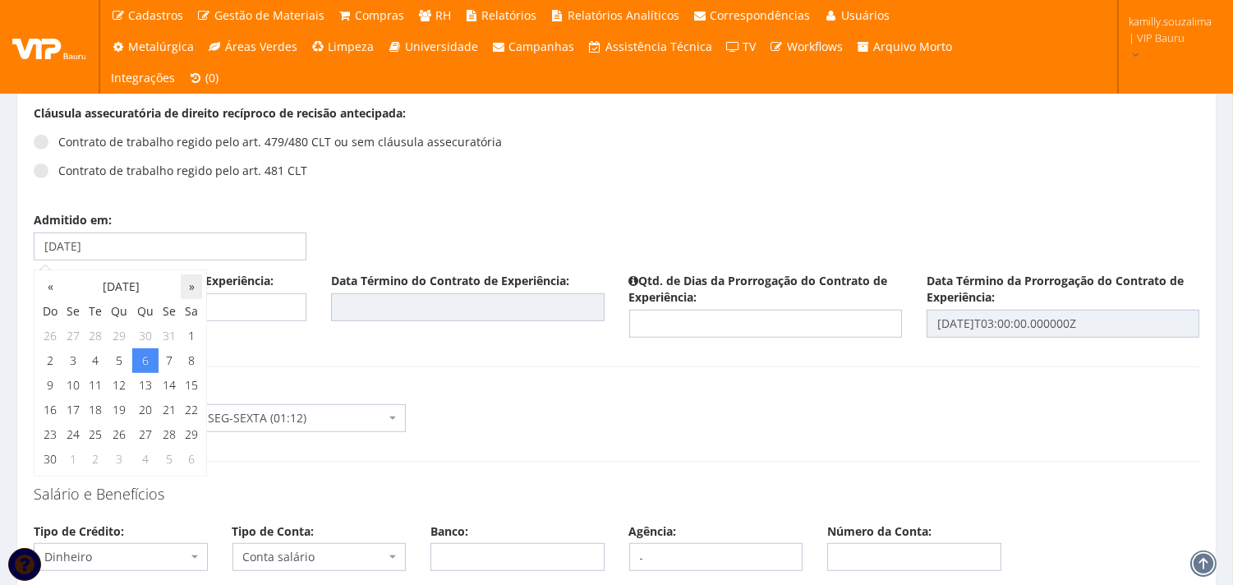
click at [198, 290] on th "»" at bounding box center [191, 286] width 21 height 25
click at [200, 283] on th "»" at bounding box center [191, 286] width 21 height 25
click at [194, 288] on th "»" at bounding box center [191, 286] width 21 height 25
click at [50, 366] on td "1" at bounding box center [50, 360] width 23 height 25
type input "01/09/2024"
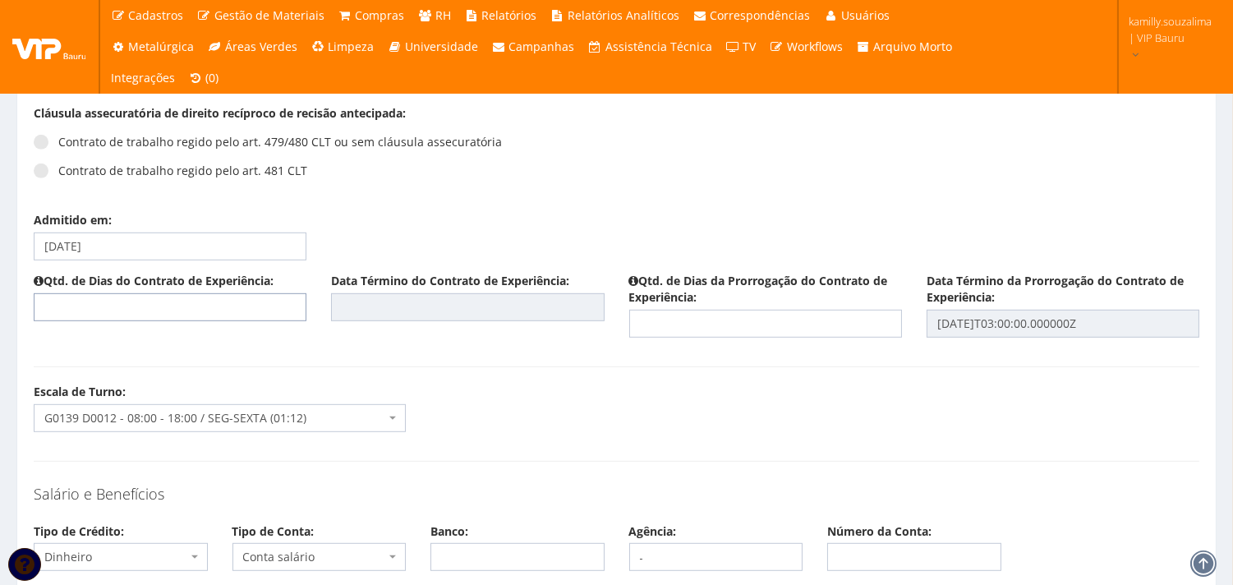
click at [239, 299] on input "text" at bounding box center [170, 307] width 273 height 28
type input "45"
type input "15/10/2024"
click at [766, 313] on input "text" at bounding box center [765, 324] width 273 height 28
type input "45"
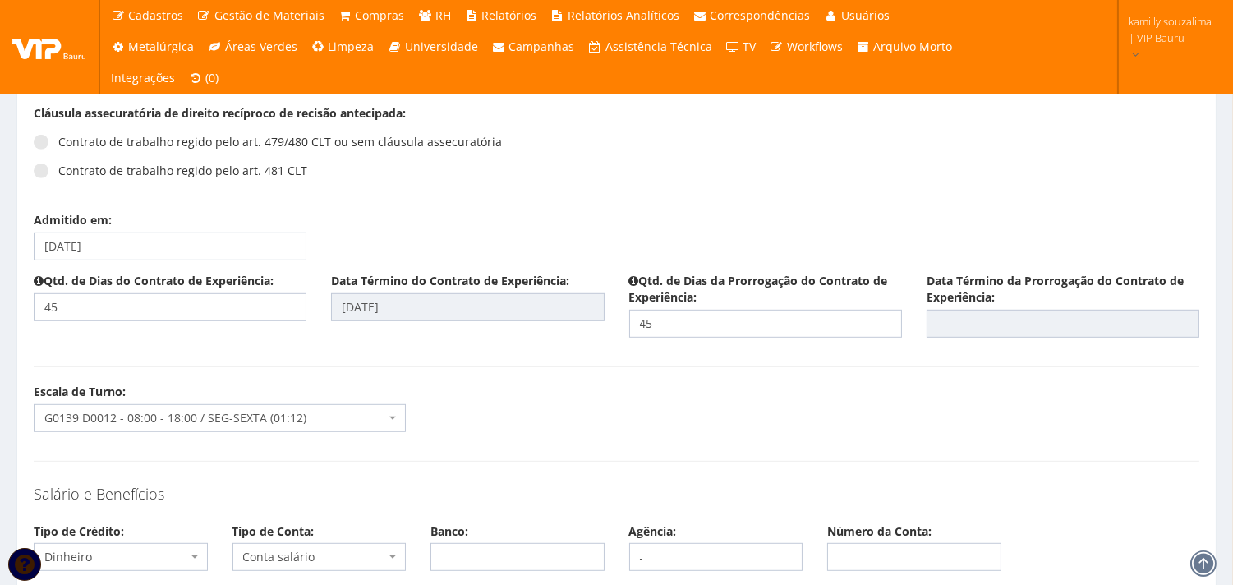
type input "29/11/2024"
click at [819, 422] on div "Escala de Turno: Selecione um turno G0139 D0012 - 08:00 - 18:00 / SEG-SEXTA (01…" at bounding box center [616, 414] width 1190 height 61
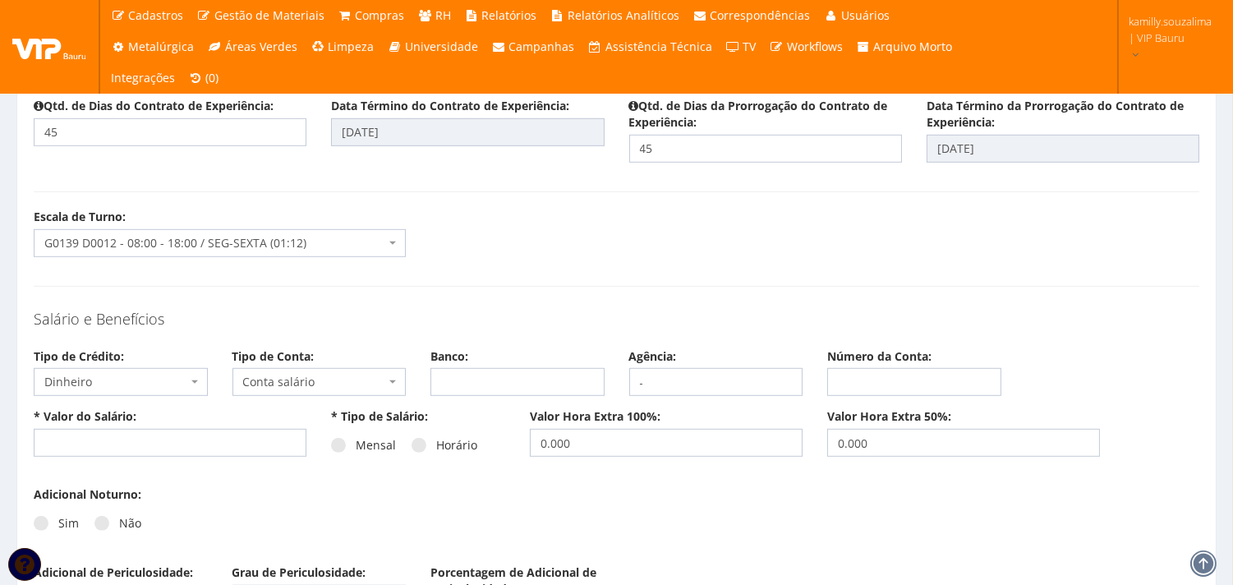
scroll to position [1917, 0]
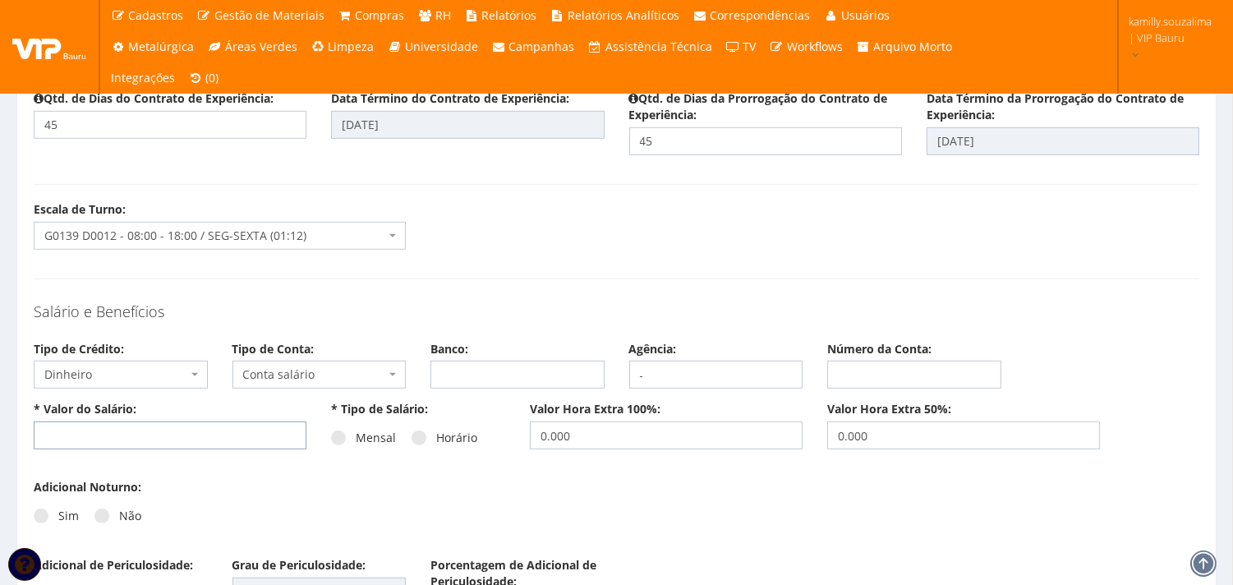
click at [154, 430] on input "text" at bounding box center [170, 435] width 273 height 28
type input "2.000,00"
click at [335, 440] on span at bounding box center [338, 438] width 15 height 15
click at [356, 440] on input "Mensal" at bounding box center [361, 438] width 11 height 11
radio input "true"
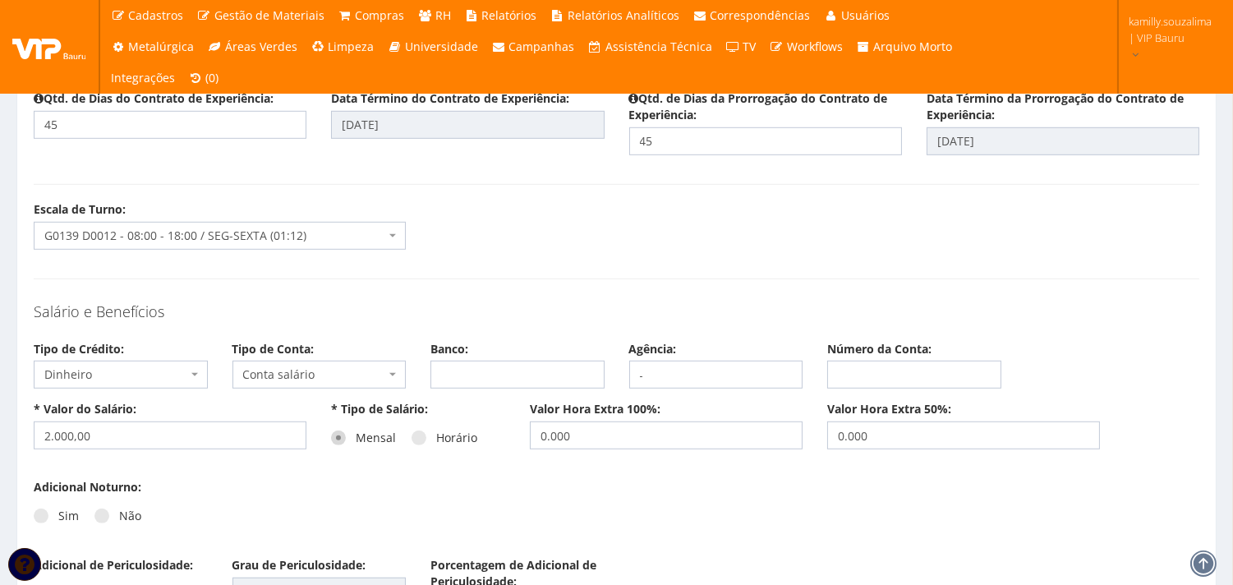
drag, startPoint x: 331, startPoint y: 490, endPoint x: 323, endPoint y: 491, distance: 8.4
click at [330, 490] on div "Adicional Noturno: Sim Não Valor do Adicional Noturno: 0" at bounding box center [616, 518] width 1190 height 78
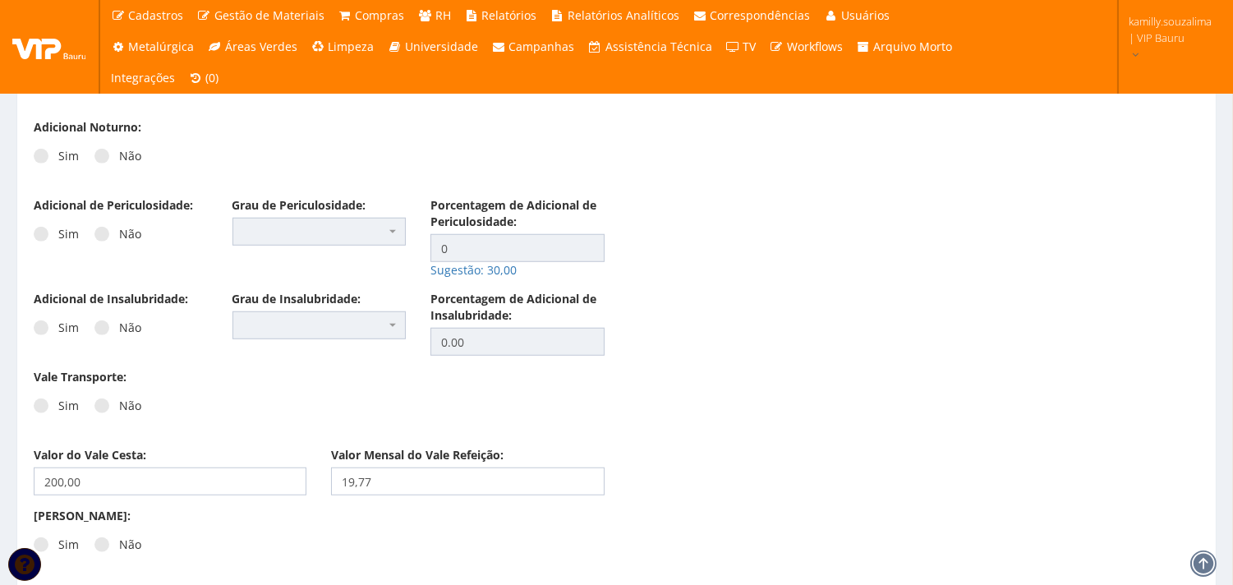
scroll to position [2282, 0]
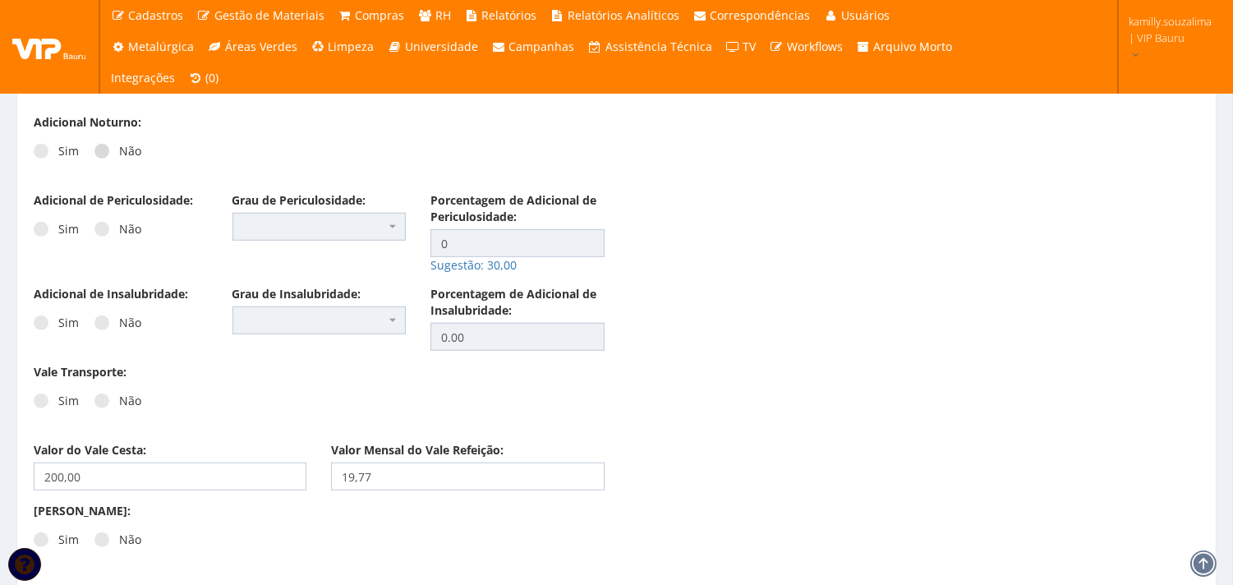
click at [101, 151] on span at bounding box center [101, 151] width 15 height 15
click at [119, 151] on input "Não" at bounding box center [124, 151] width 11 height 11
radio input "true"
click at [99, 228] on span at bounding box center [101, 229] width 15 height 15
click at [119, 228] on input "Não" at bounding box center [124, 229] width 11 height 11
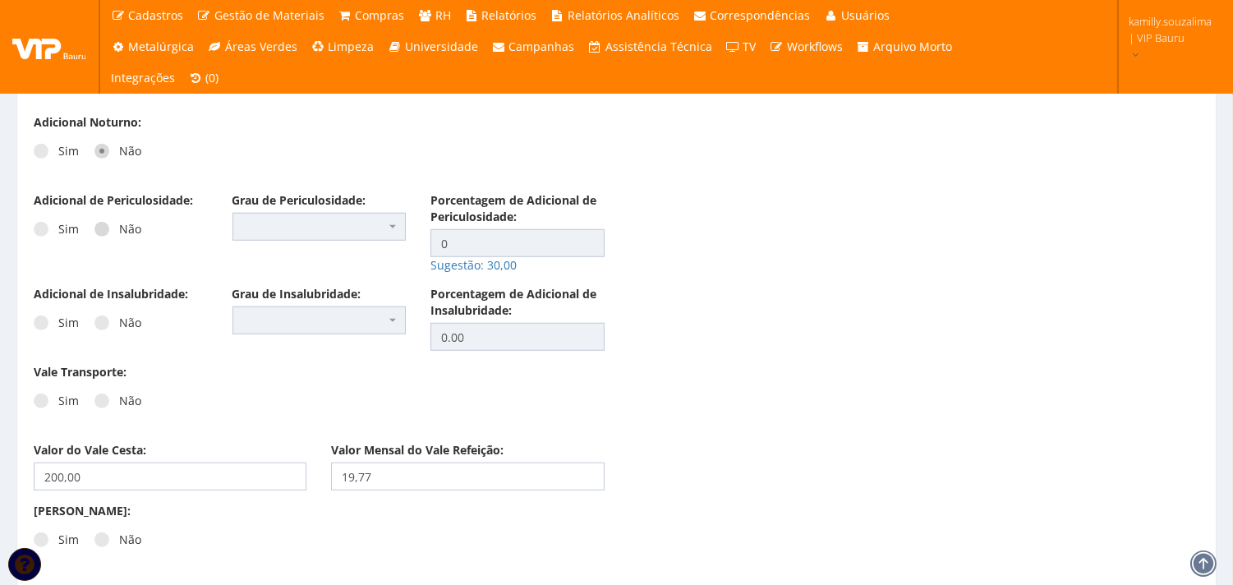
radio input "true"
click at [95, 321] on span at bounding box center [101, 322] width 15 height 15
click at [119, 321] on input "Não" at bounding box center [124, 323] width 11 height 11
radio input "true"
click at [101, 398] on span at bounding box center [101, 401] width 15 height 15
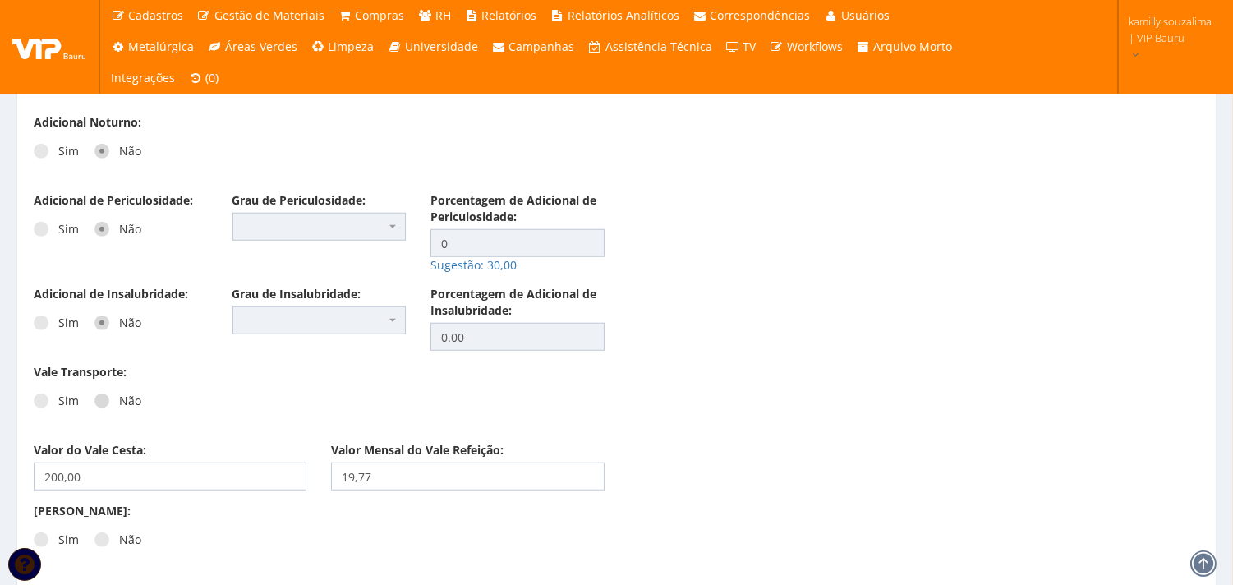
click at [119, 398] on input "Não" at bounding box center [124, 401] width 11 height 11
radio input "true"
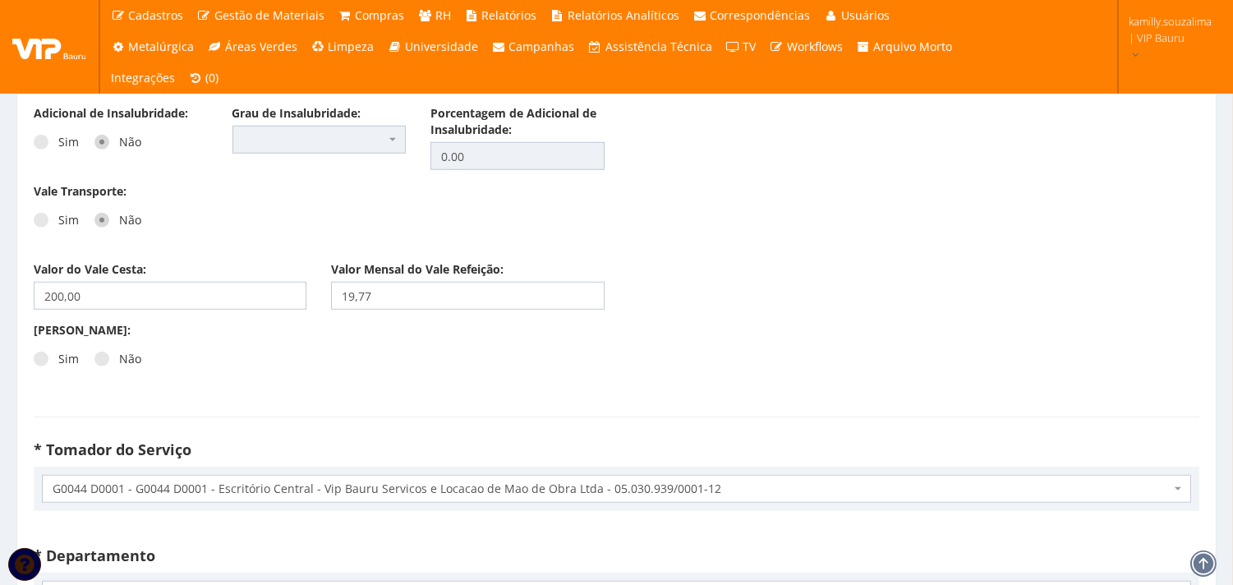
scroll to position [2465, 0]
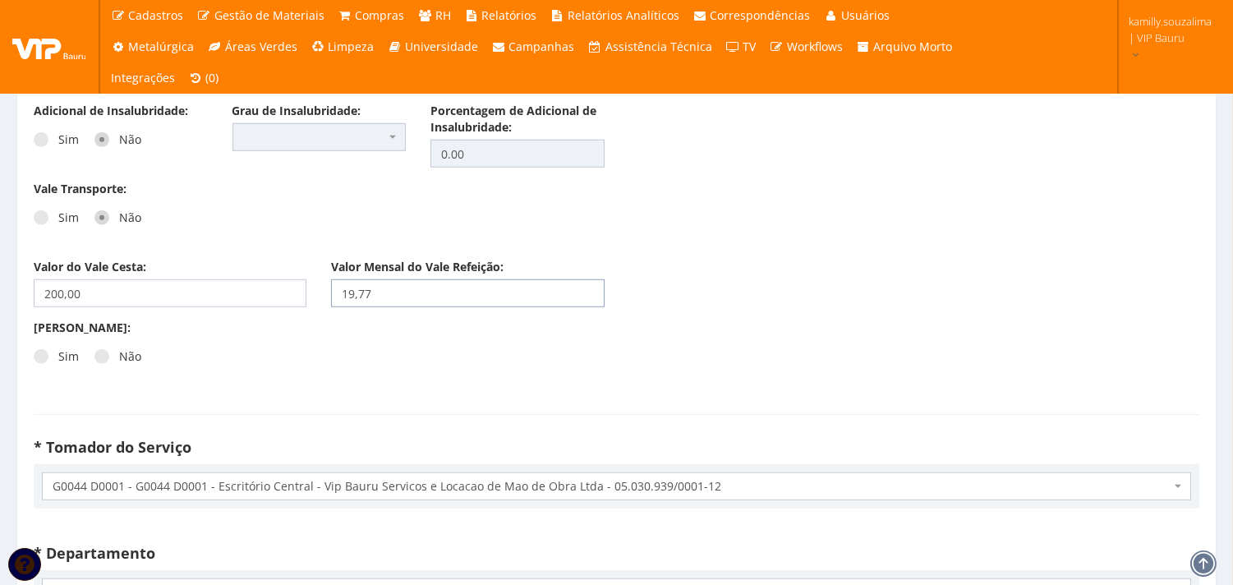
drag, startPoint x: 408, startPoint y: 301, endPoint x: 288, endPoint y: 307, distance: 120.1
click at [288, 307] on div "Valor do Vale Cesta: 200,00 Valor Mensal do Vale Refeição: 19,77" at bounding box center [616, 289] width 1190 height 61
type input "21,35"
click at [302, 365] on div "Sim Não" at bounding box center [170, 362] width 273 height 45
click at [38, 357] on span at bounding box center [41, 356] width 15 height 15
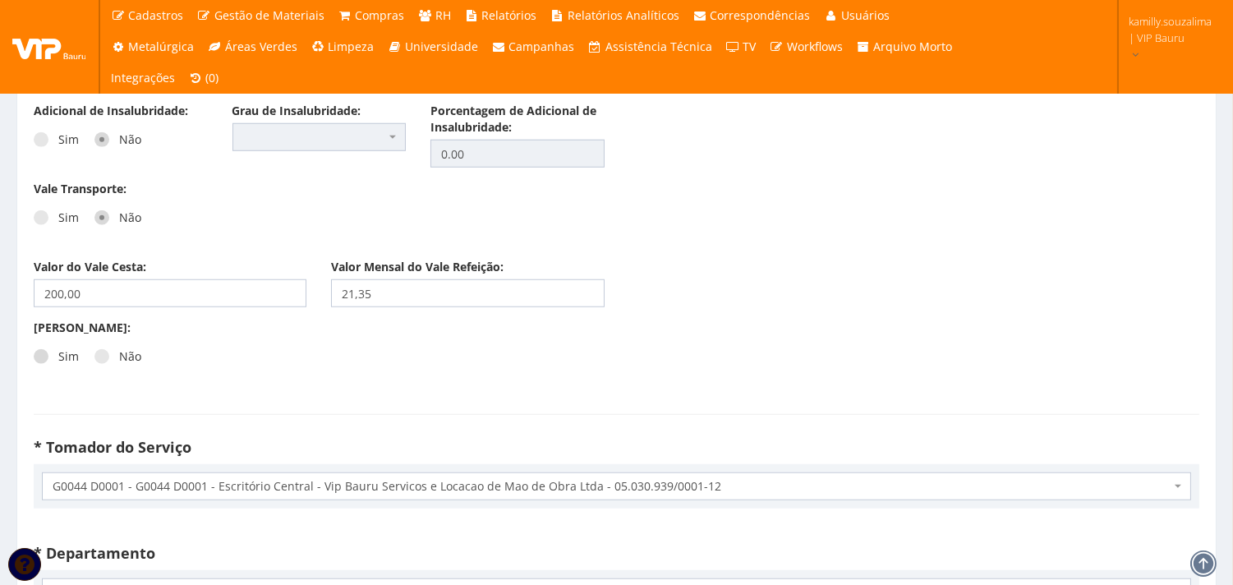
click at [58, 357] on input "Sim" at bounding box center [63, 357] width 11 height 11
radio input "true"
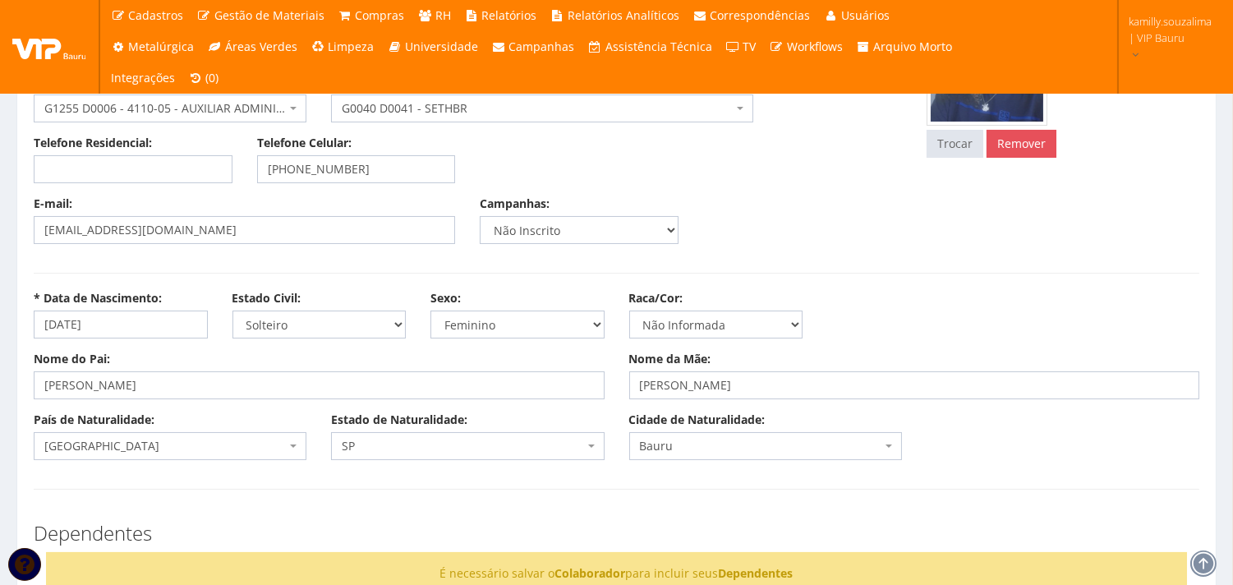
scroll to position [0, 0]
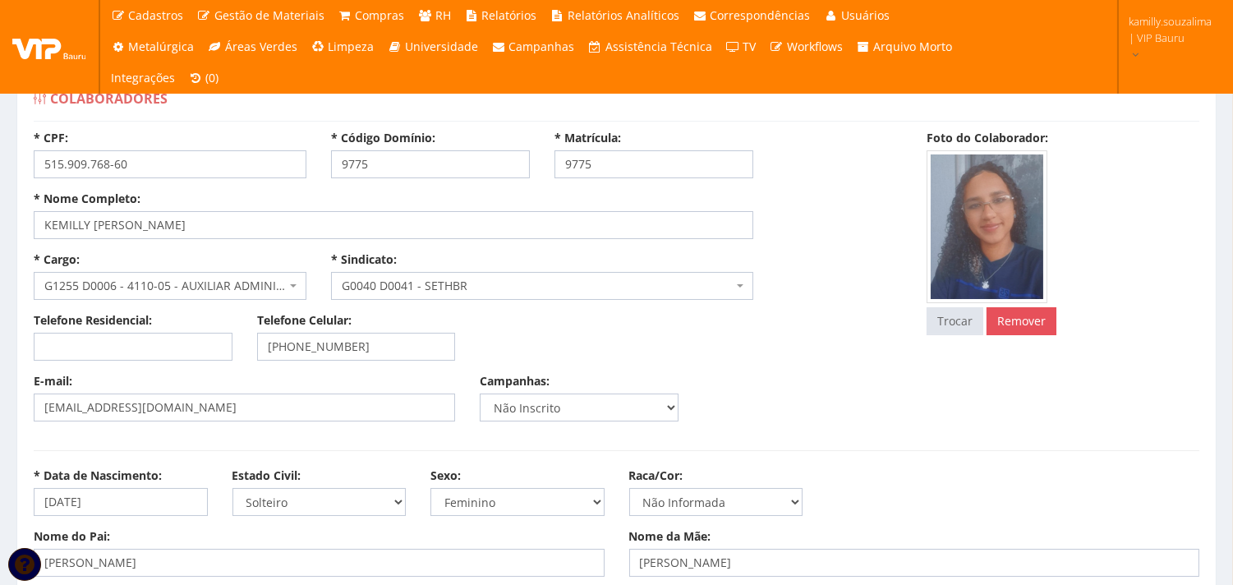
click at [269, 284] on span "G1255 D0006 - 4110-05 - AUXILIAR ADMINISTRATIVO" at bounding box center [165, 286] width 242 height 16
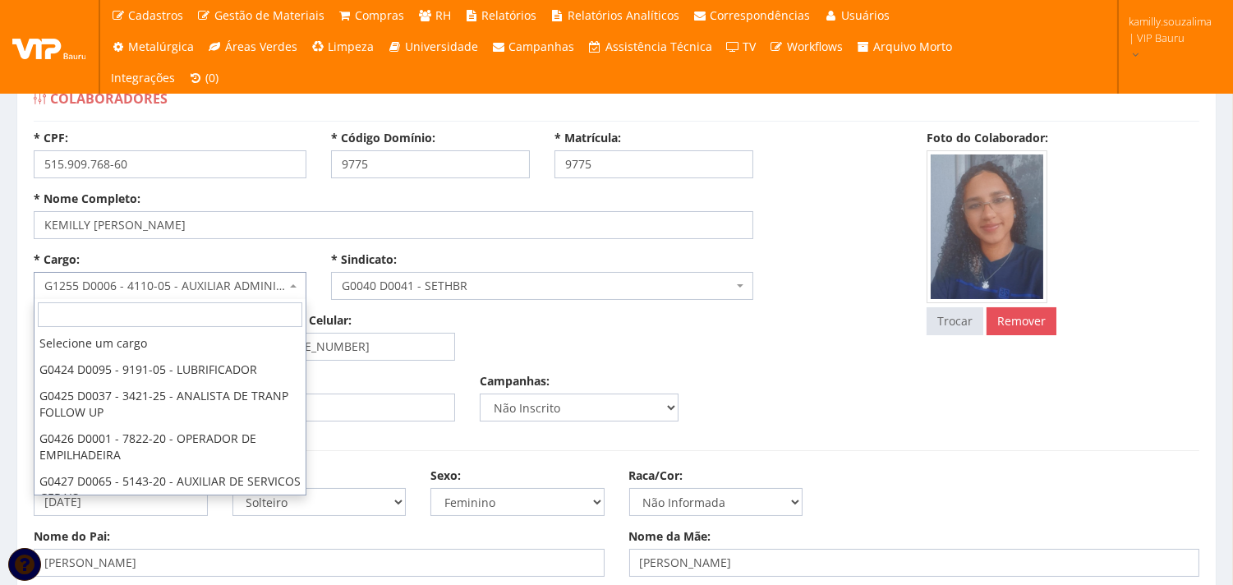
scroll to position [3240, 0]
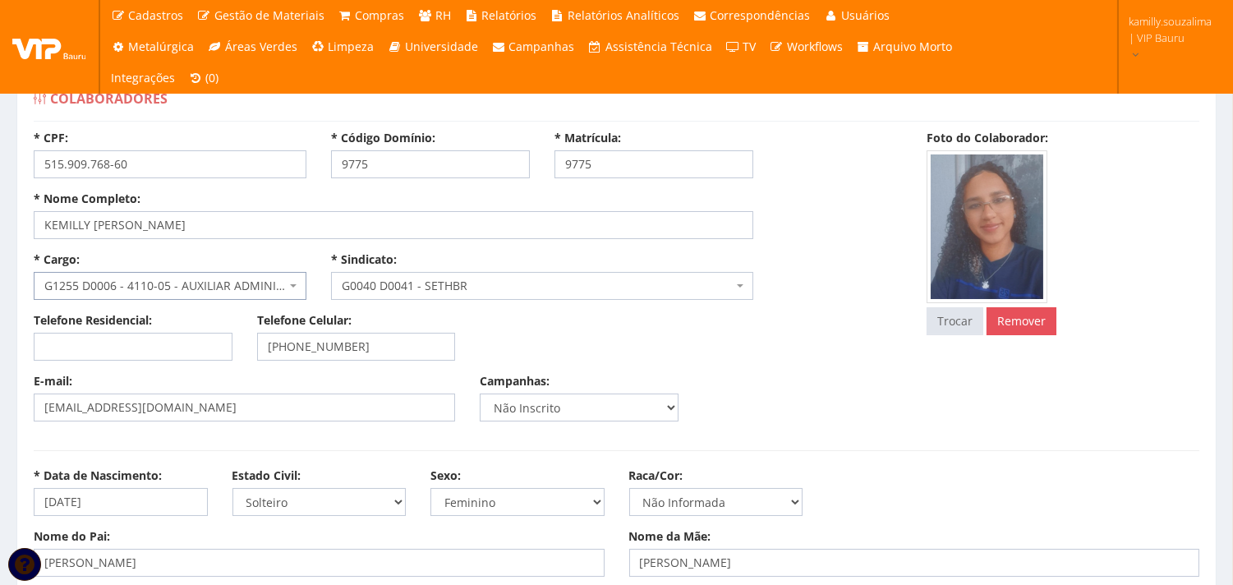
click at [269, 284] on span "G1255 D0006 - 4110-05 - AUXILIAR ADMINISTRATIVO" at bounding box center [165, 286] width 242 height 16
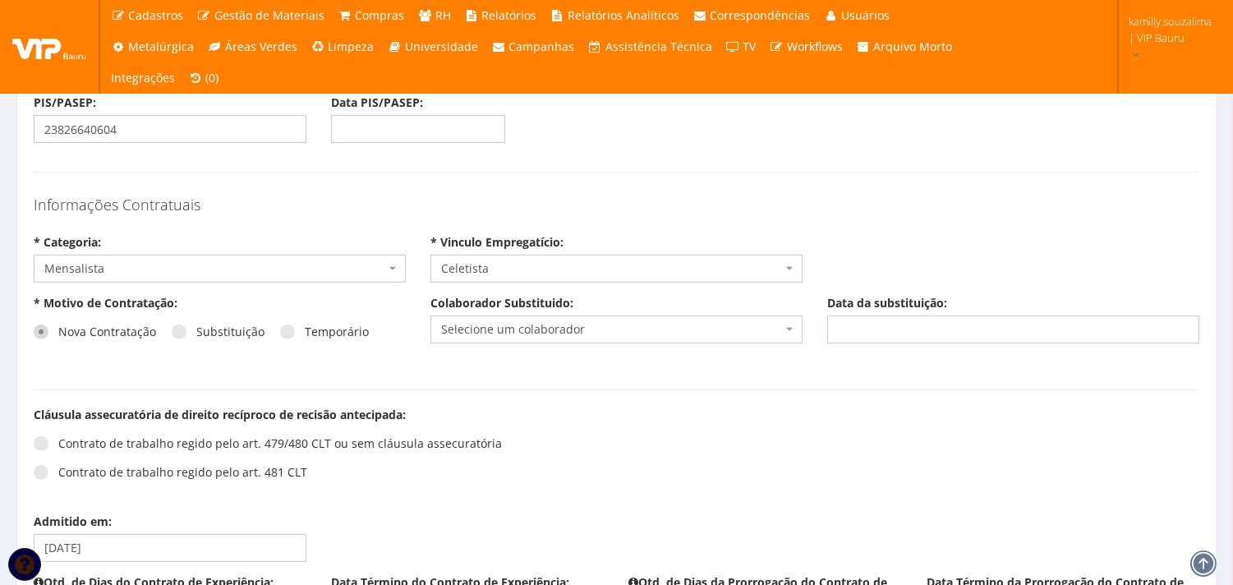
scroll to position [1460, 0]
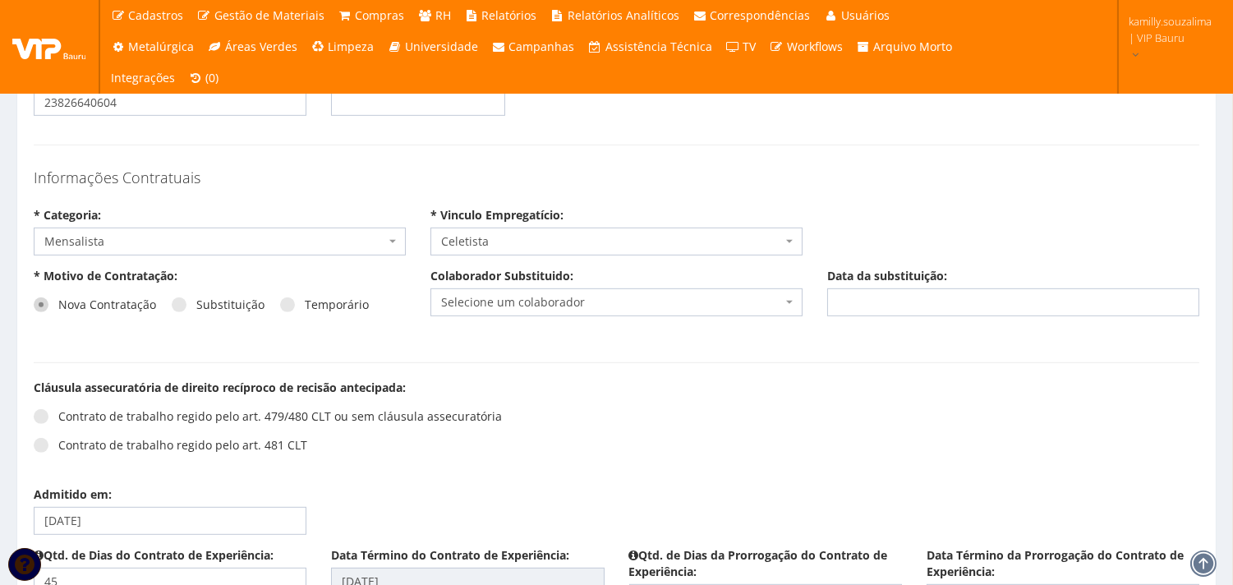
click at [527, 241] on span "Celetista" at bounding box center [611, 241] width 341 height 16
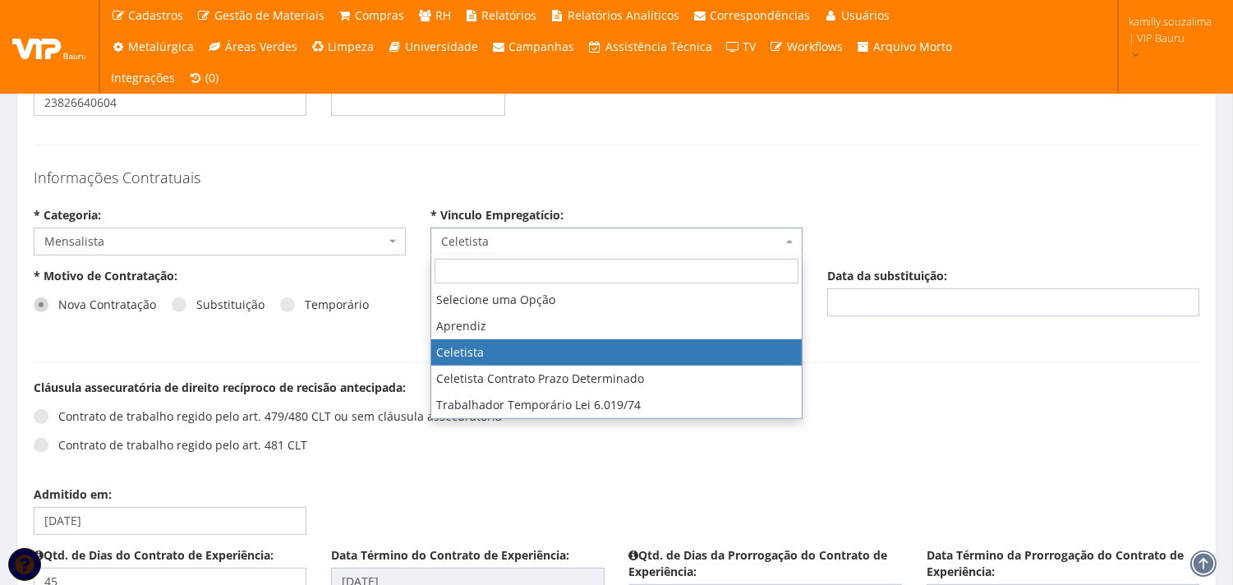
click at [375, 276] on div "* Motivo de Contratação: Nova Contratação Substituição Temporário" at bounding box center [219, 301] width 397 height 66
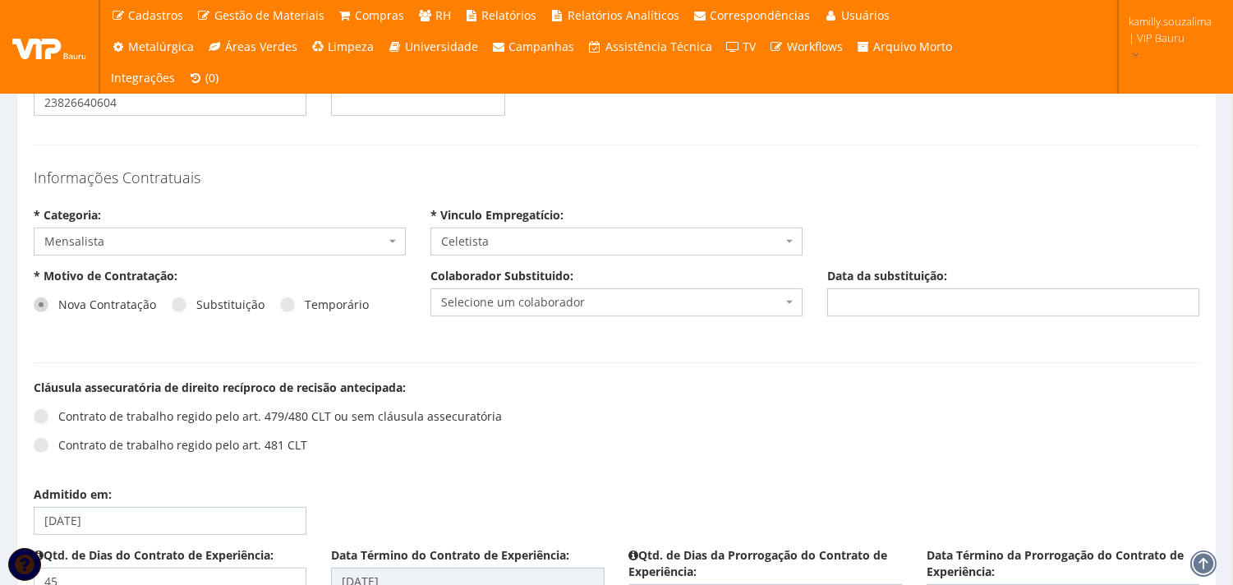
scroll to position [1734, 0]
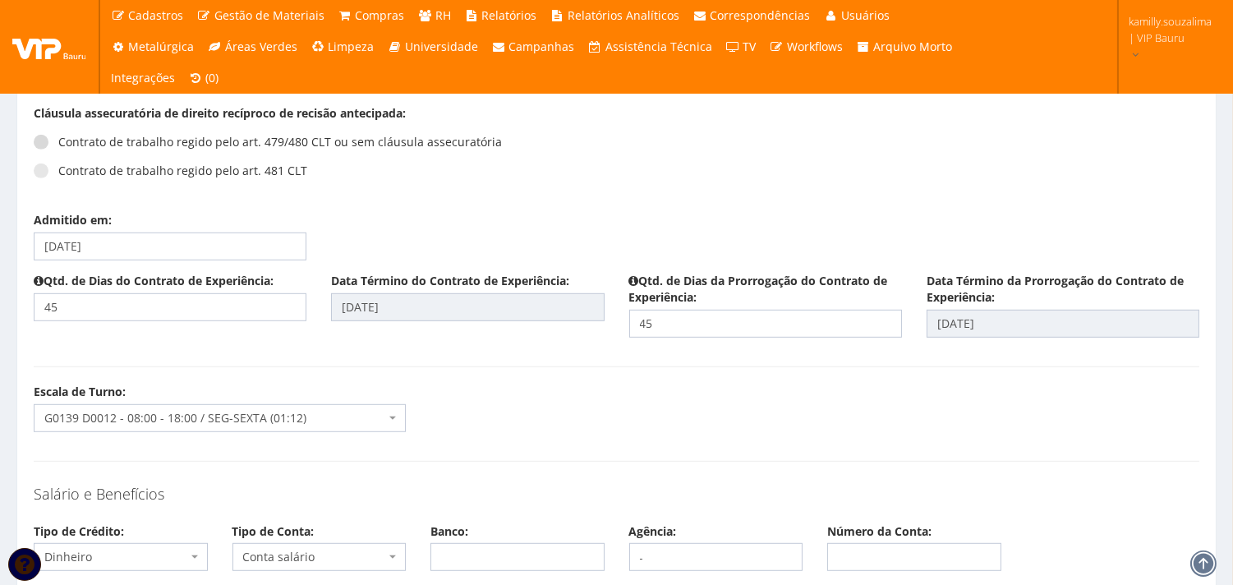
click at [38, 141] on span at bounding box center [41, 142] width 15 height 15
click at [58, 141] on input "Contrato de trabalho regido pelo art. 479/480 CLT ou sem cláusula assecuratória" at bounding box center [63, 142] width 11 height 11
radio input "true"
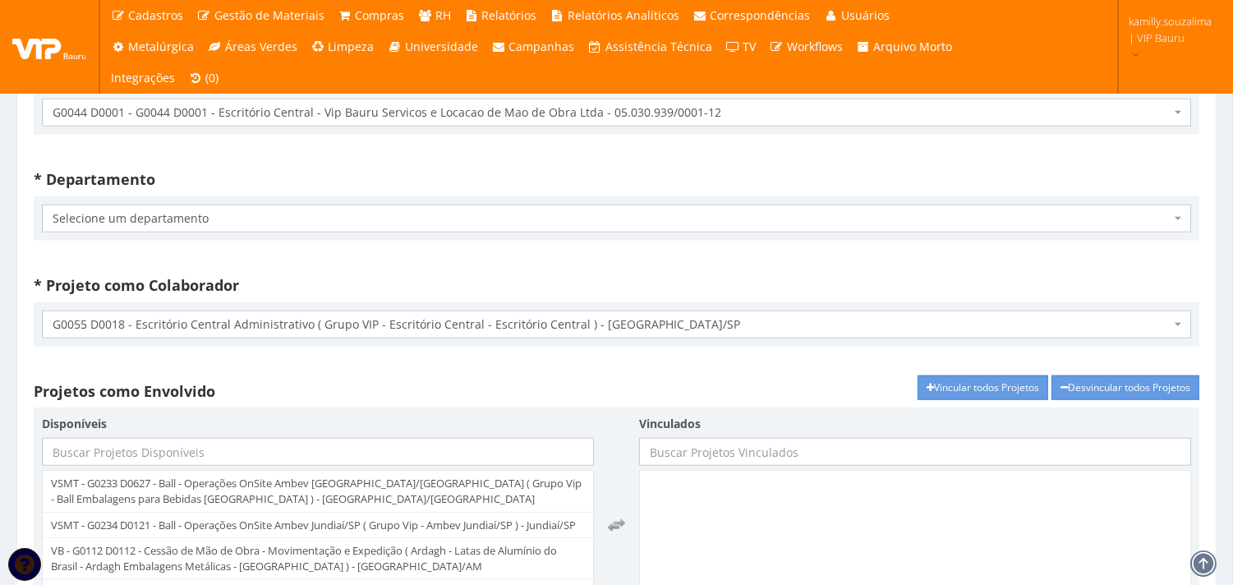
scroll to position [2732, 0]
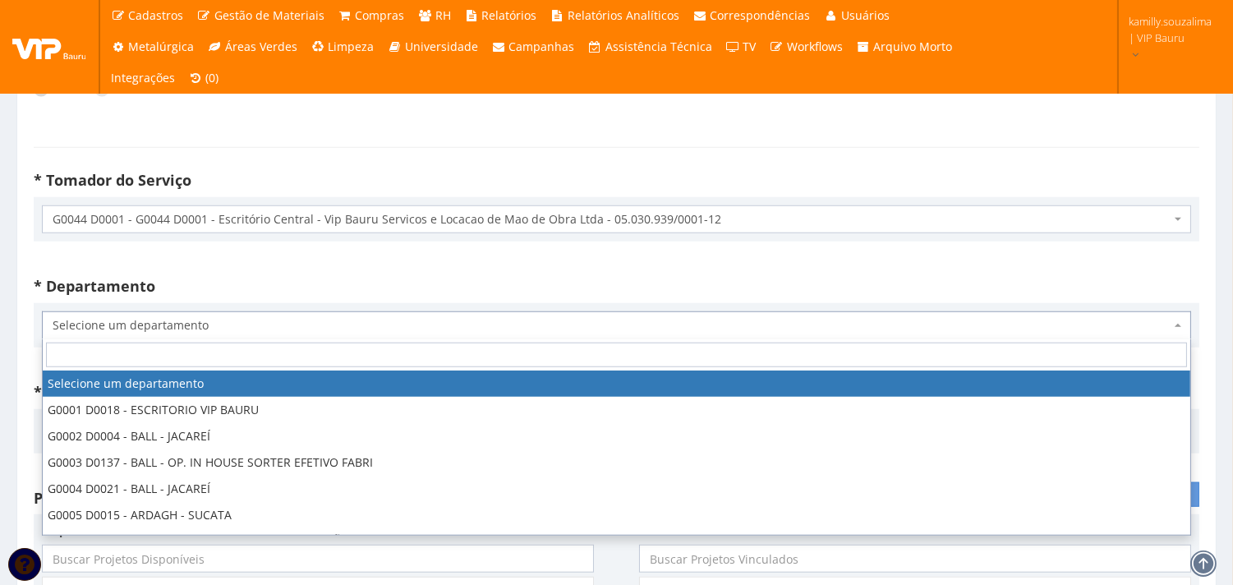
click at [271, 312] on span "Selecione um departamento" at bounding box center [616, 325] width 1149 height 28
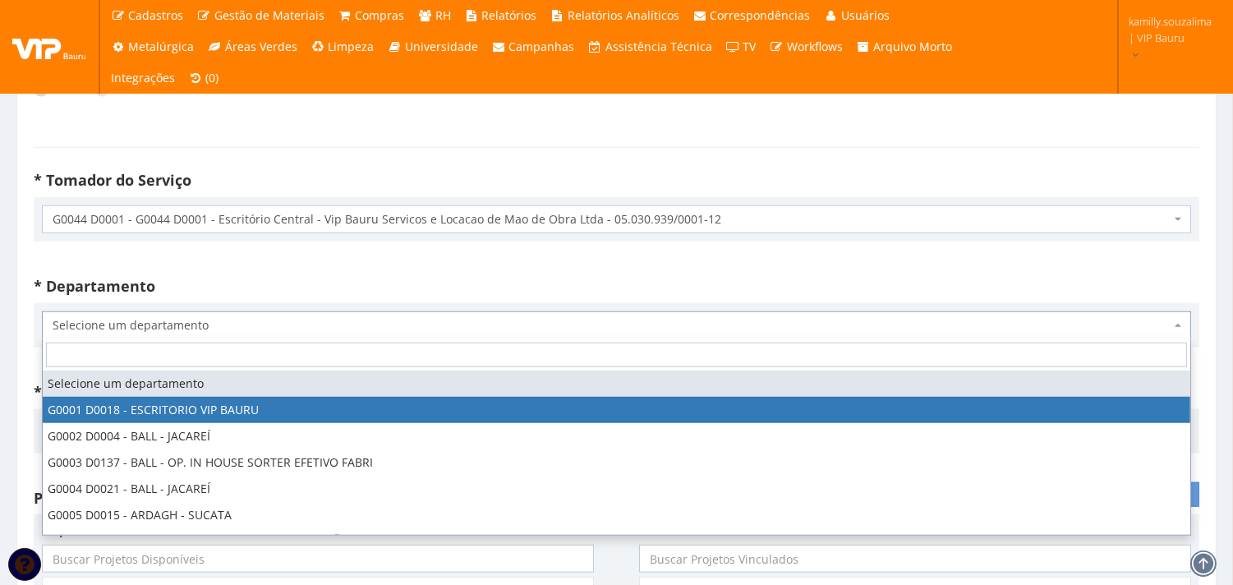
select select "1"
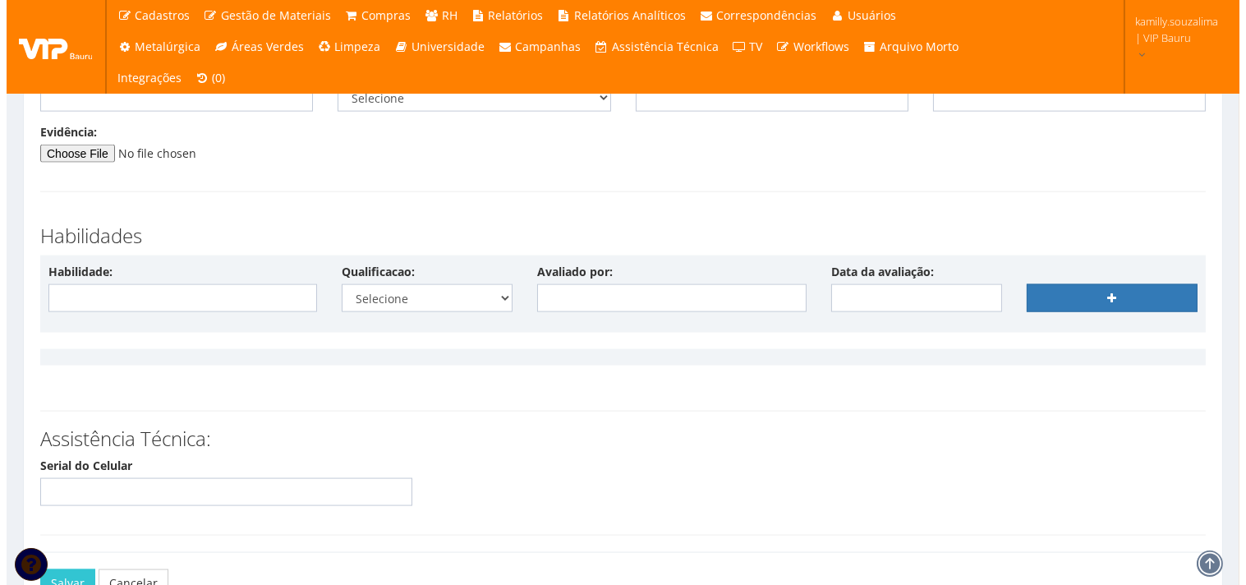
scroll to position [4257, 0]
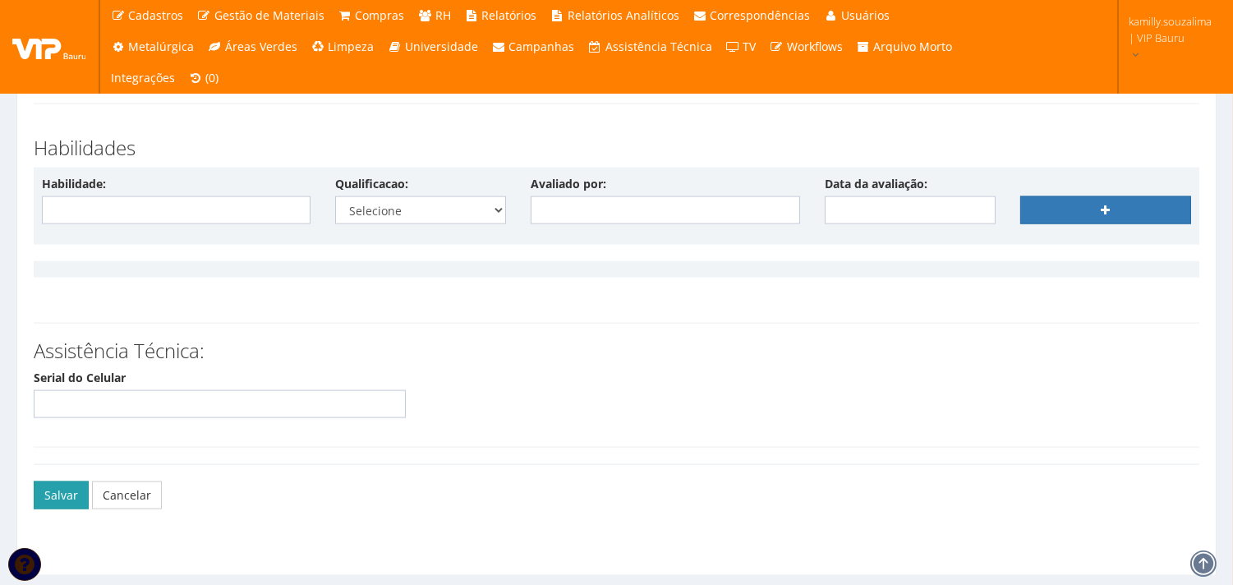
click at [53, 495] on button "Salvar" at bounding box center [61, 495] width 55 height 28
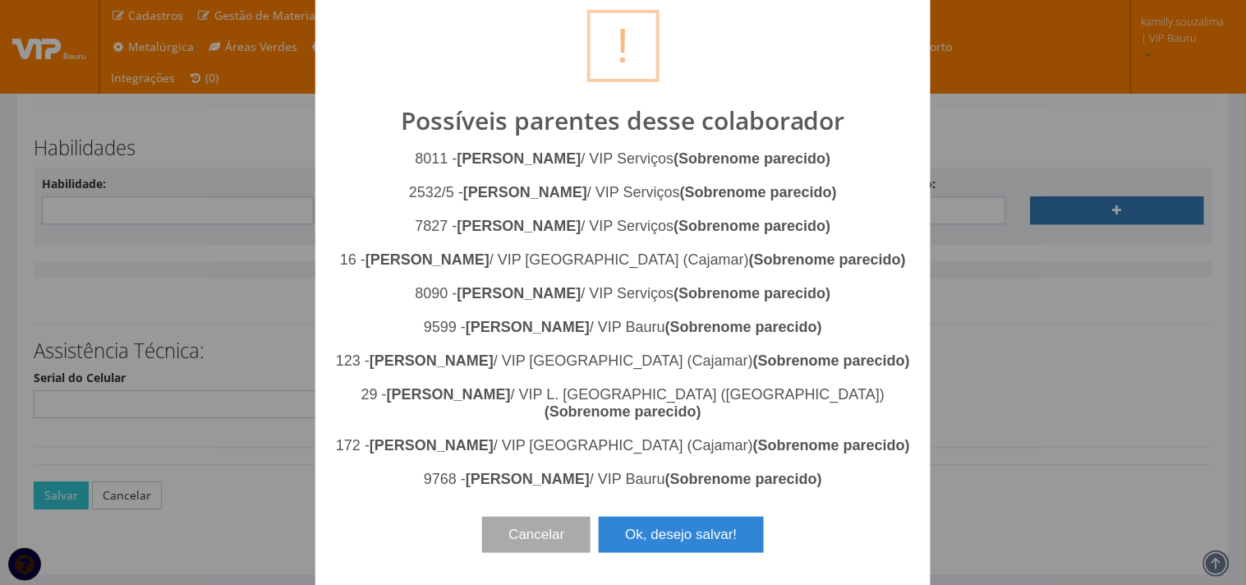
scroll to position [59, 0]
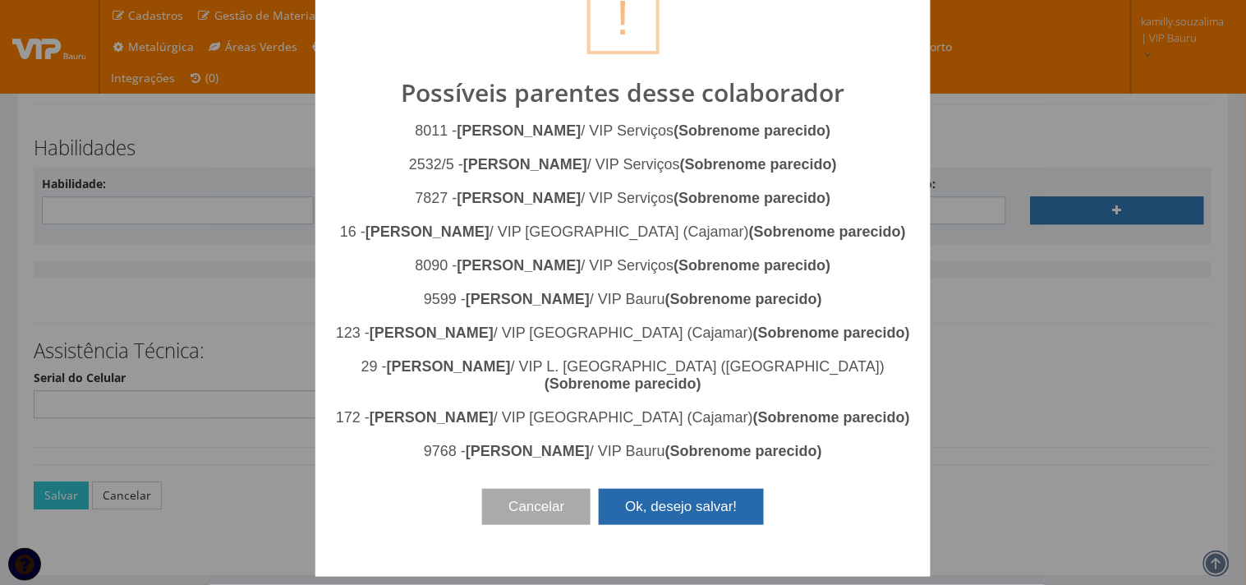
click at [649, 525] on button "Ok, desejo salvar!" at bounding box center [681, 507] width 164 height 36
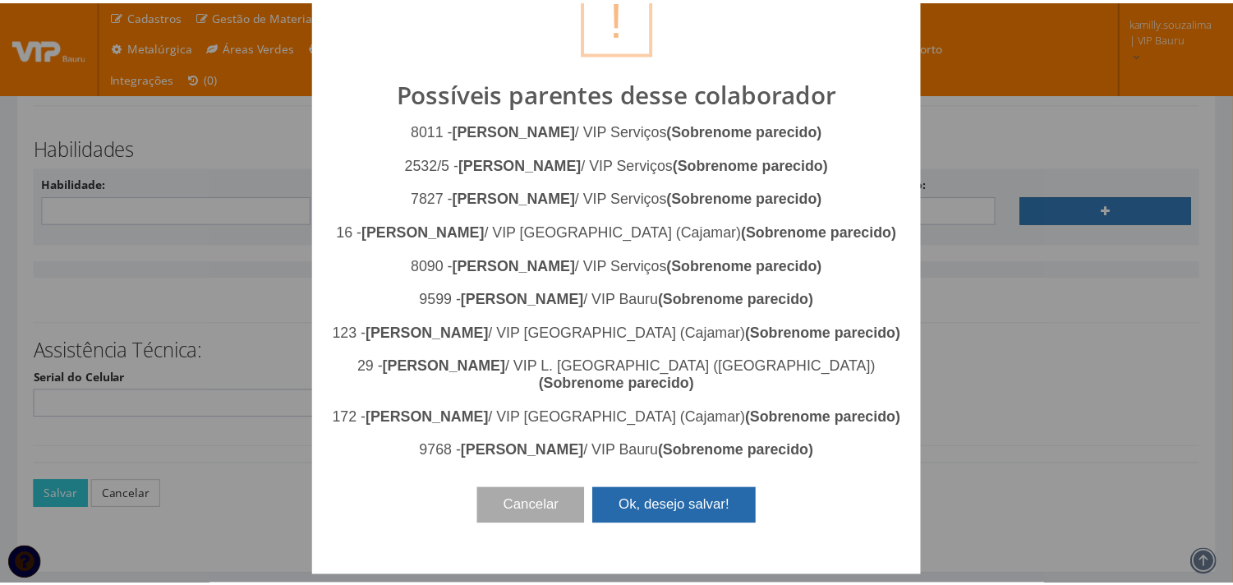
scroll to position [0, 0]
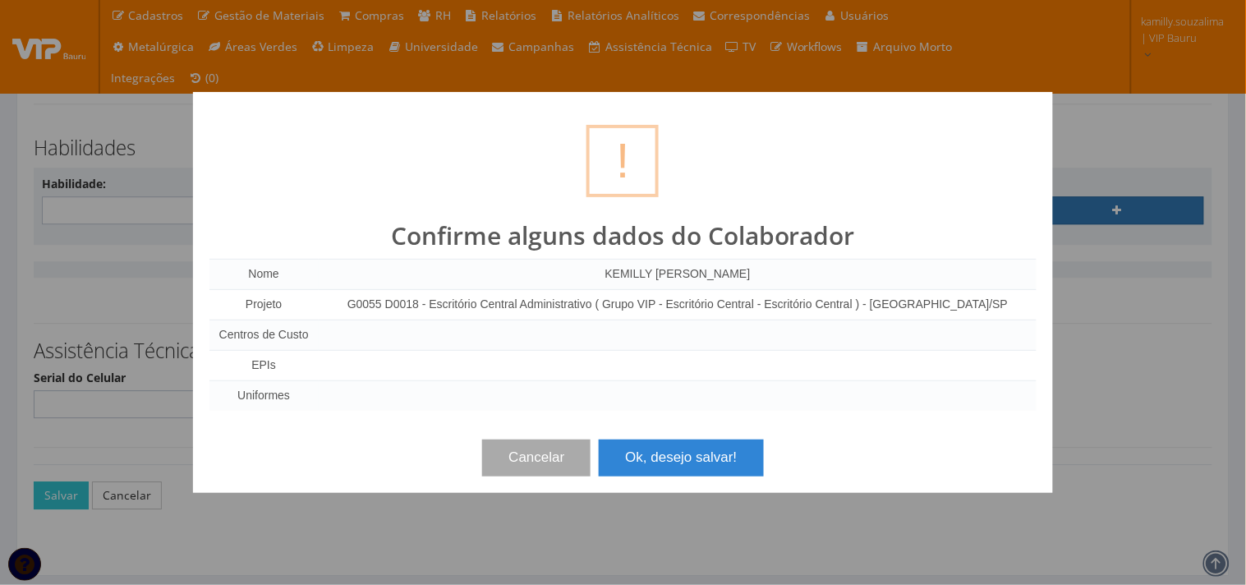
click at [702, 436] on div "Cancelar Ok, desejo salvar!" at bounding box center [624, 451] width 828 height 48
click at [693, 454] on button "Ok, desejo salvar!" at bounding box center [681, 458] width 164 height 36
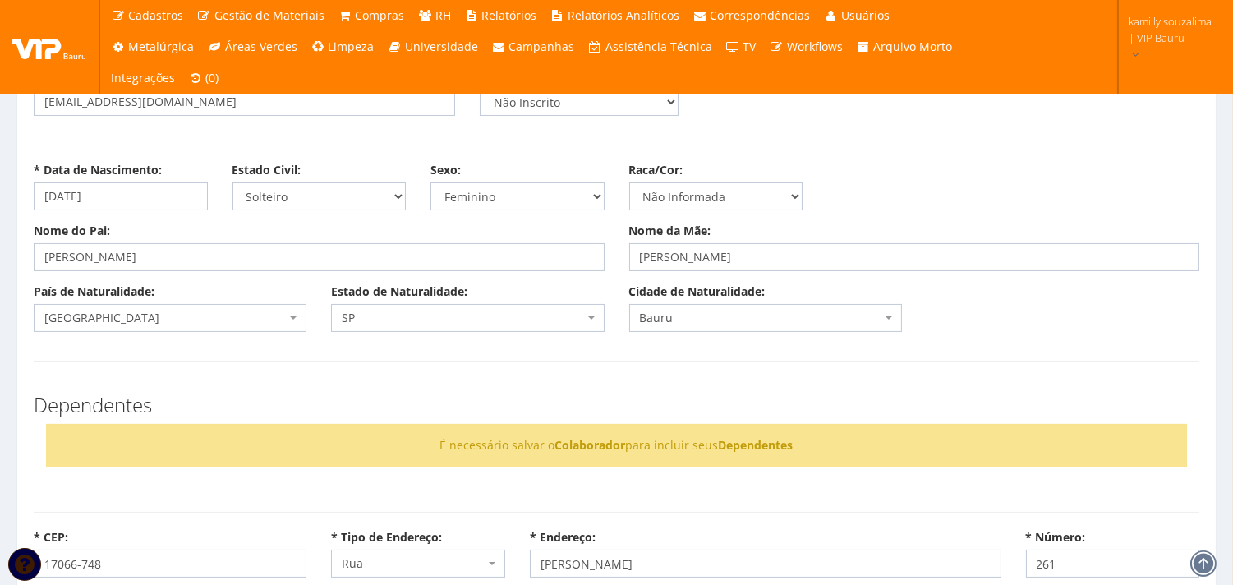
scroll to position [730, 0]
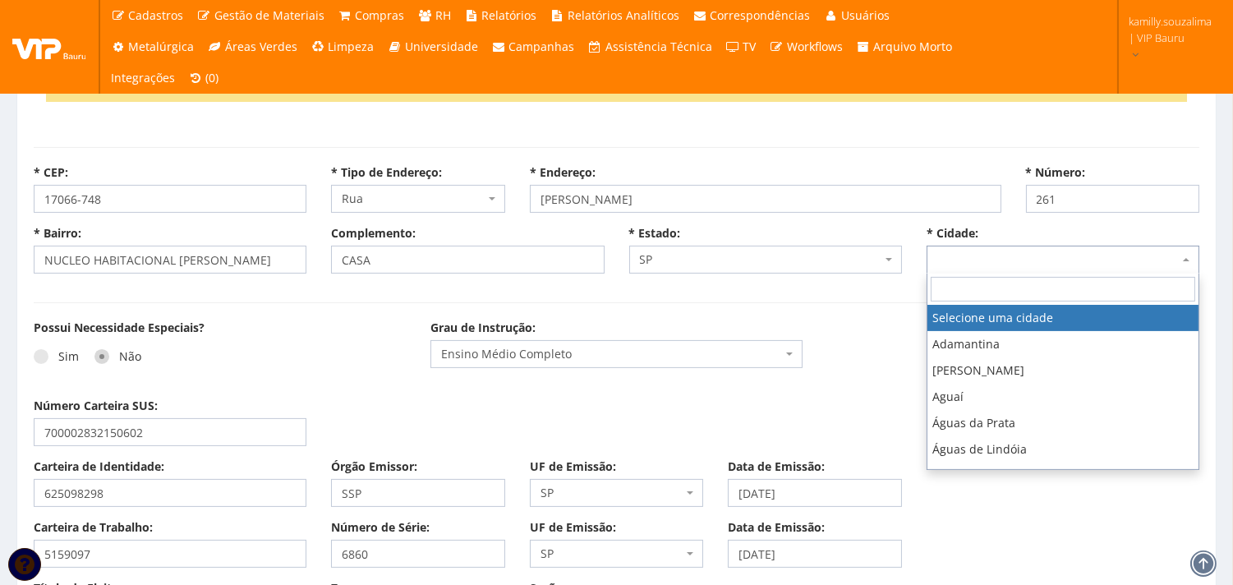
click at [1019, 265] on span at bounding box center [1063, 260] width 273 height 28
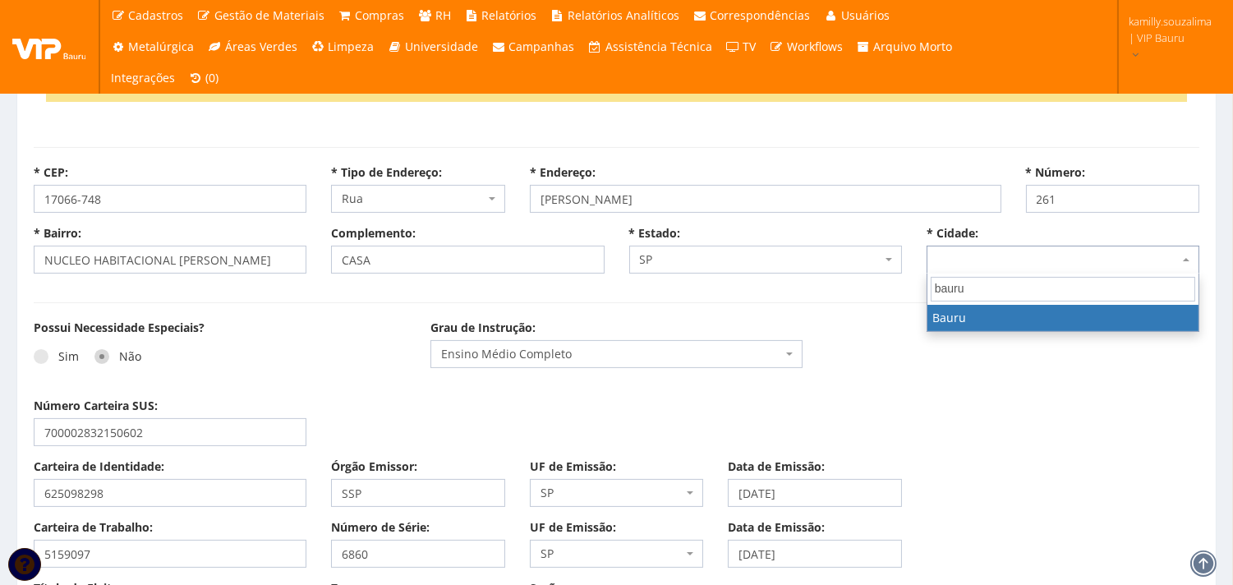
type input "bauru"
select select "4773"
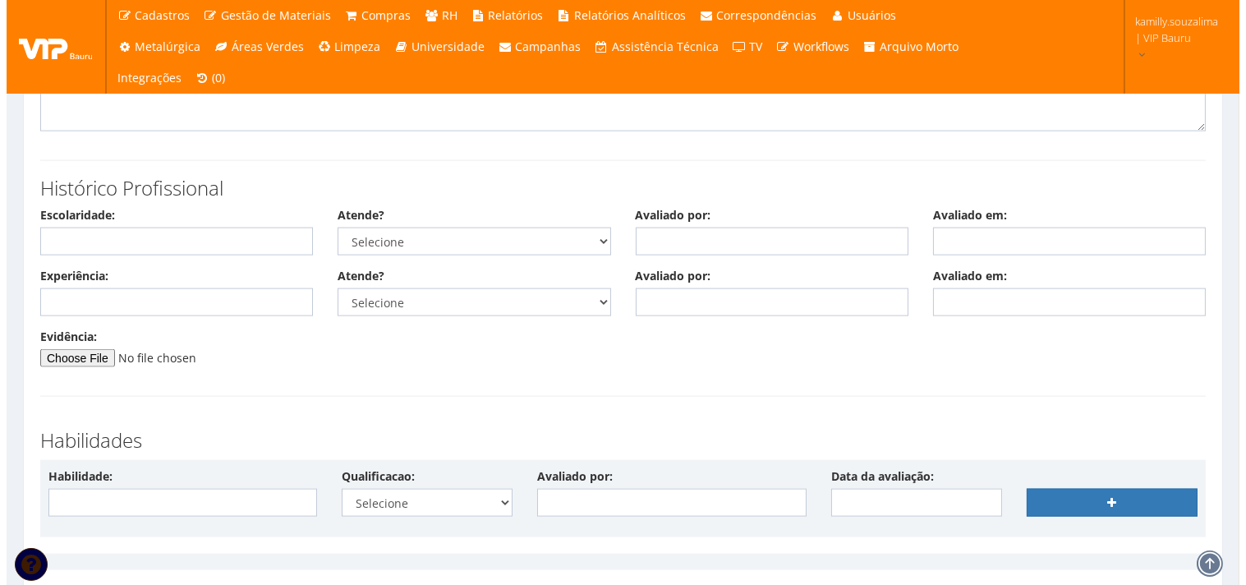
scroll to position [4364, 0]
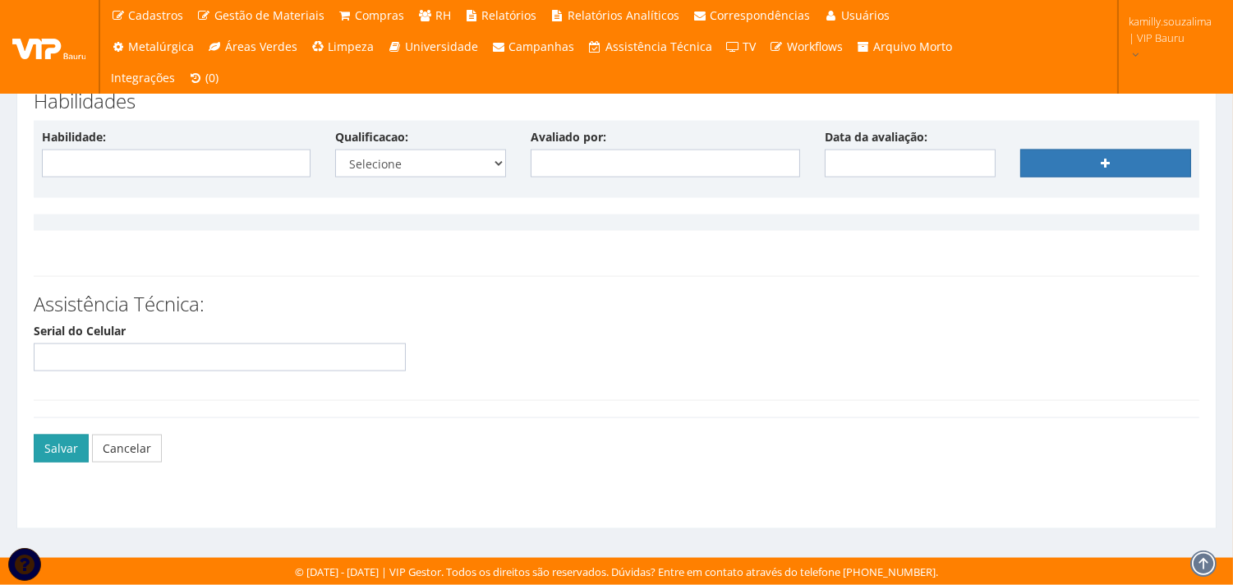
click at [67, 450] on button "Salvar" at bounding box center [61, 449] width 55 height 28
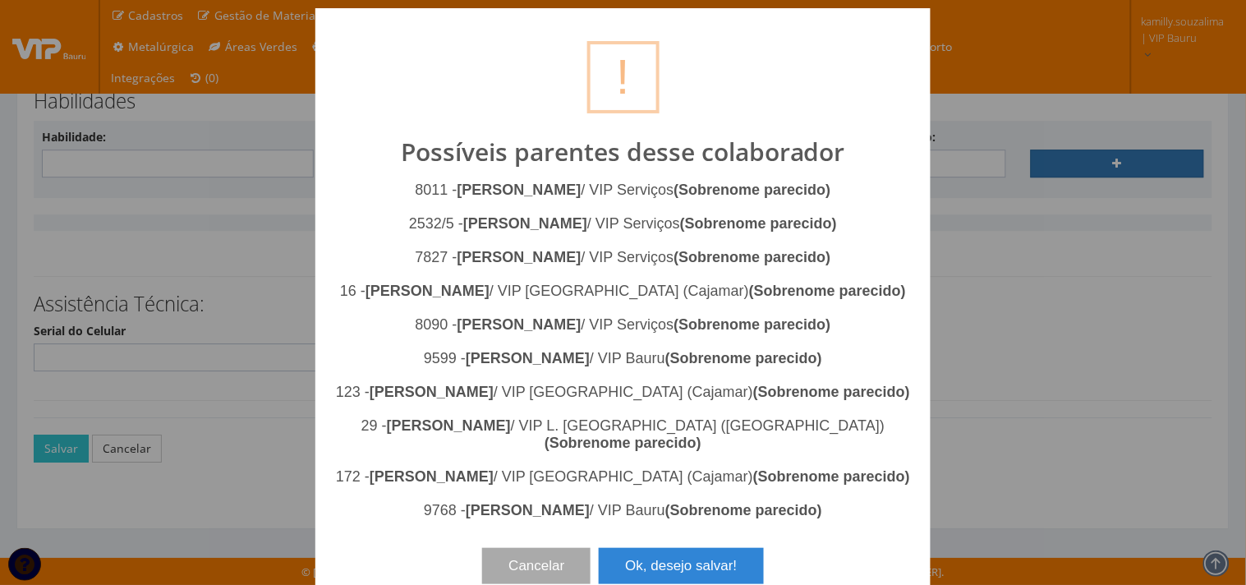
scroll to position [59, 0]
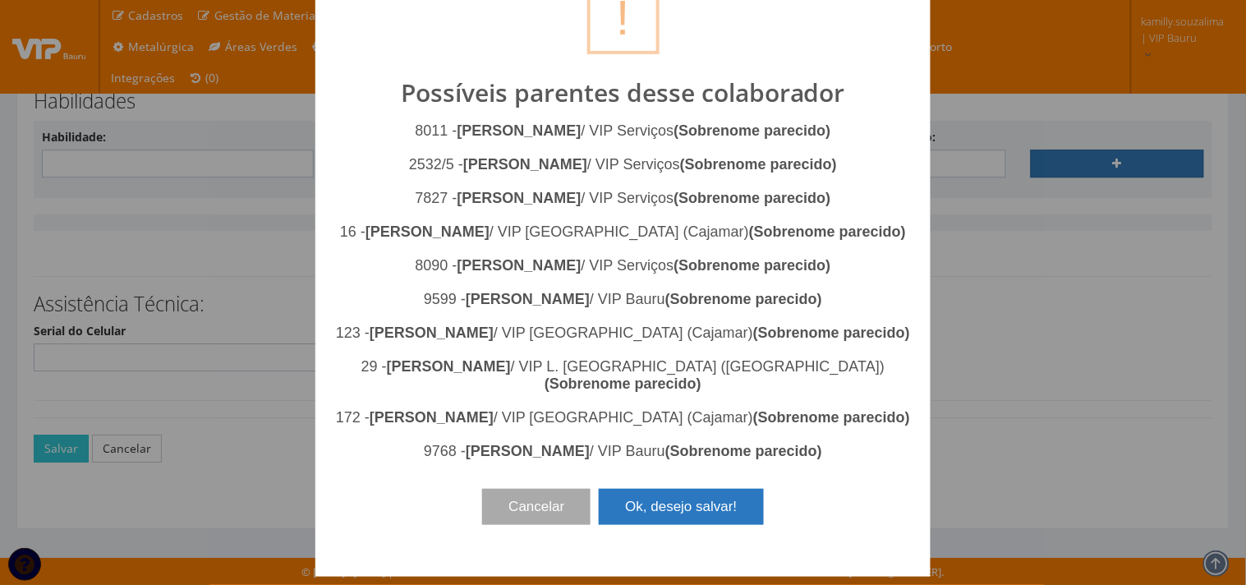
click at [701, 525] on button "Ok, desejo salvar!" at bounding box center [681, 507] width 164 height 36
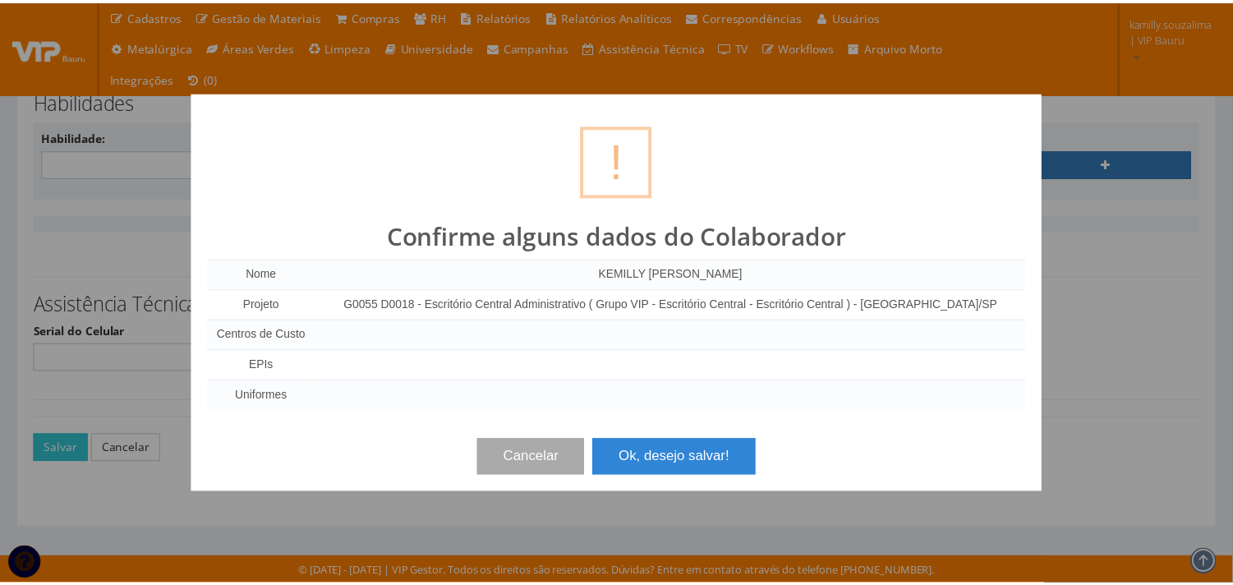
scroll to position [0, 0]
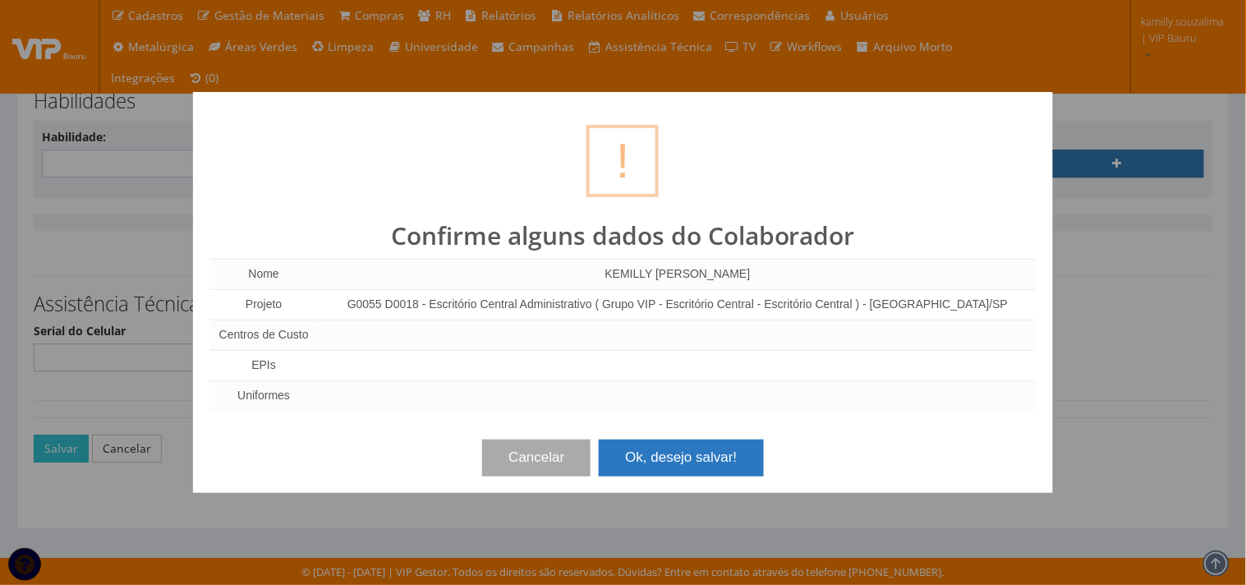
click at [745, 461] on button "Ok, desejo salvar!" at bounding box center [681, 458] width 164 height 36
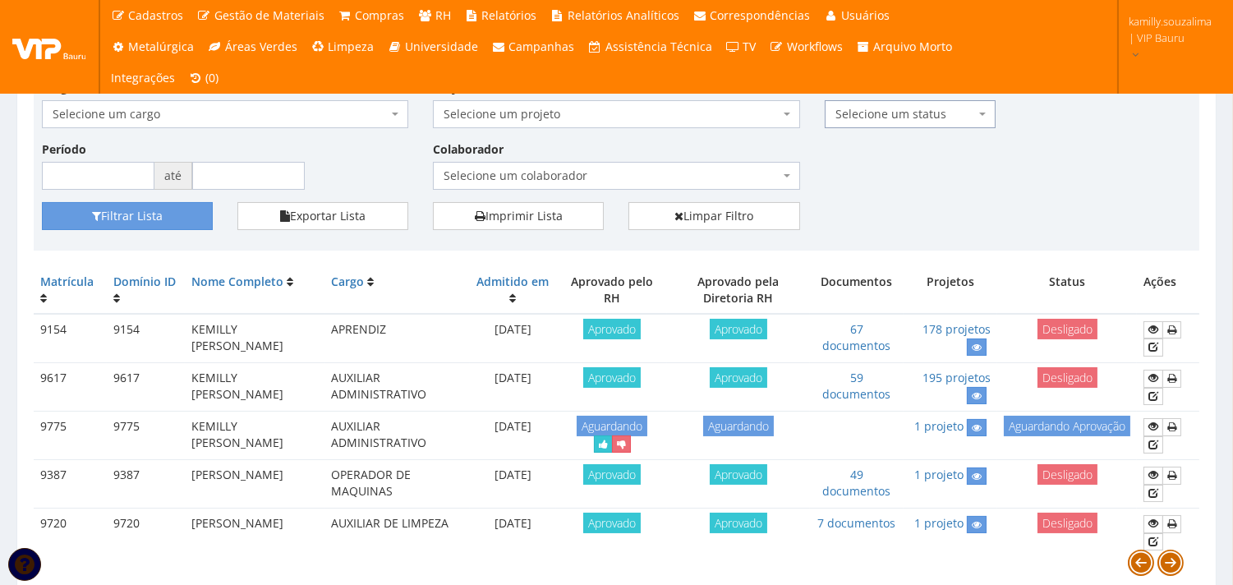
scroll to position [249, 0]
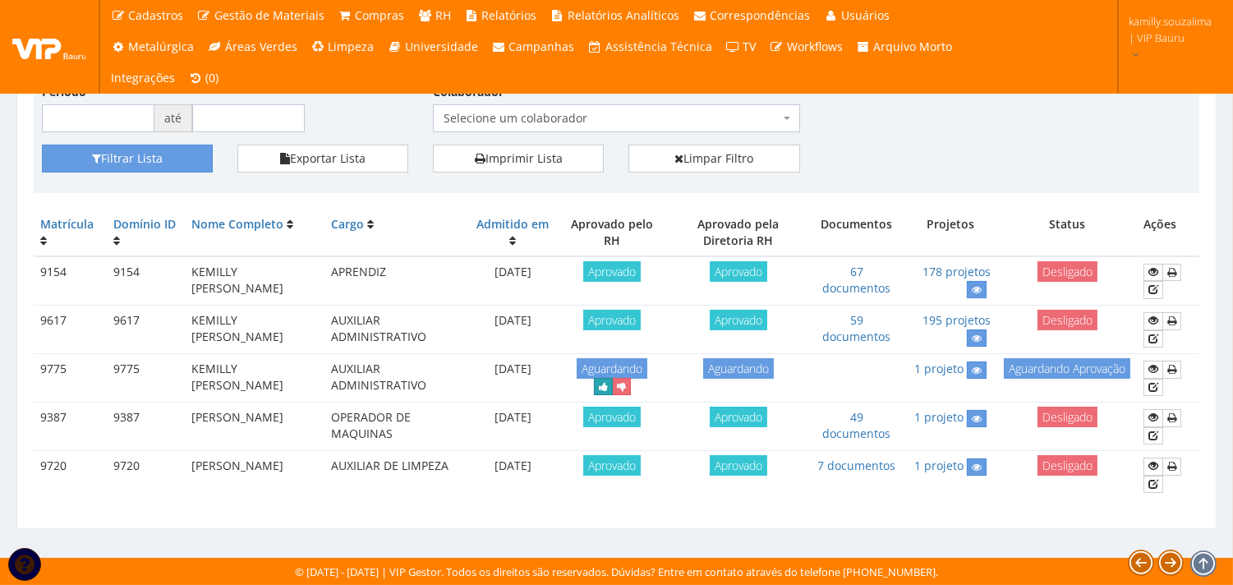
click at [608, 383] on icon "submit" at bounding box center [603, 387] width 9 height 12
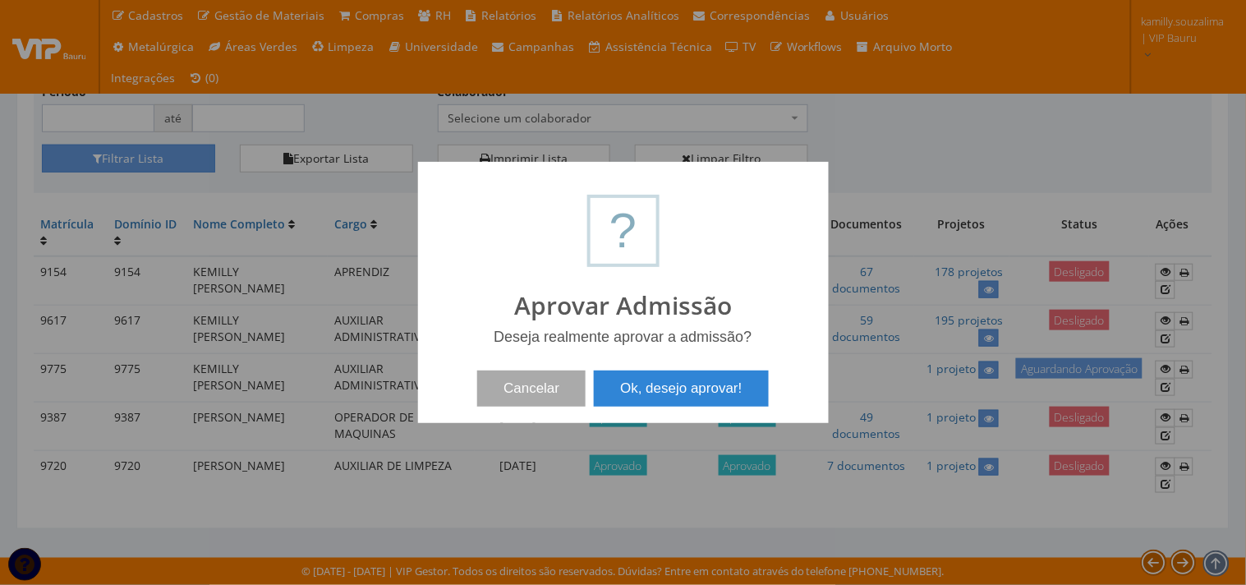
drag, startPoint x: 477, startPoint y: 382, endPoint x: 488, endPoint y: 381, distance: 11.5
click at [477, 382] on div "Cancelar Ok, desejo aprovar!" at bounding box center [624, 382] width 378 height 48
drag, startPoint x: 504, startPoint y: 382, endPoint x: 560, endPoint y: 380, distance: 55.9
click at [505, 382] on button "Cancelar" at bounding box center [531, 389] width 108 height 36
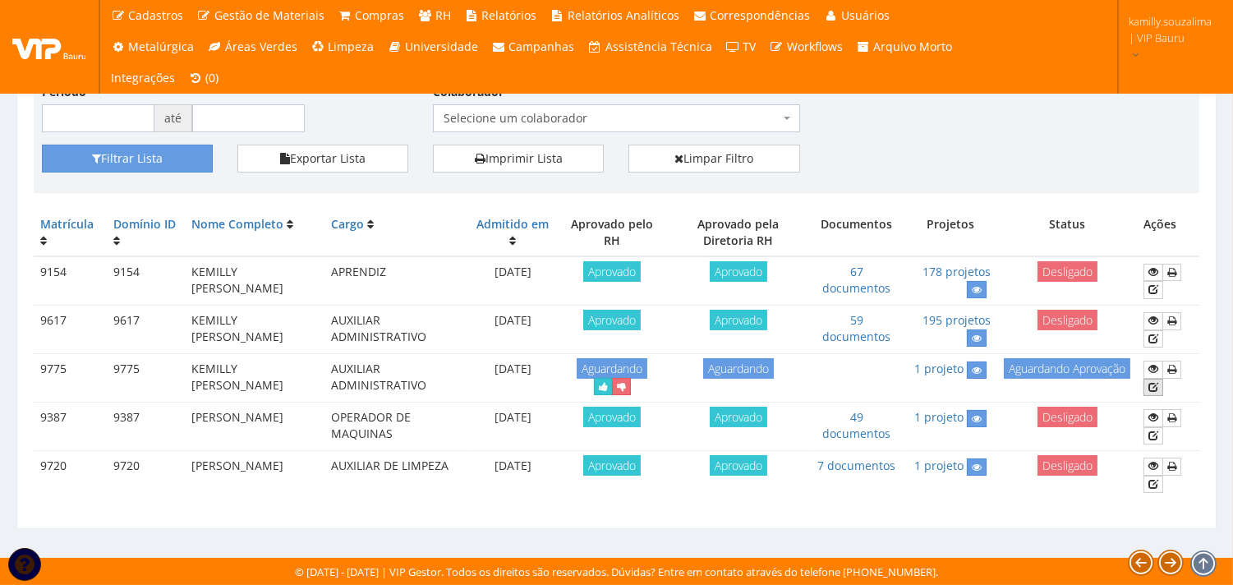
click at [1151, 385] on icon at bounding box center [1154, 387] width 10 height 12
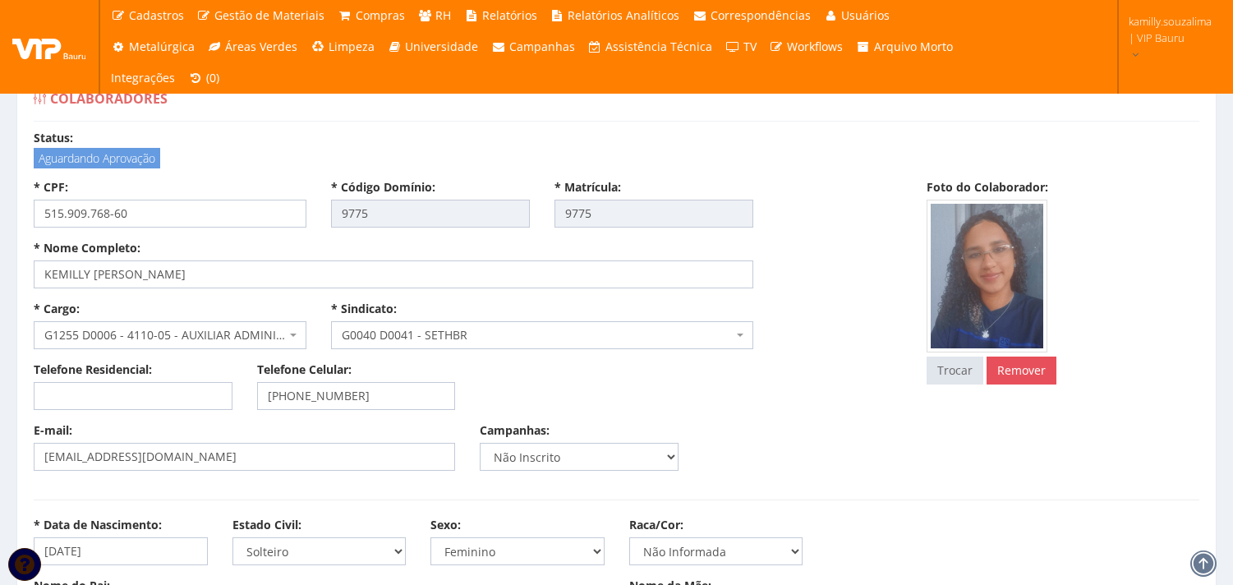
select select
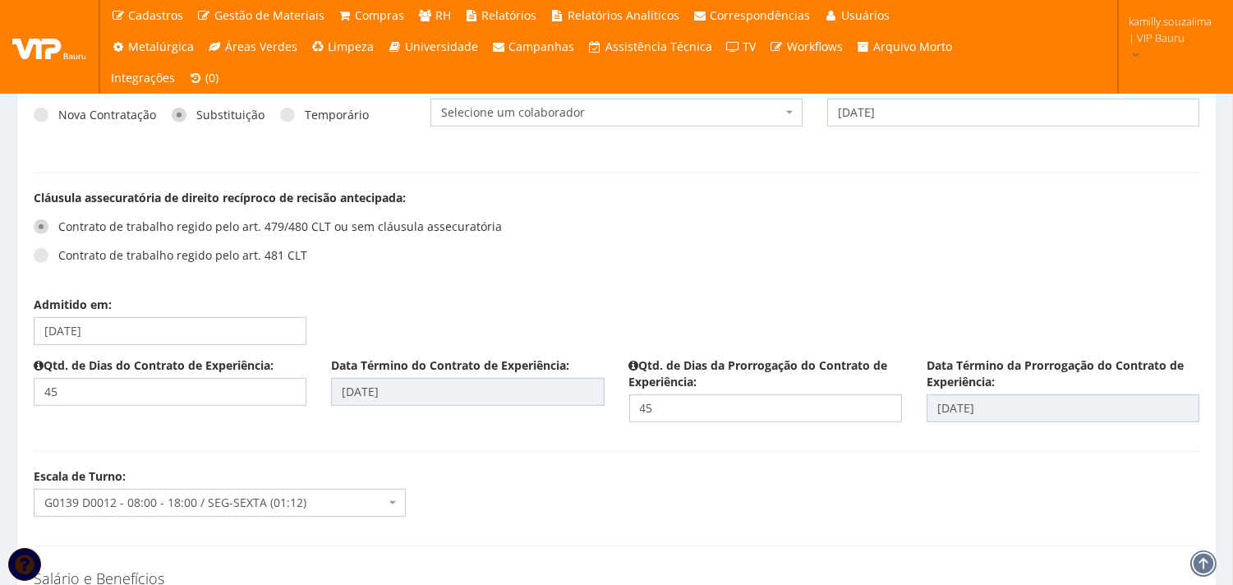
scroll to position [1826, 0]
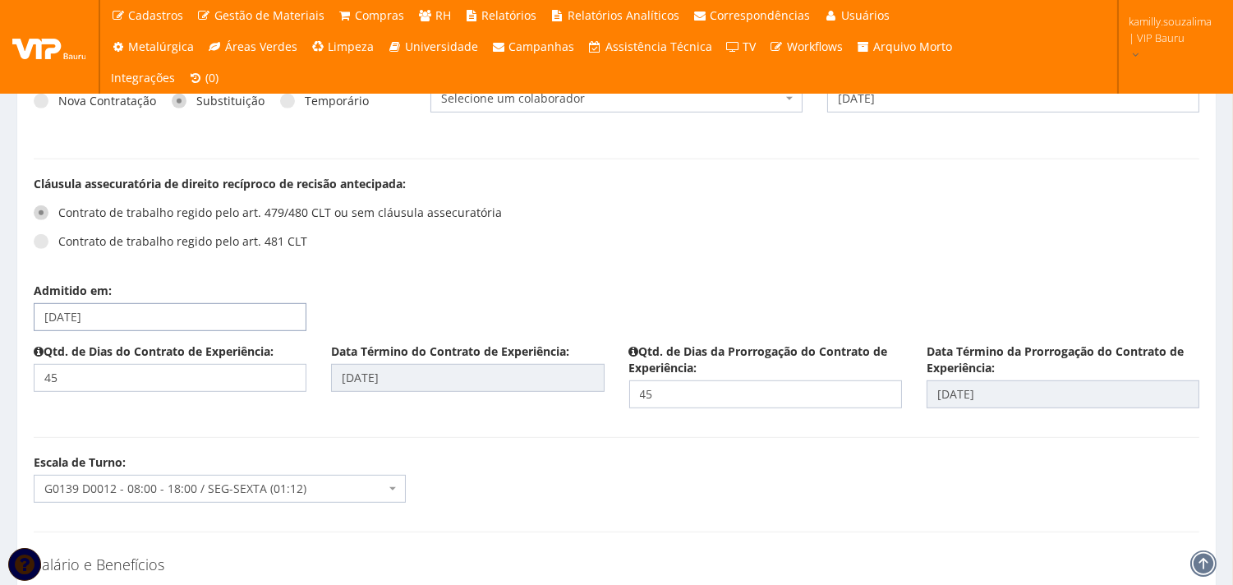
click at [184, 318] on input "01/09/2024" at bounding box center [170, 317] width 273 height 28
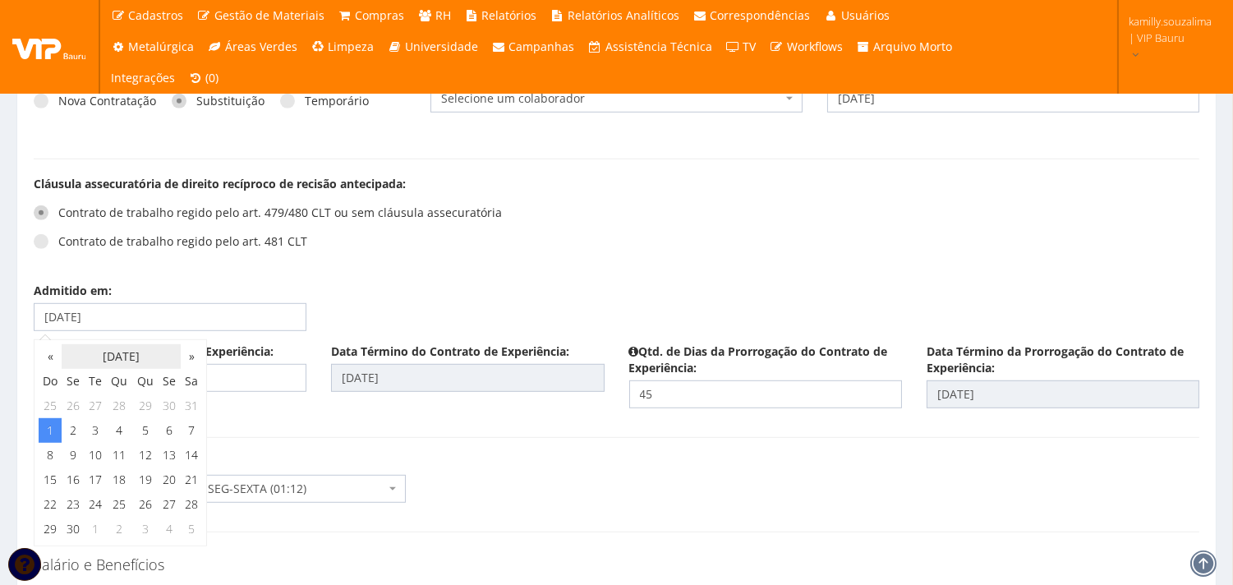
click at [152, 355] on th "Setembro 2024" at bounding box center [121, 356] width 119 height 25
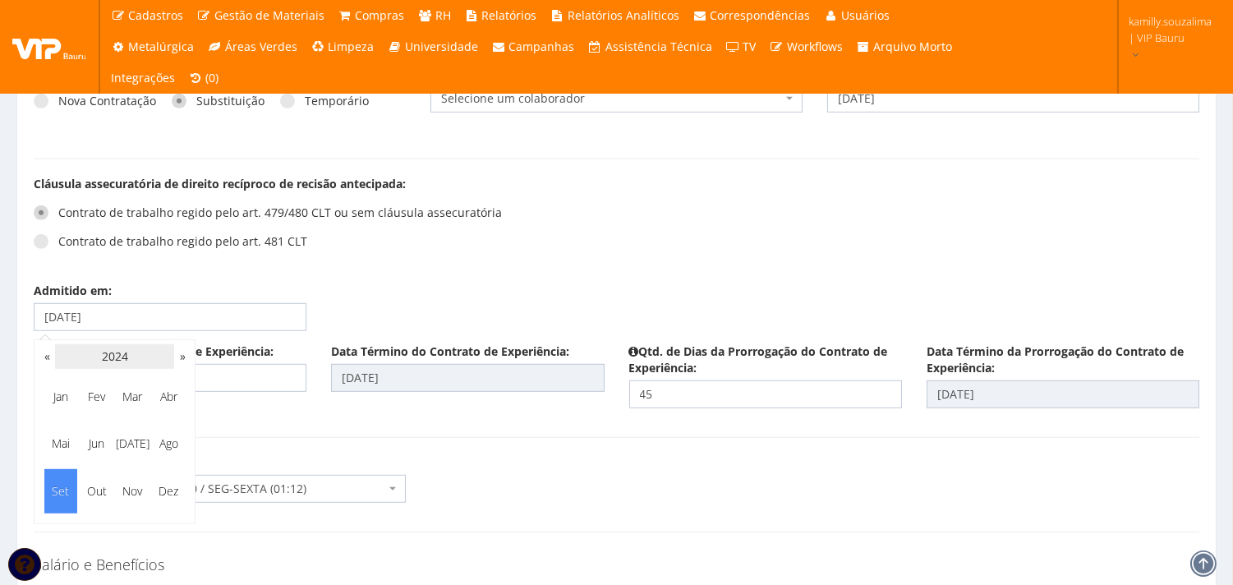
click at [117, 361] on th "2024" at bounding box center [114, 356] width 119 height 25
click at [129, 444] on span "2025" at bounding box center [132, 443] width 33 height 44
click at [49, 491] on span "Set" at bounding box center [60, 491] width 33 height 44
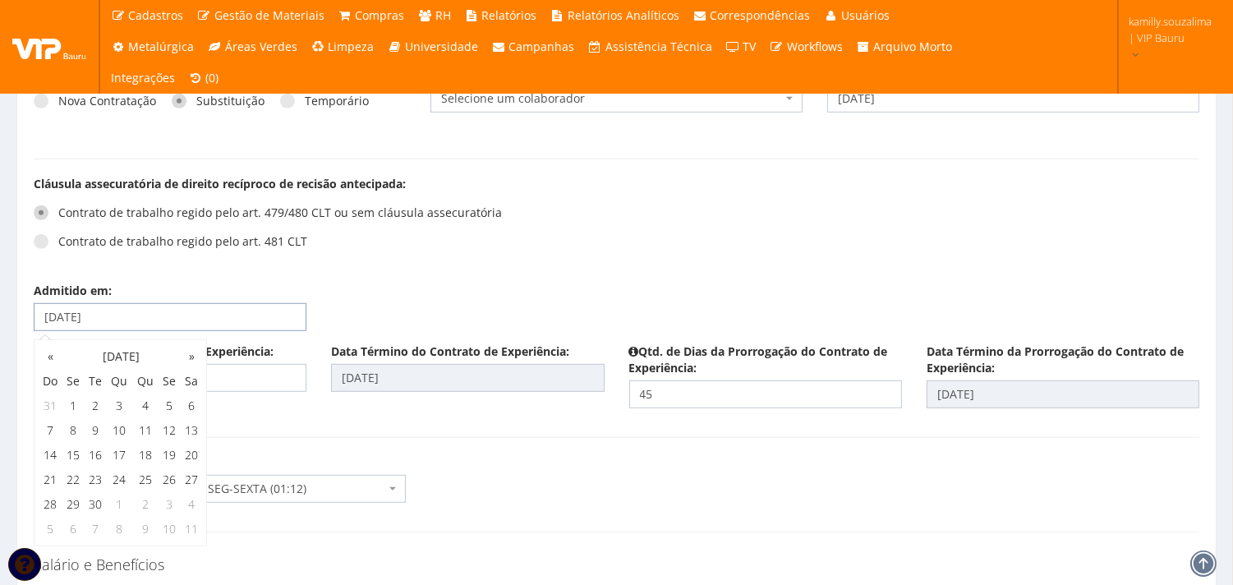
click at [140, 319] on input "01/09/2024" at bounding box center [170, 317] width 273 height 28
type input "[DATE]"
type input "15/10/2025"
type input "29/11/2025"
click at [557, 264] on div "Contrato de trabalho regido pelo art. 479/480 CLT ou sem cláusula assecuratória…" at bounding box center [319, 233] width 571 height 74
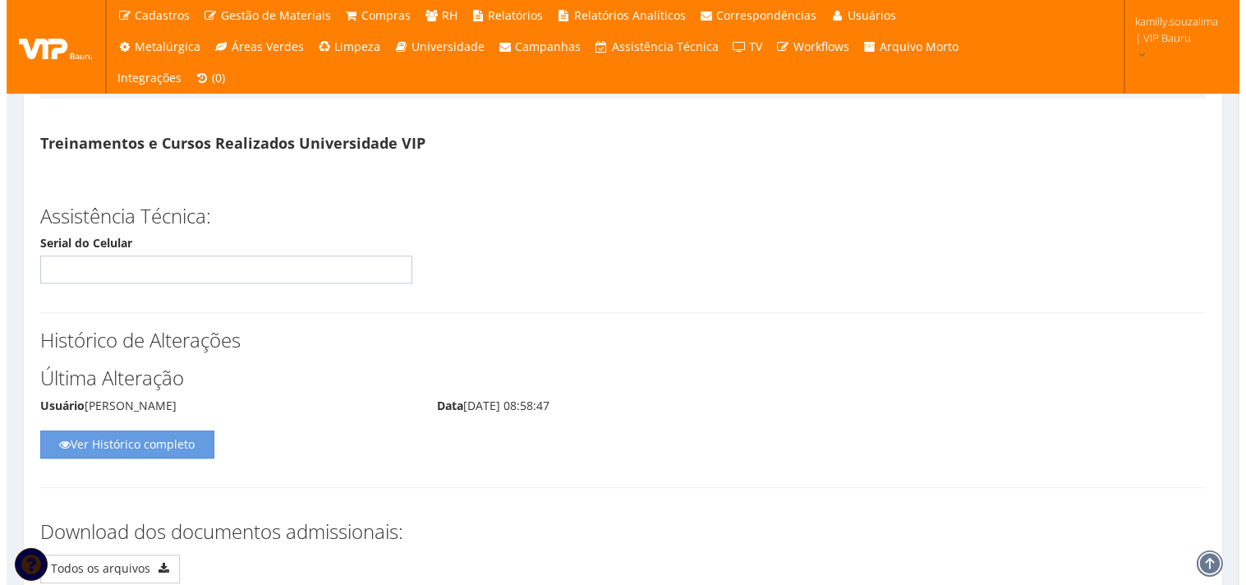
scroll to position [8586, 0]
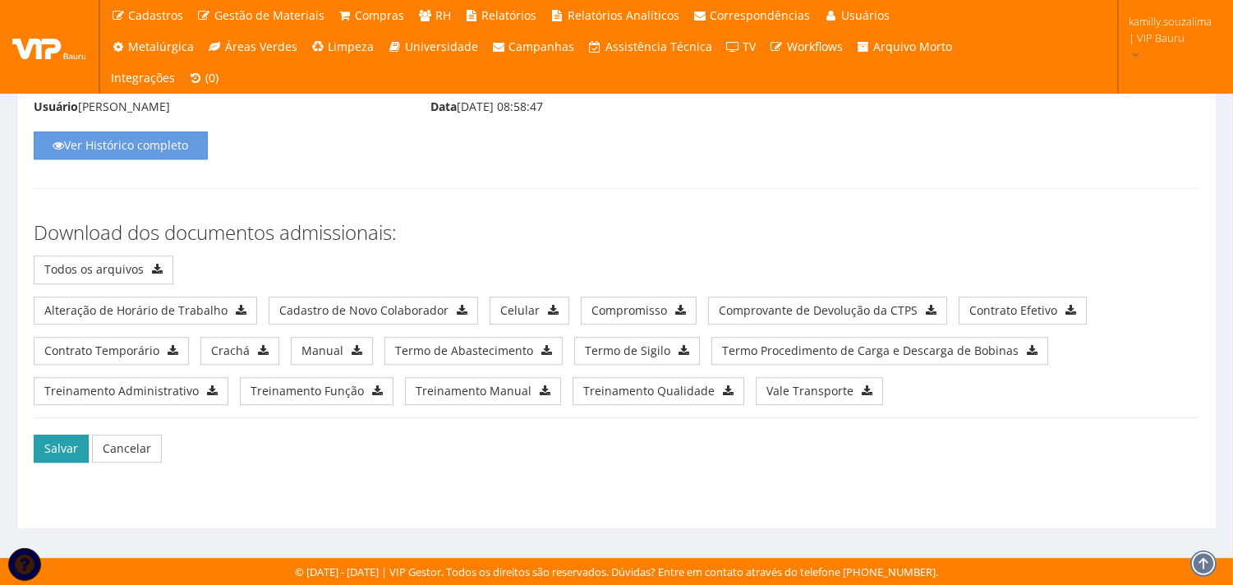
click at [53, 448] on button "Salvar" at bounding box center [61, 449] width 55 height 28
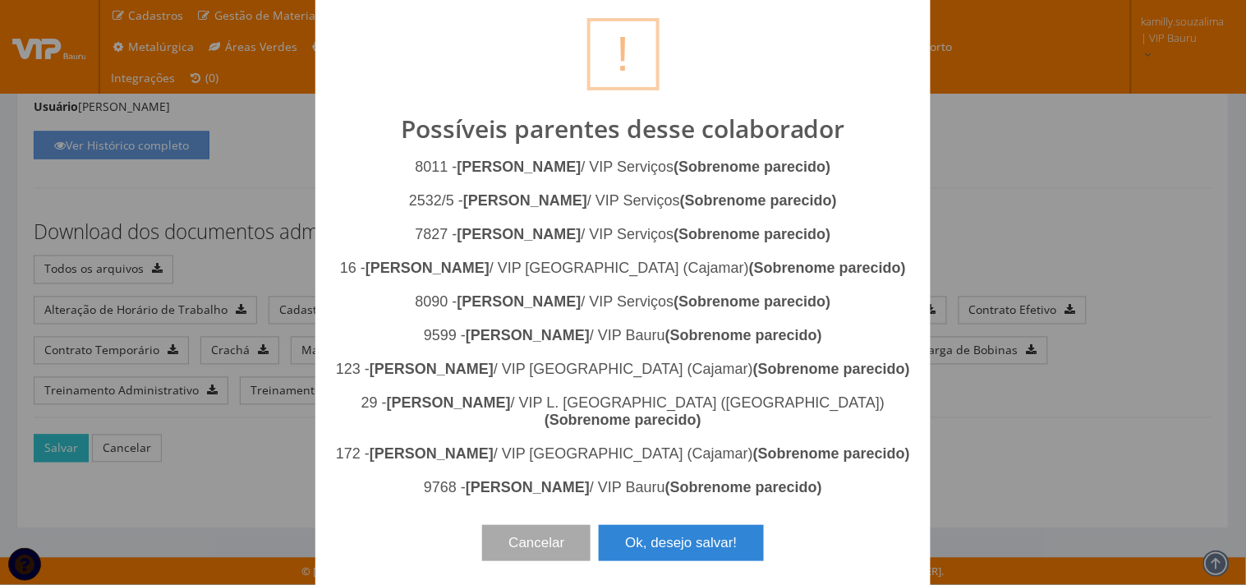
scroll to position [59, 0]
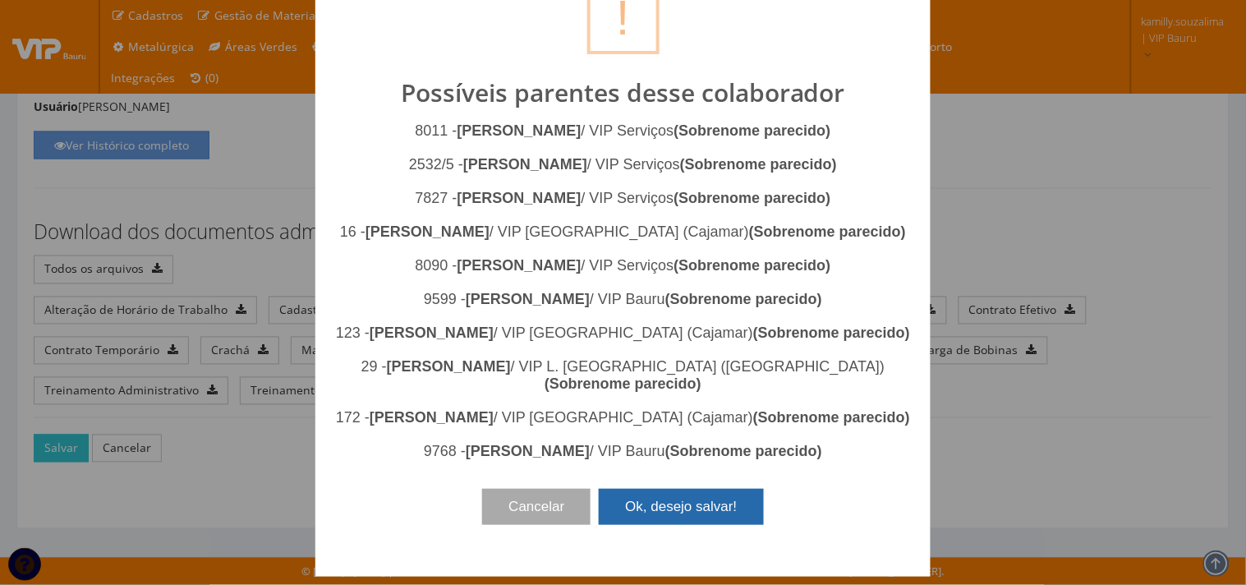
click at [703, 525] on button "Ok, desejo salvar!" at bounding box center [681, 507] width 164 height 36
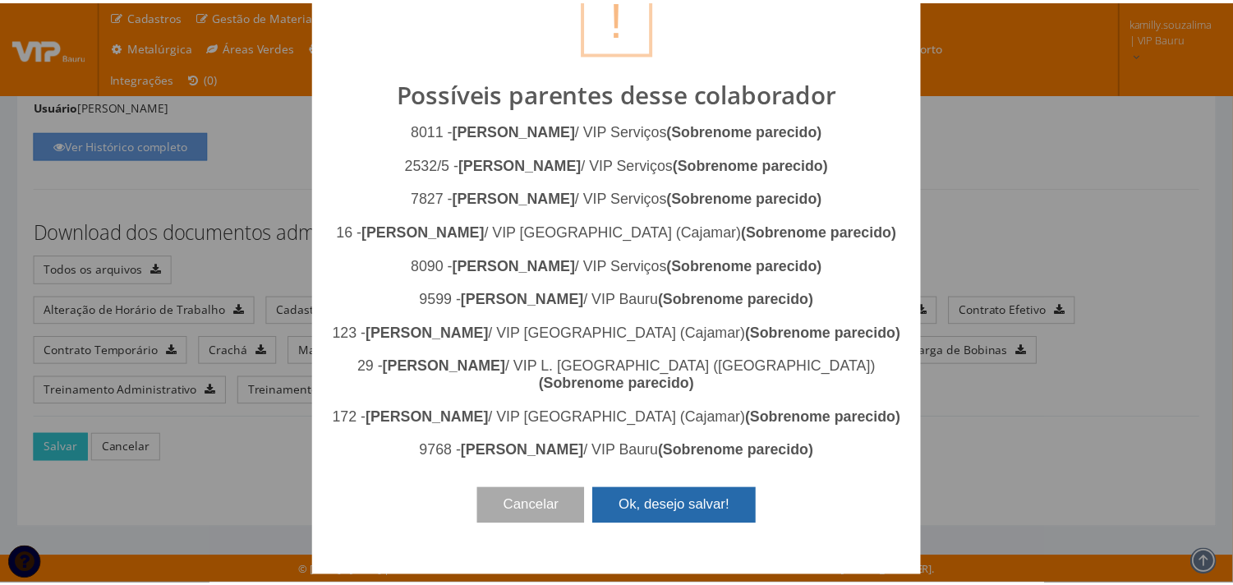
scroll to position [0, 0]
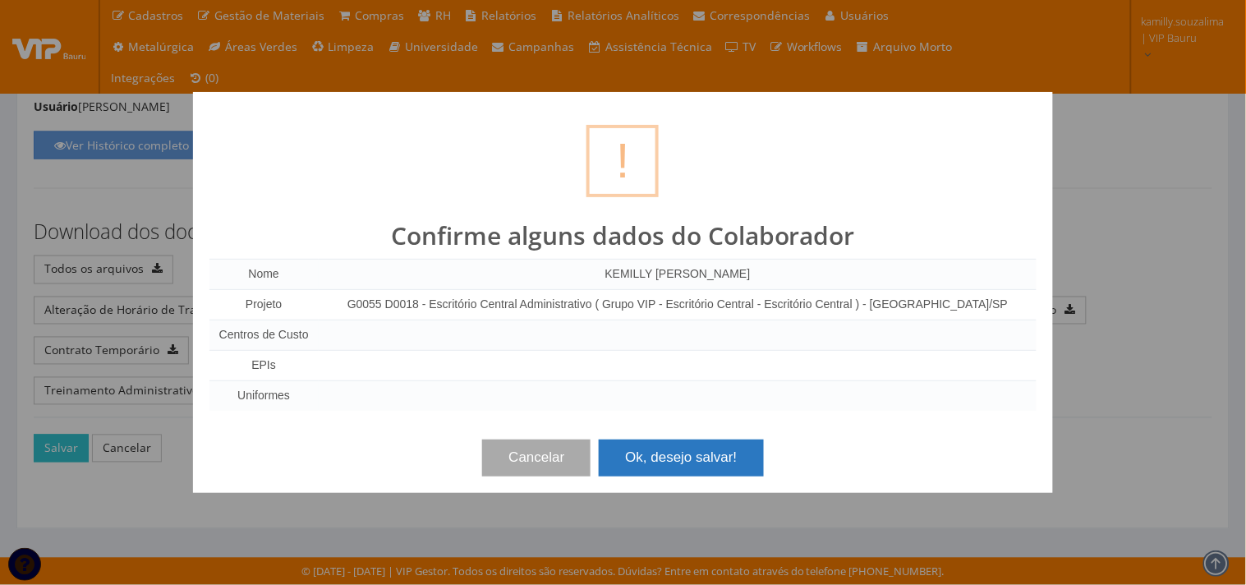
click at [721, 456] on button "Ok, desejo salvar!" at bounding box center [681, 458] width 164 height 36
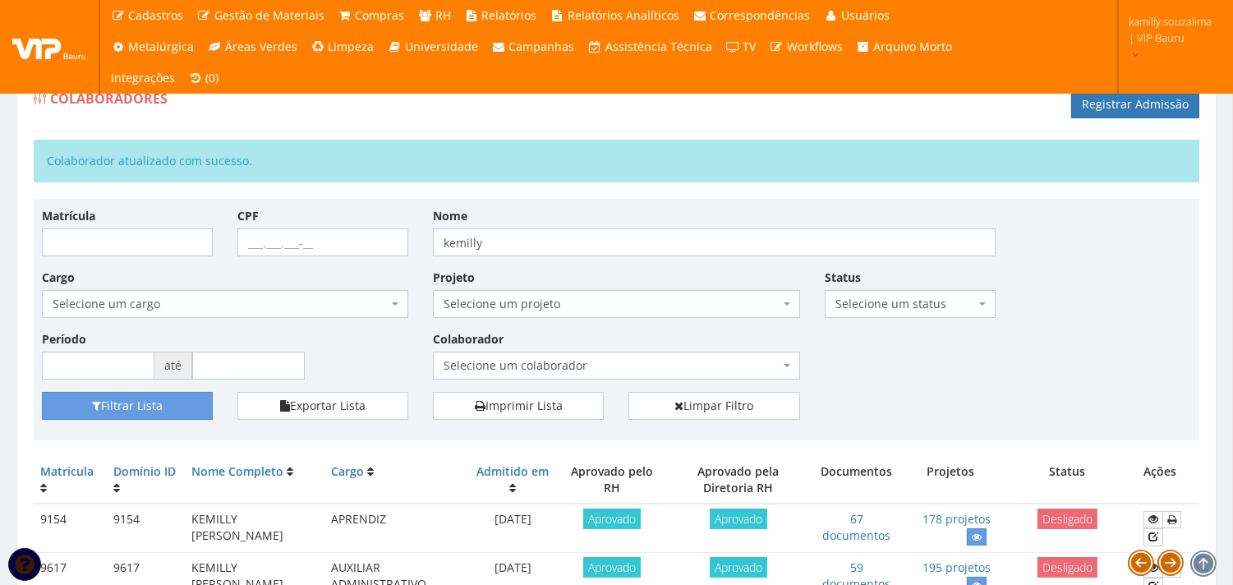
scroll to position [249, 0]
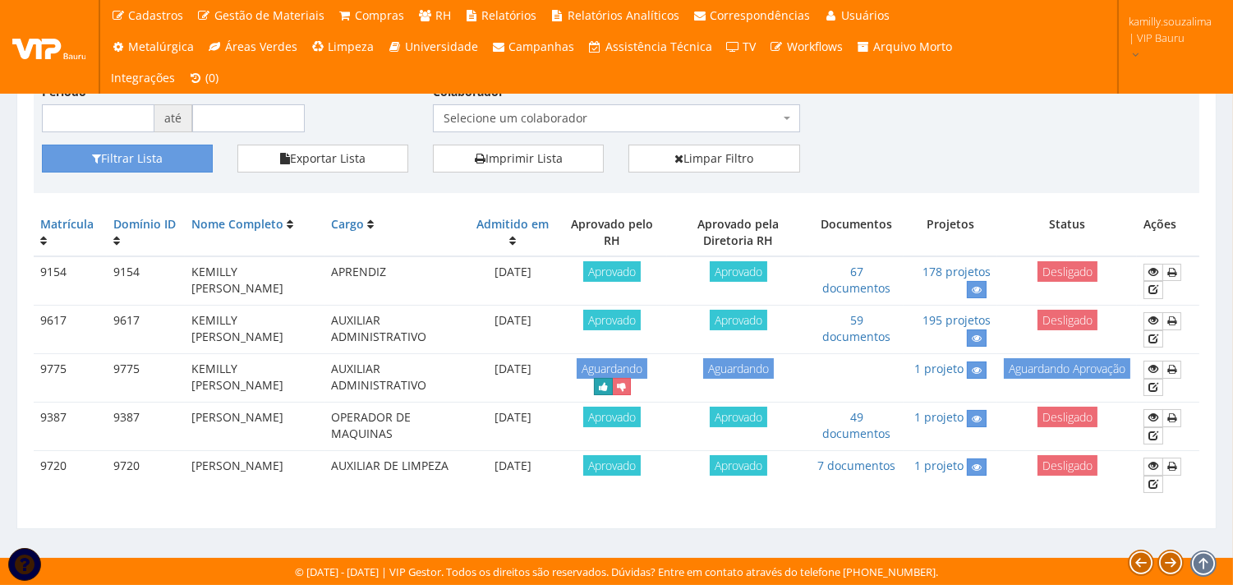
click at [608, 388] on icon "submit" at bounding box center [603, 387] width 9 height 12
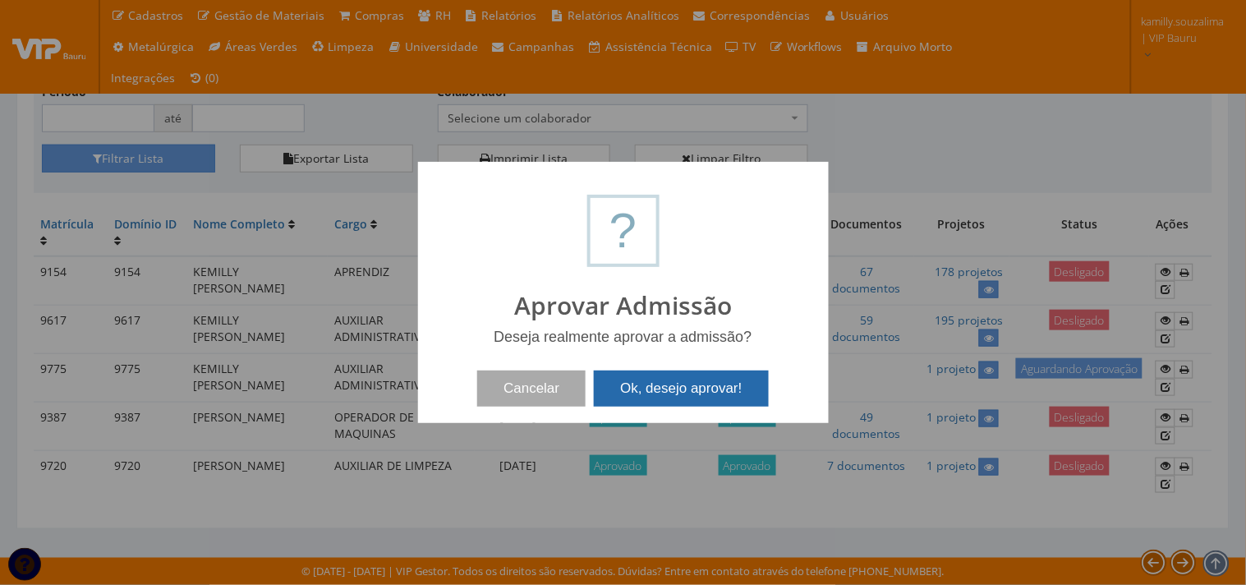
click at [654, 385] on button "Ok, desejo aprovar!" at bounding box center [681, 389] width 174 height 36
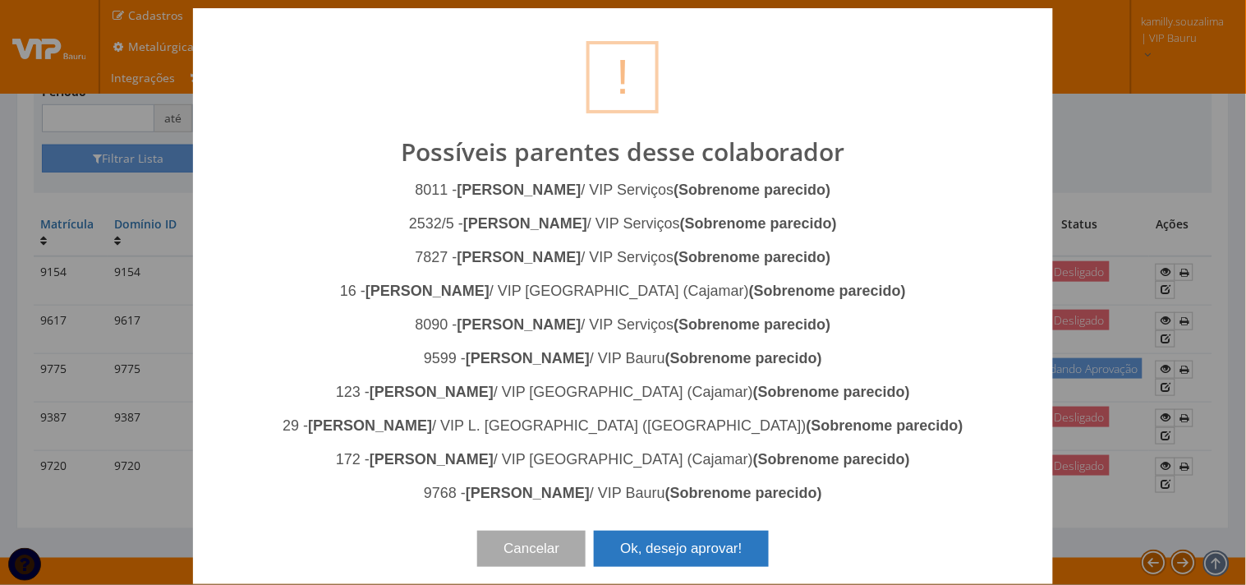
click at [730, 540] on button "Ok, desejo aprovar!" at bounding box center [681, 549] width 174 height 36
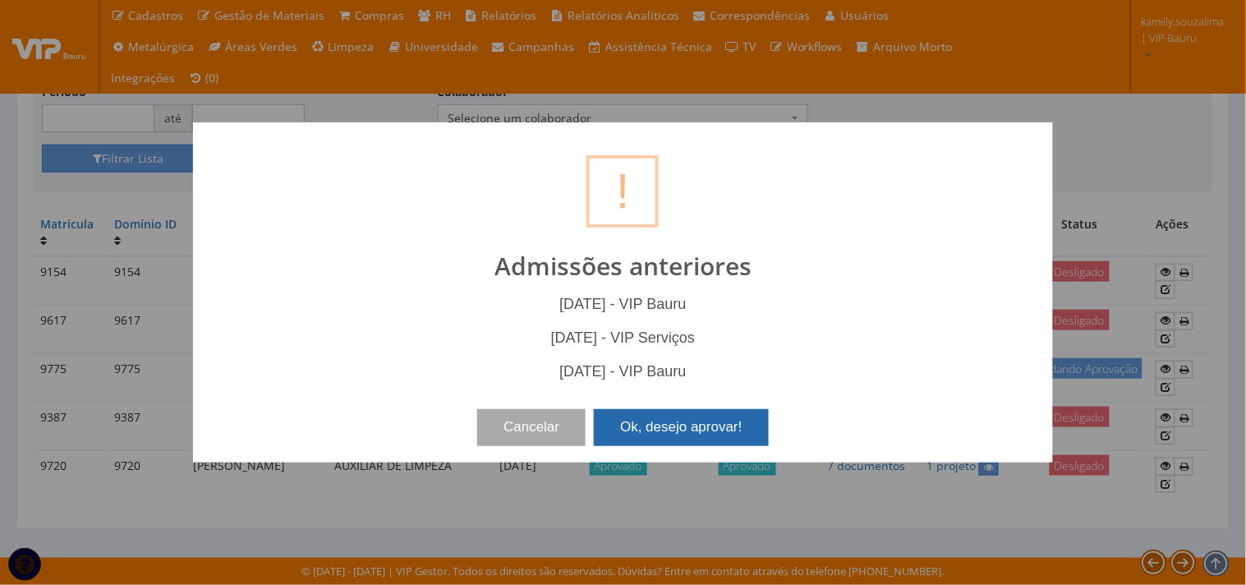
click at [739, 444] on button "Ok, desejo aprovar!" at bounding box center [681, 427] width 174 height 36
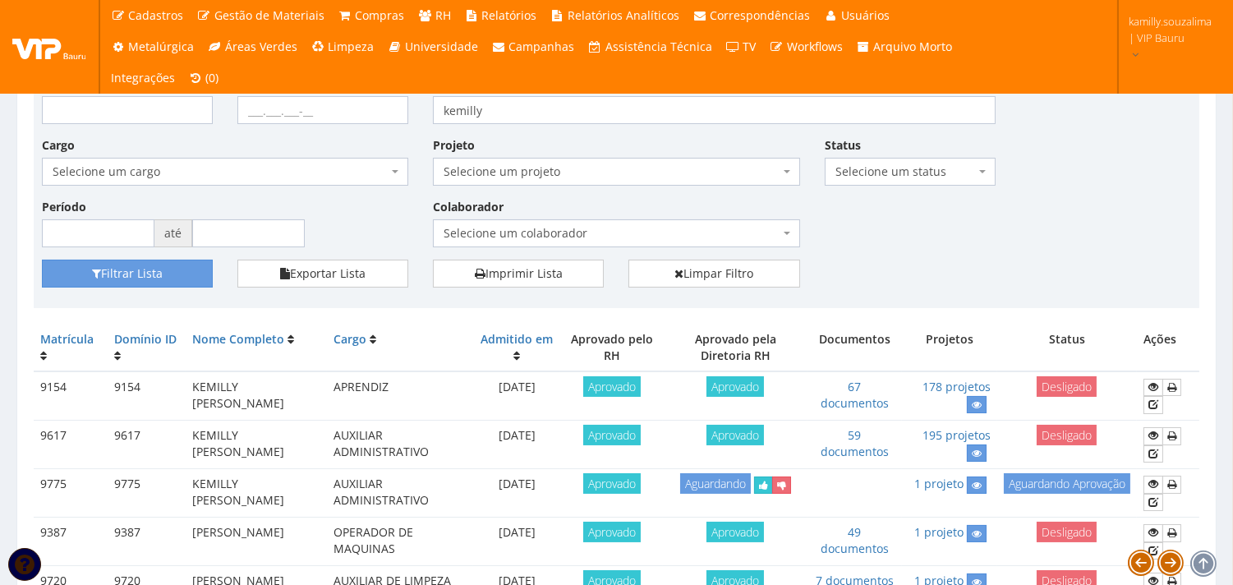
scroll to position [249, 0]
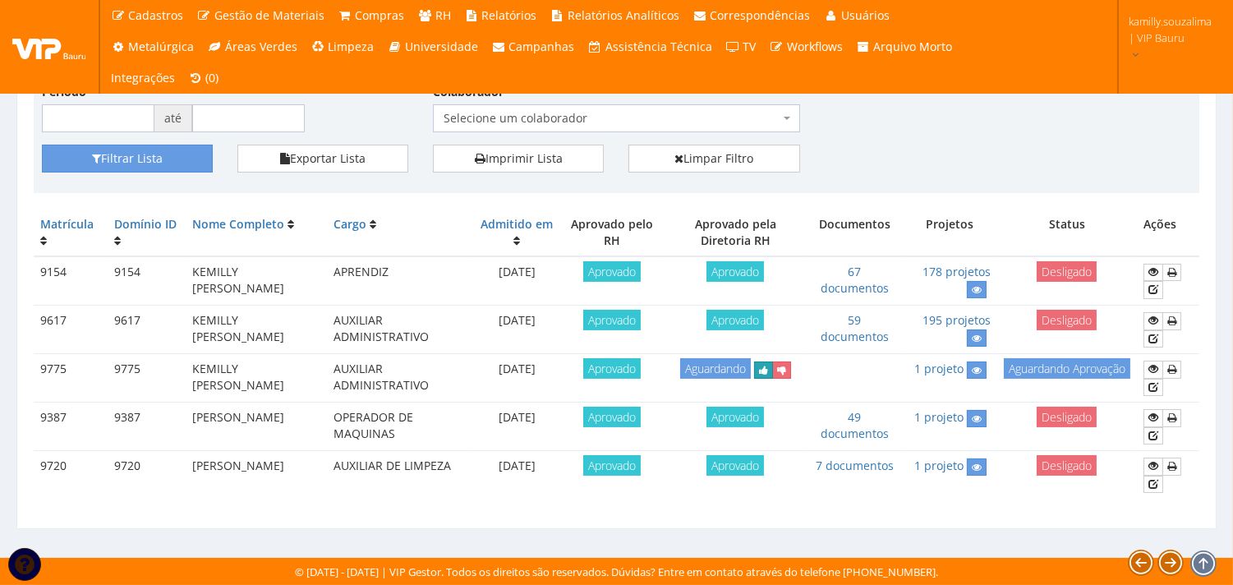
click at [767, 371] on icon "submit" at bounding box center [763, 371] width 9 height 12
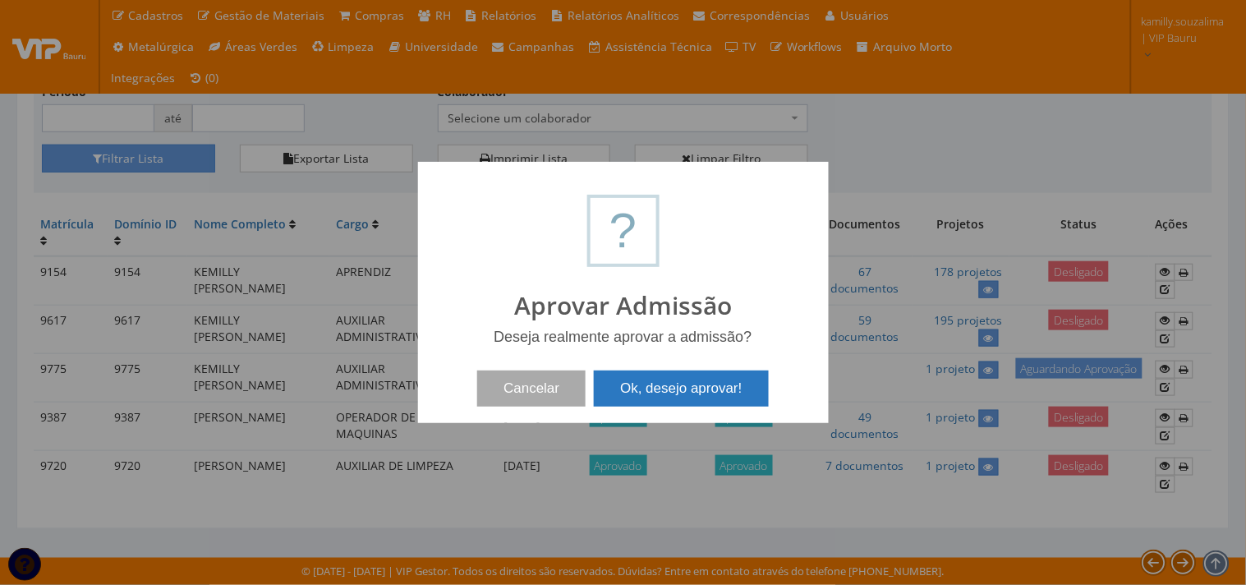
click at [708, 379] on button "Ok, desejo aprovar!" at bounding box center [681, 389] width 174 height 36
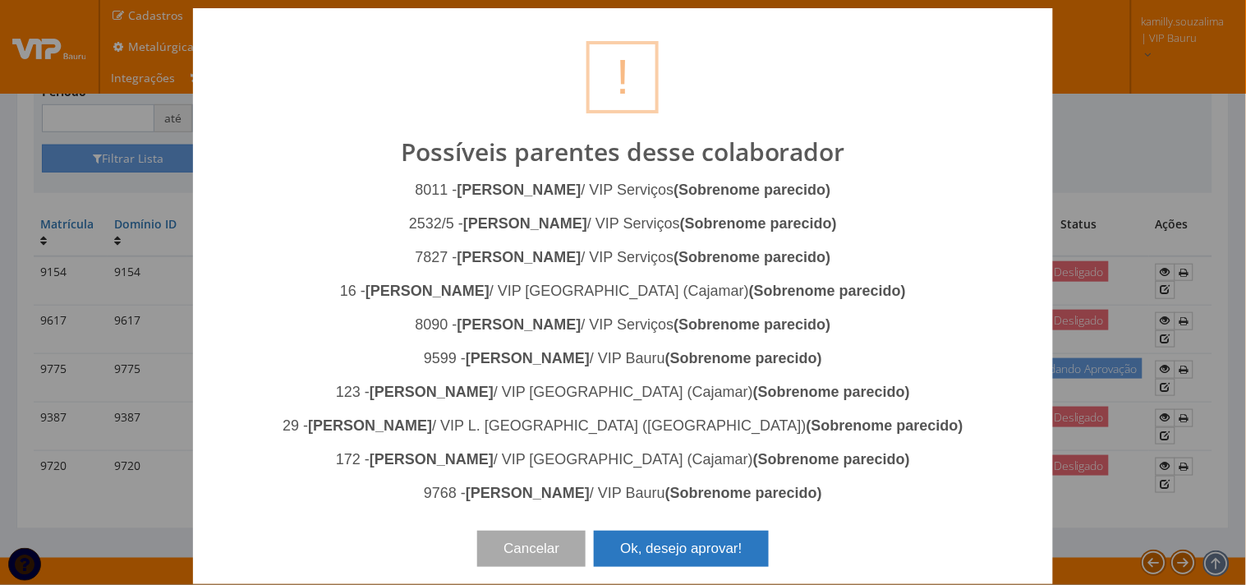
click at [698, 555] on button "Ok, desejo aprovar!" at bounding box center [681, 549] width 174 height 36
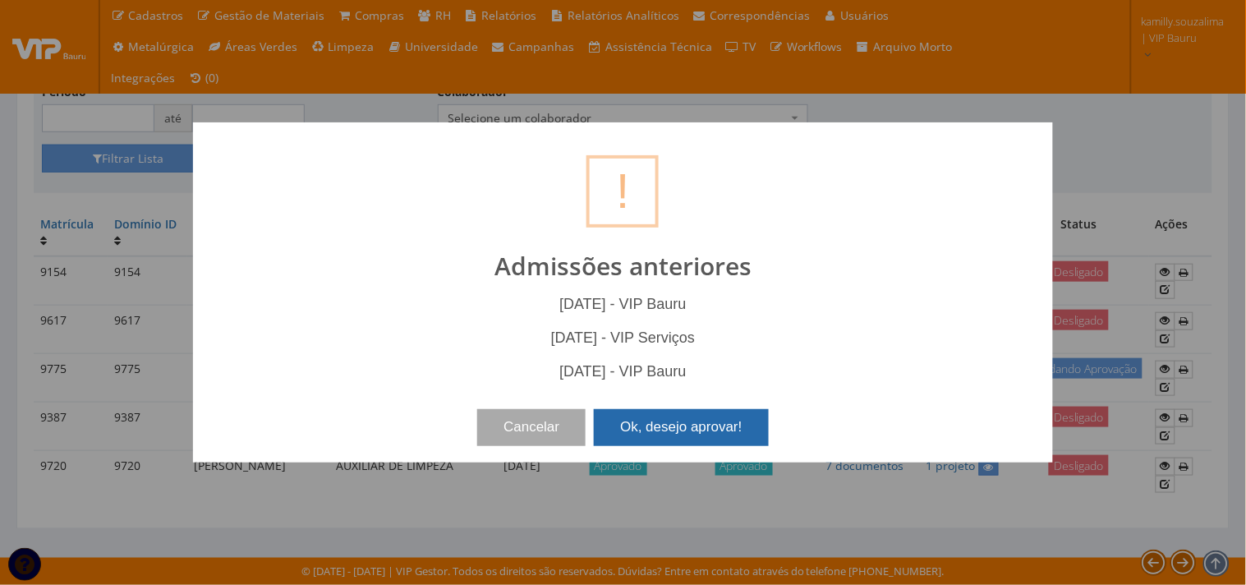
drag, startPoint x: 635, startPoint y: 435, endPoint x: 748, endPoint y: 425, distance: 113.9
click at [638, 435] on button "Ok, desejo aprovar!" at bounding box center [681, 427] width 174 height 36
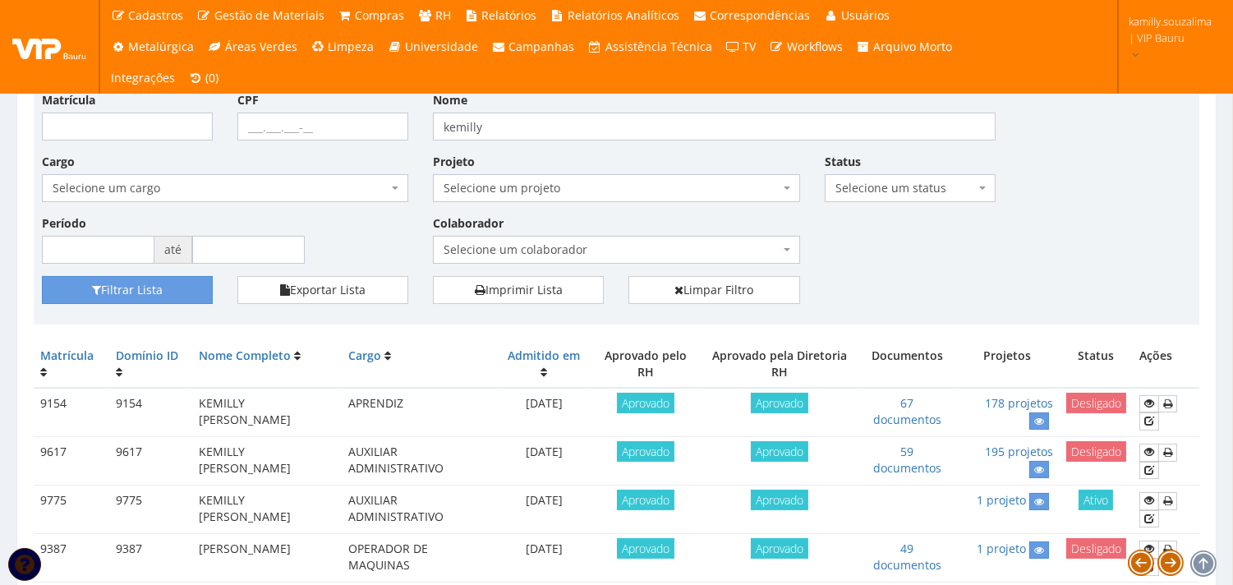
scroll to position [182, 0]
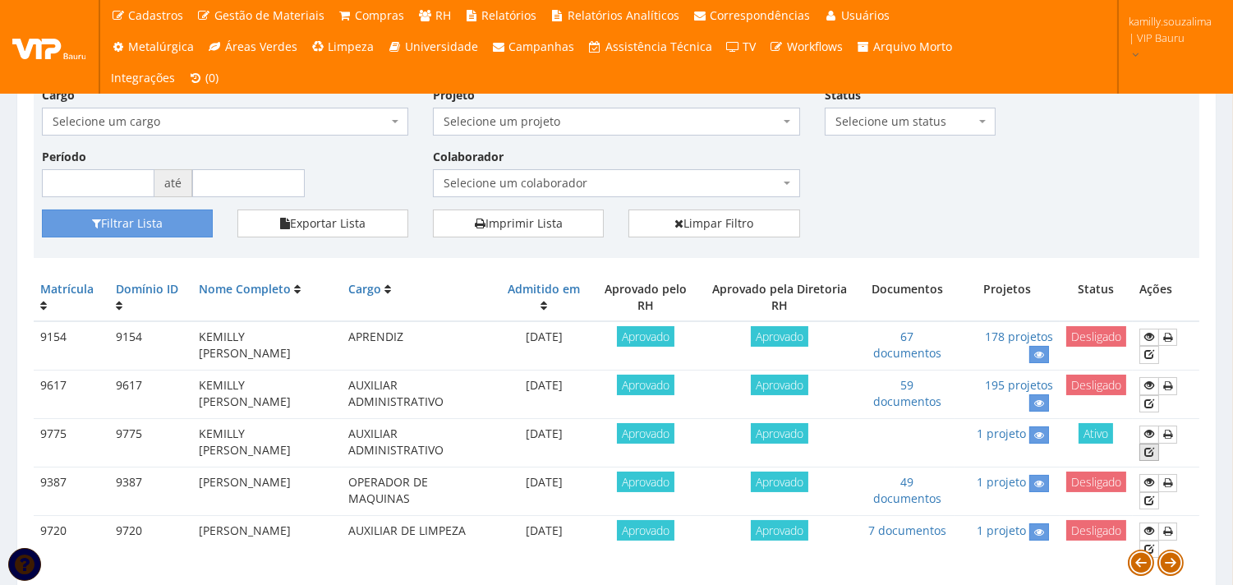
click at [1154, 454] on link at bounding box center [1150, 452] width 20 height 17
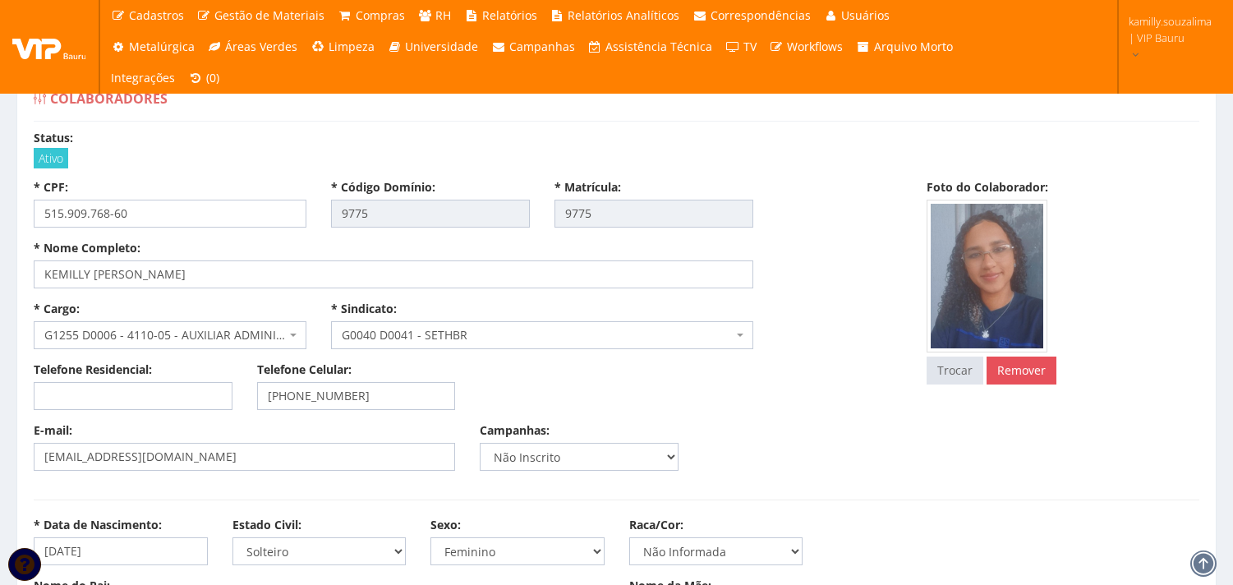
select select
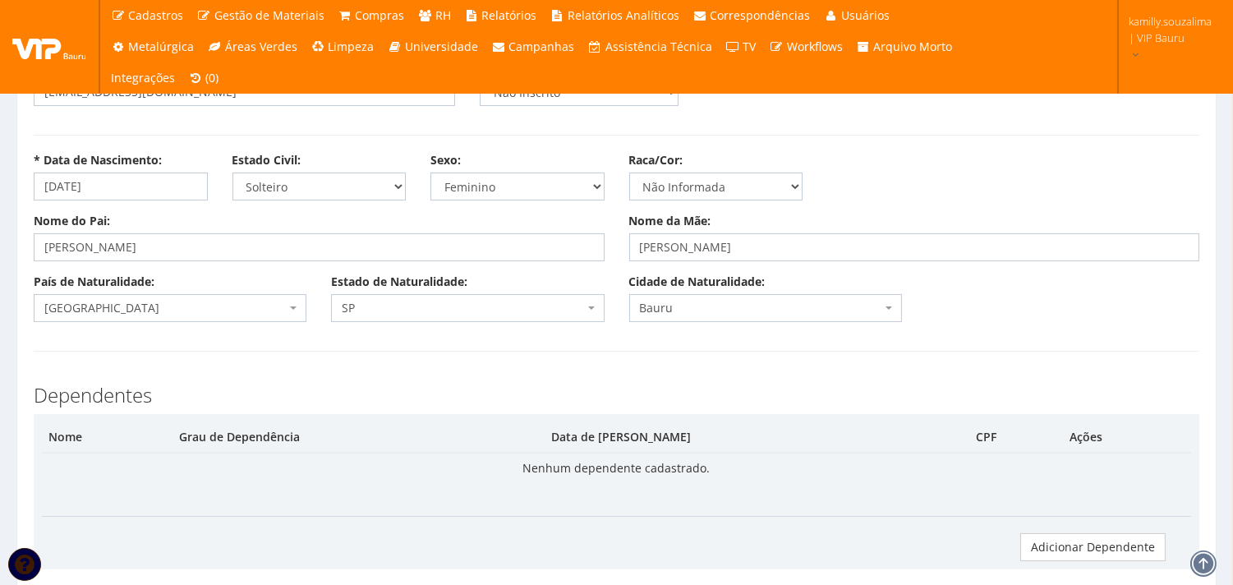
scroll to position [182, 0]
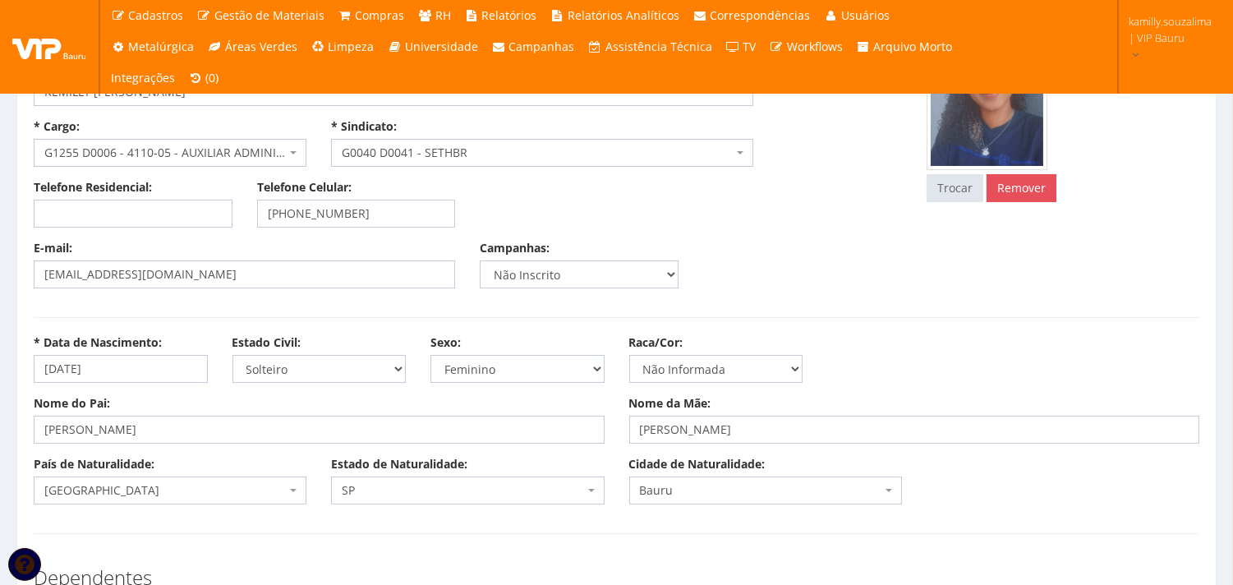
click at [274, 156] on span "G1255 D0006 - 4110-05 - AUXILIAR ADMINISTRATIVO" at bounding box center [165, 153] width 242 height 16
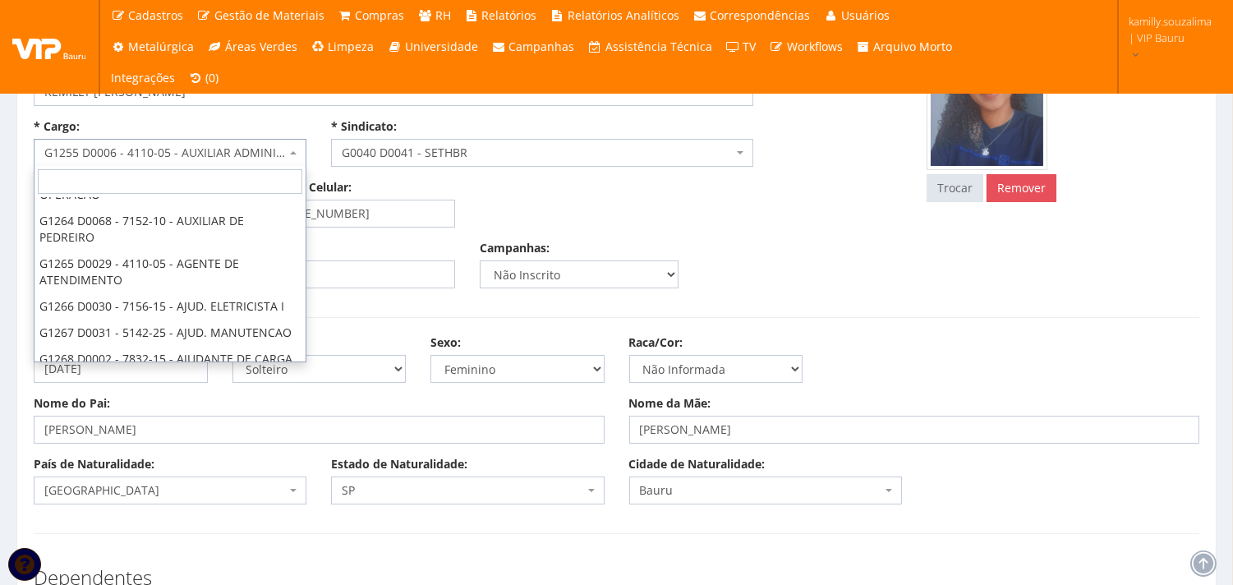
scroll to position [0, 0]
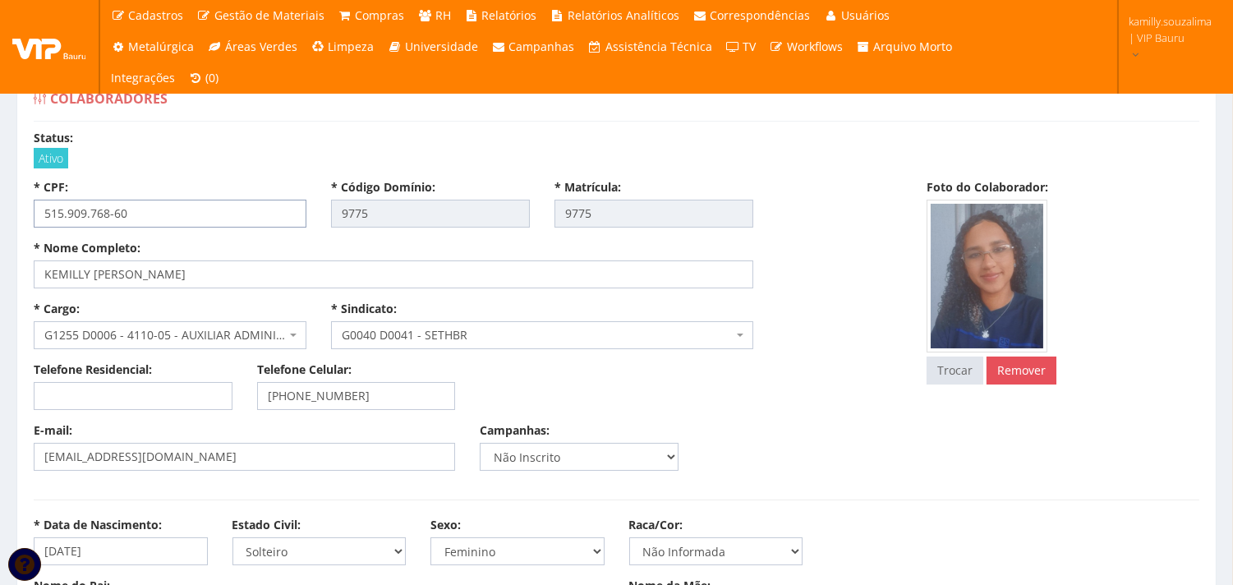
drag, startPoint x: 122, startPoint y: 216, endPoint x: 35, endPoint y: 208, distance: 87.5
click at [35, 208] on input "515.909.768-60" at bounding box center [170, 214] width 273 height 28
click at [171, 208] on input "515.909.768-60" at bounding box center [170, 214] width 273 height 28
drag, startPoint x: 168, startPoint y: 210, endPoint x: 37, endPoint y: 208, distance: 131.5
click at [37, 208] on input "515.909.768-60" at bounding box center [170, 214] width 273 height 28
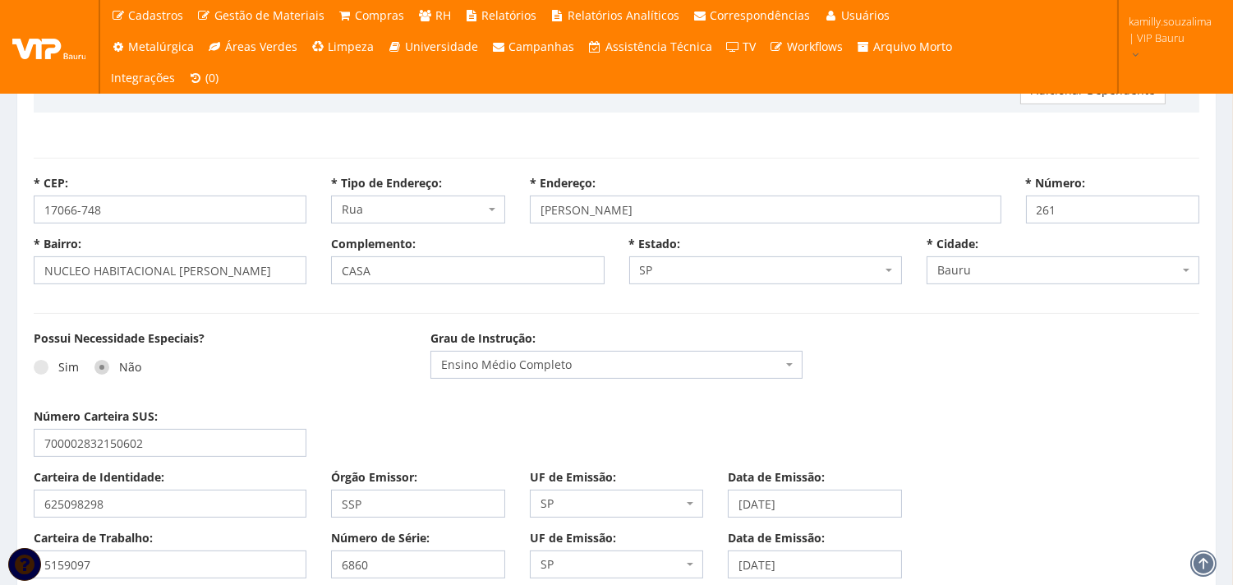
scroll to position [1004, 0]
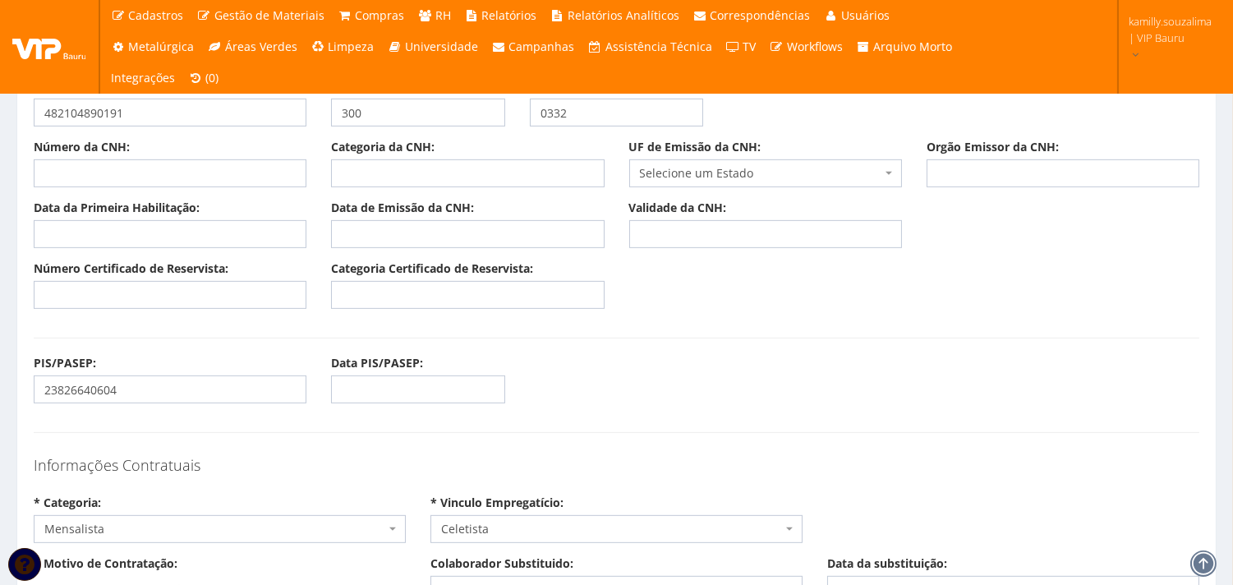
scroll to position [1460, 0]
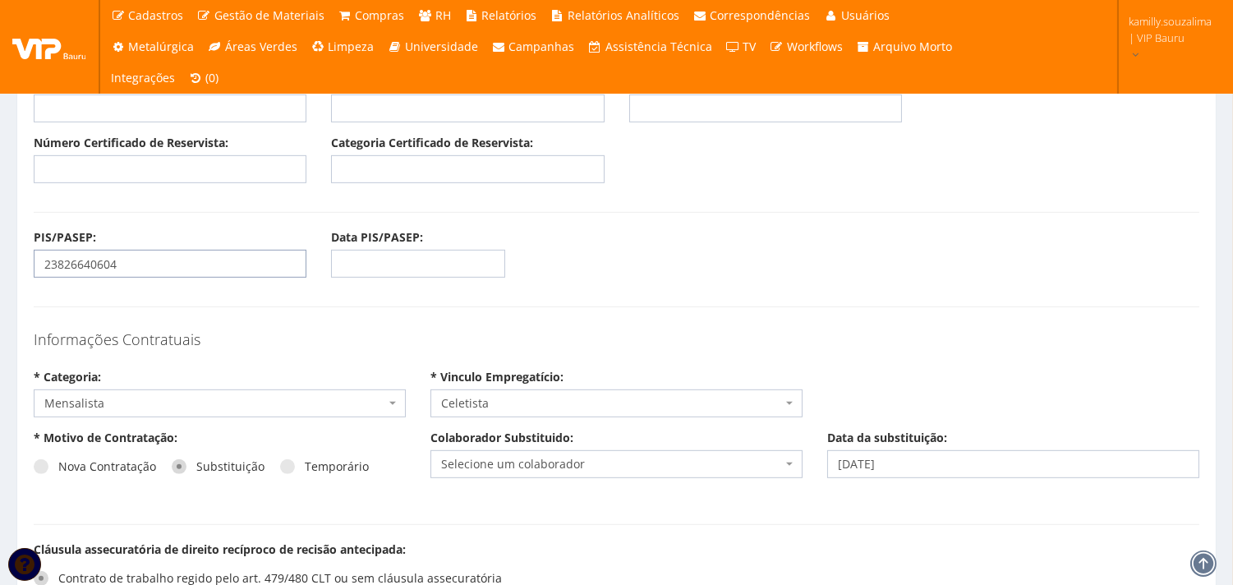
drag, startPoint x: 93, startPoint y: 258, endPoint x: 37, endPoint y: 259, distance: 55.9
click at [37, 259] on input "23826640604" at bounding box center [170, 264] width 273 height 28
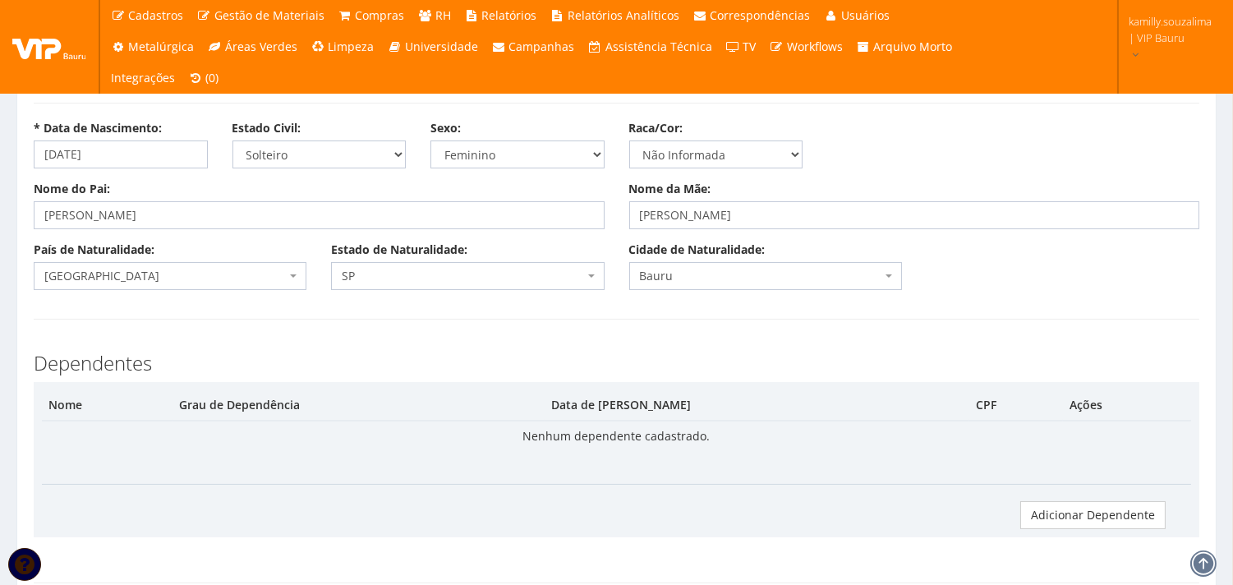
scroll to position [365, 0]
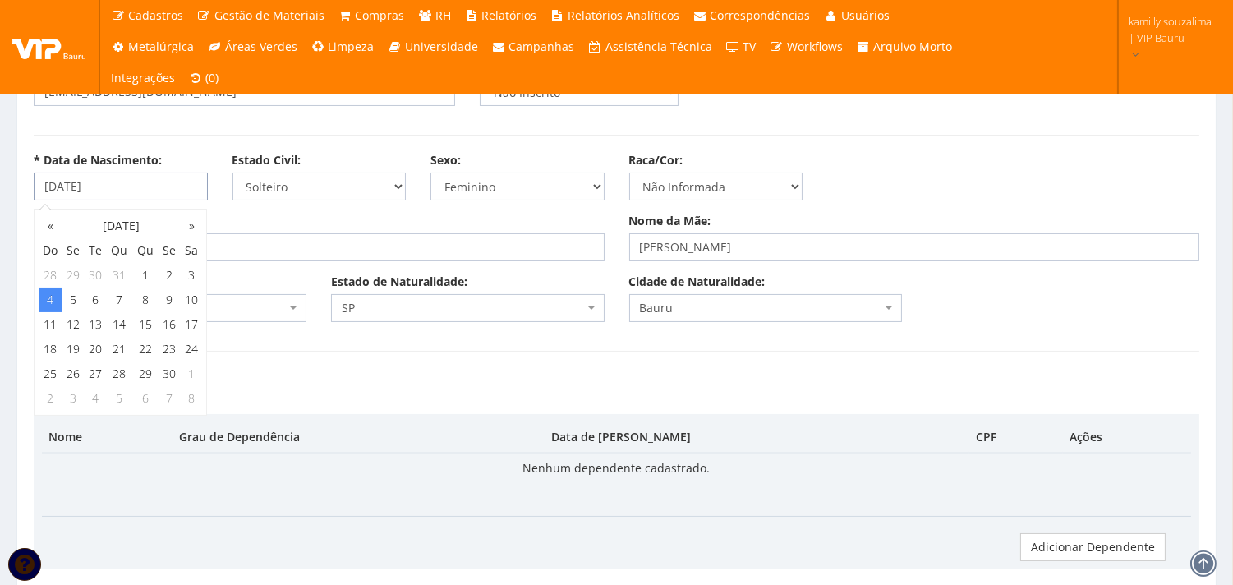
drag, startPoint x: 115, startPoint y: 182, endPoint x: 0, endPoint y: 173, distance: 115.4
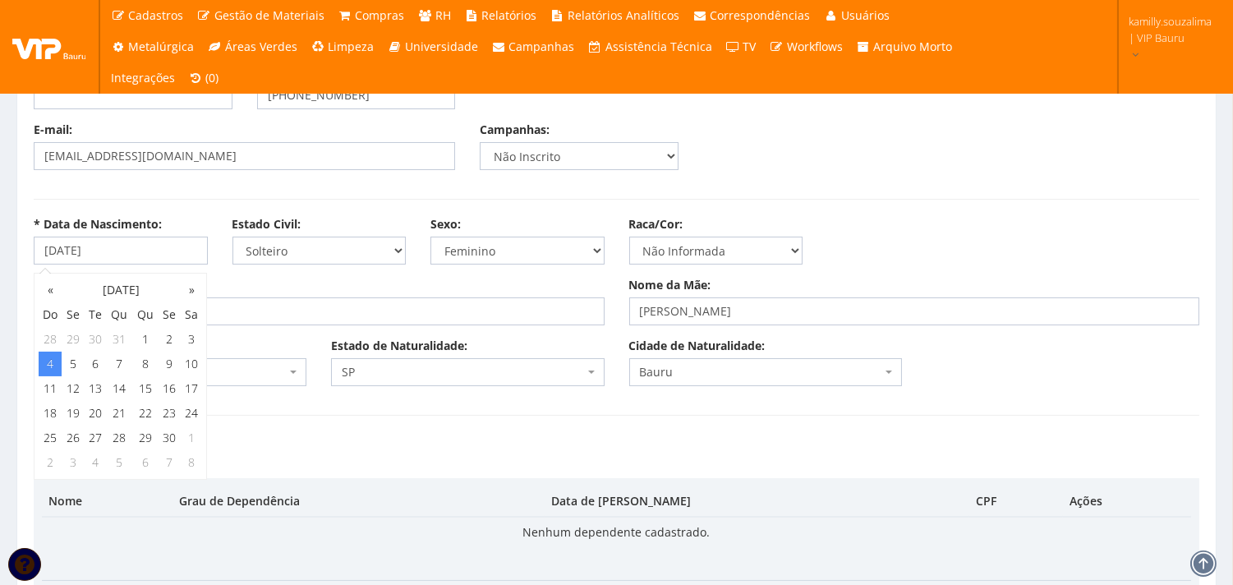
scroll to position [274, 0]
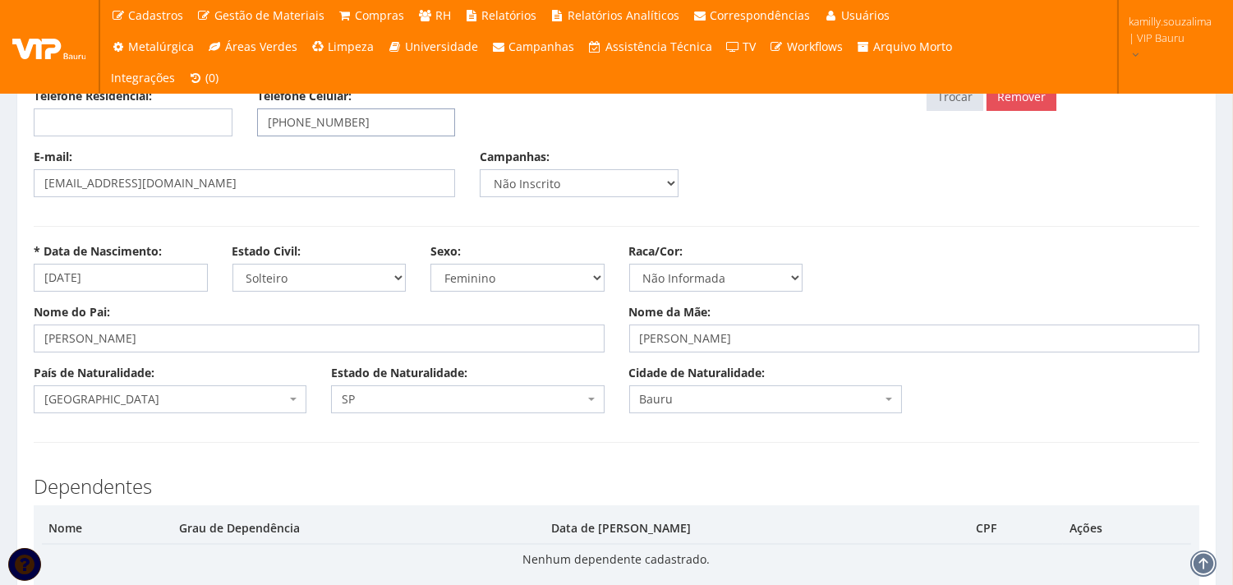
drag, startPoint x: 411, startPoint y: 124, endPoint x: 242, endPoint y: 111, distance: 169.8
click at [242, 111] on div "Telefone Residencial: Telefone Celular: (14) 99755-7778" at bounding box center [467, 118] width 893 height 61
drag, startPoint x: 206, startPoint y: 181, endPoint x: 0, endPoint y: 192, distance: 206.5
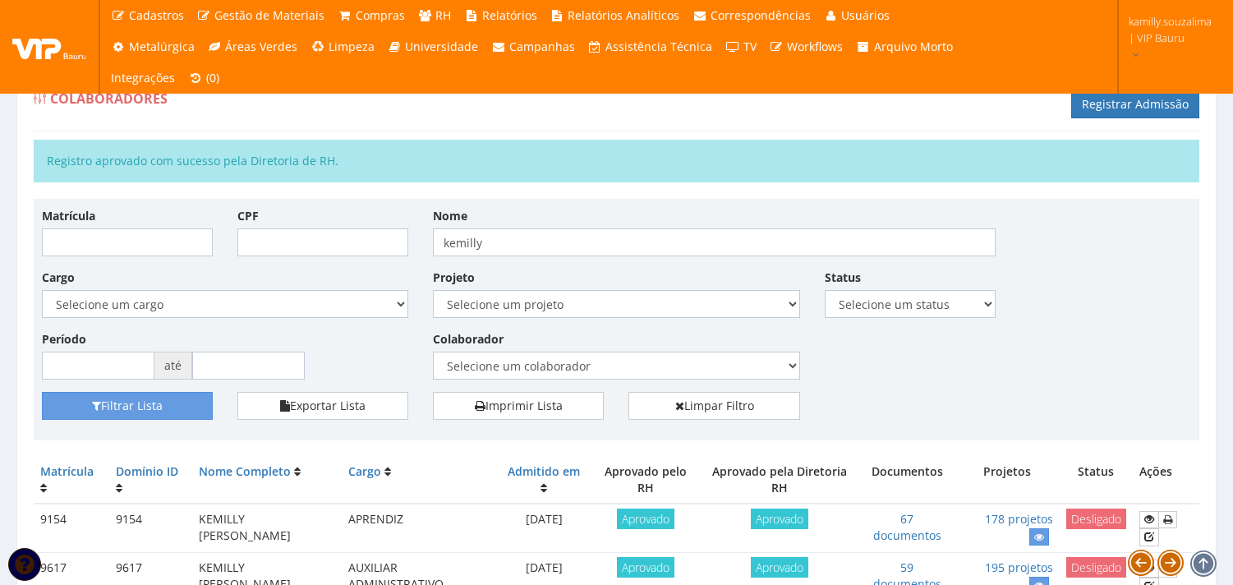
scroll to position [182, 0]
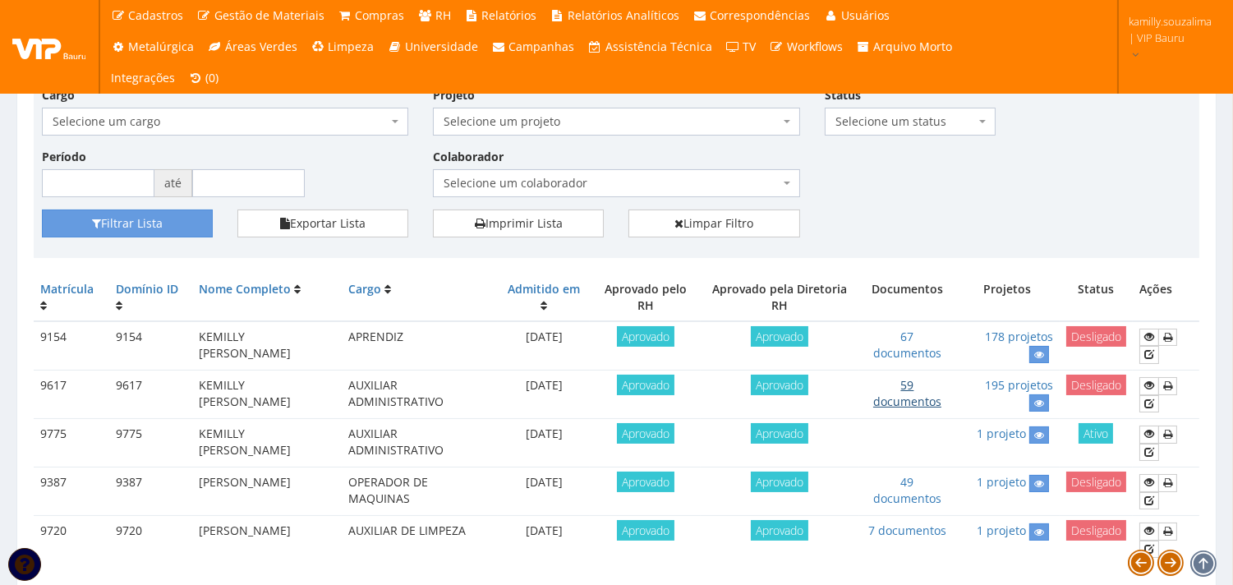
click at [934, 401] on link "59 documentos" at bounding box center [907, 393] width 68 height 32
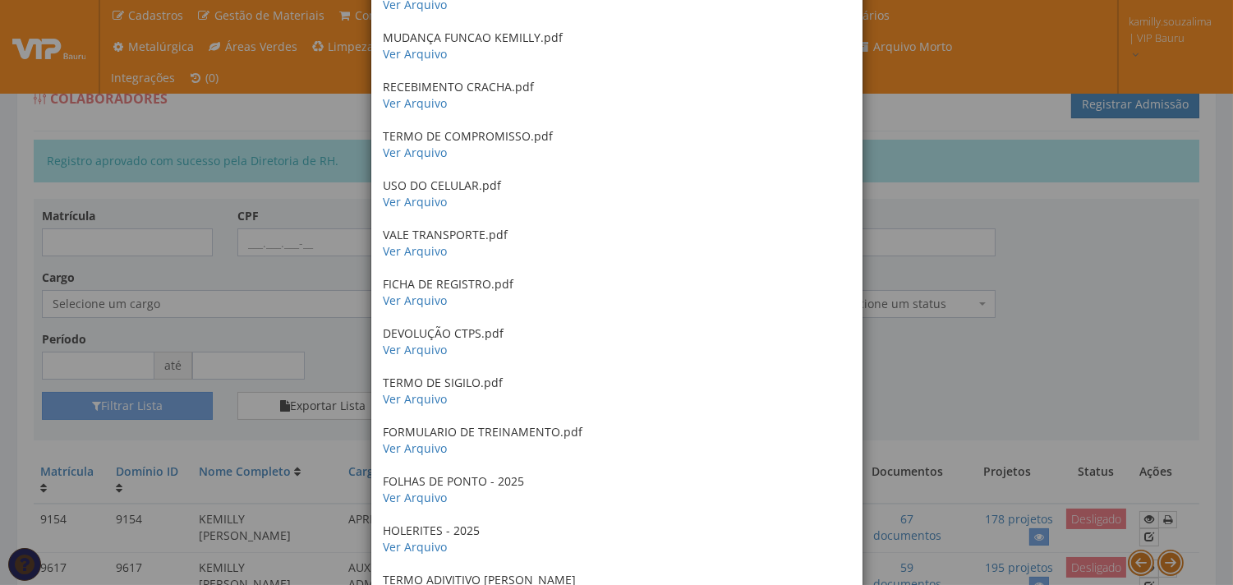
scroll to position [2173, 0]
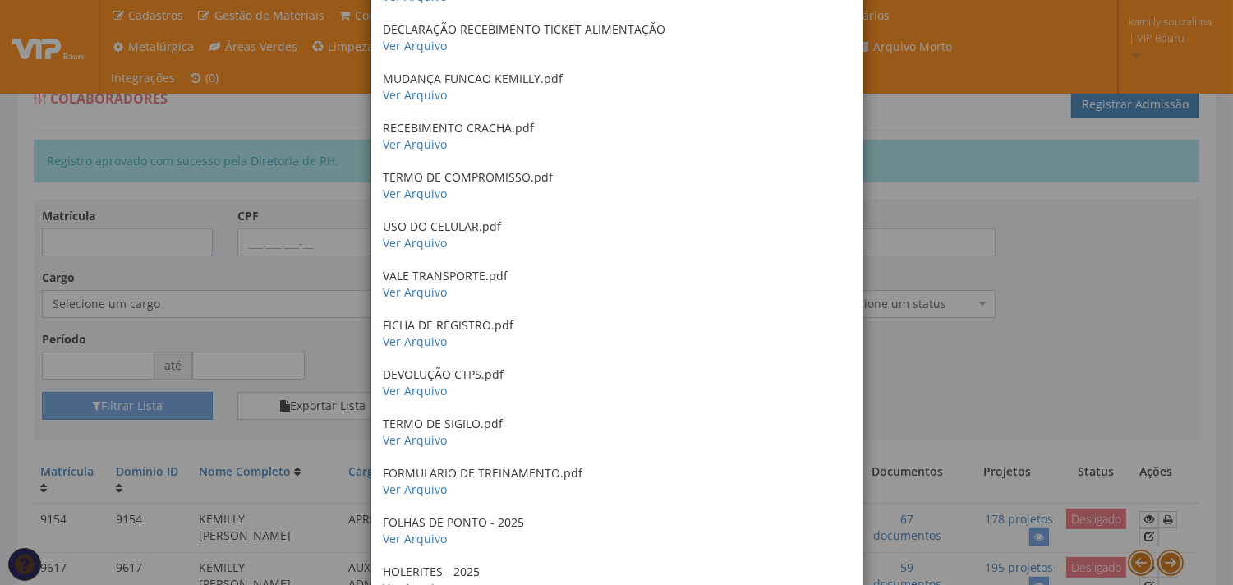
click at [933, 274] on div "× Documentos / Colaborador: 9617 - KEMILLY VICTORIA DE SOUZA HISTORICO ESCOLAR …" at bounding box center [616, 292] width 1233 height 585
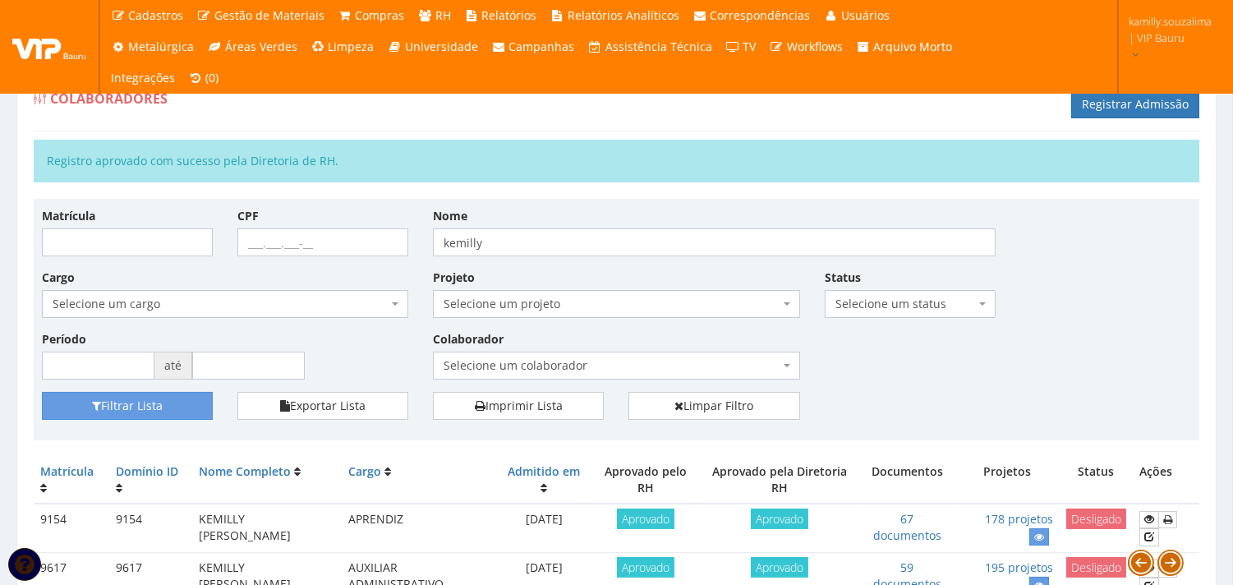
scroll to position [249, 0]
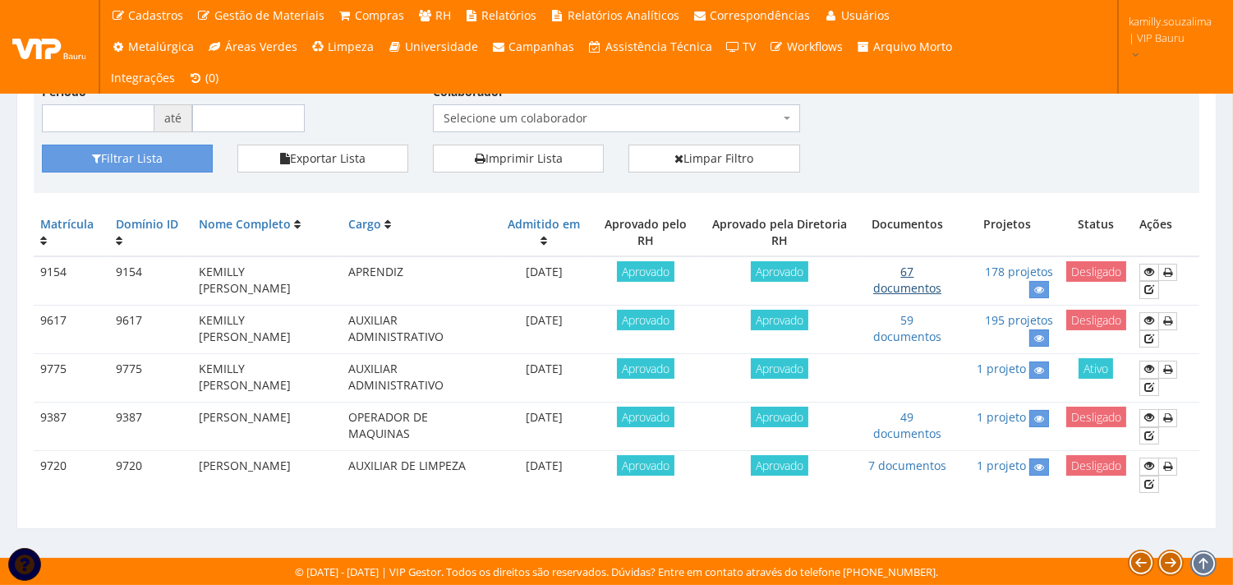
click at [921, 288] on link "67 documentos" at bounding box center [907, 280] width 68 height 32
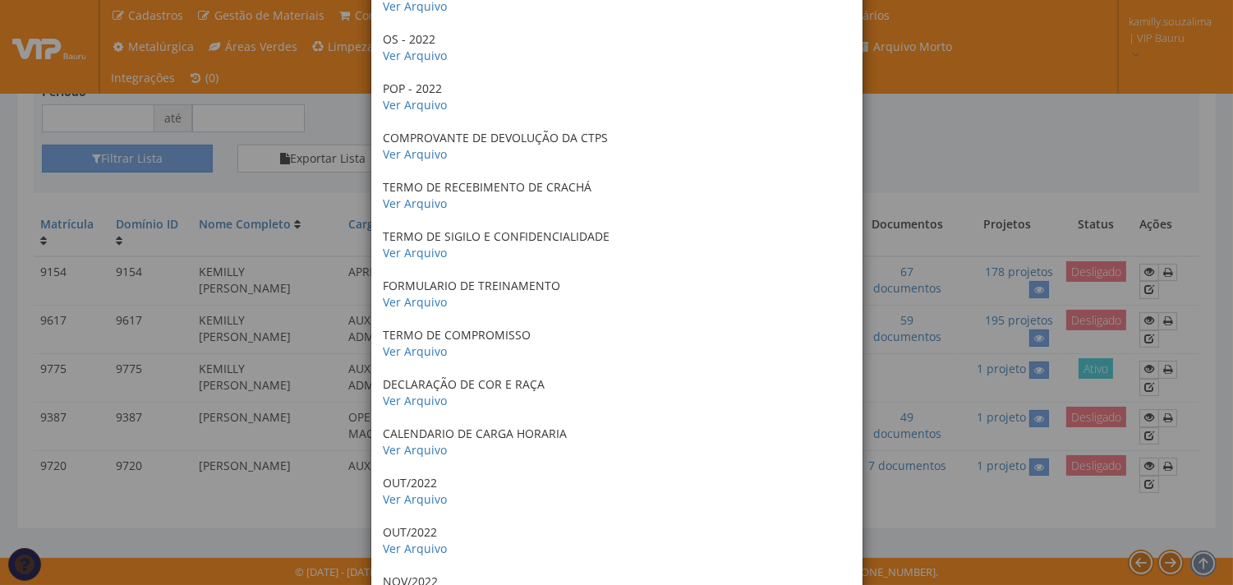
scroll to position [742, 0]
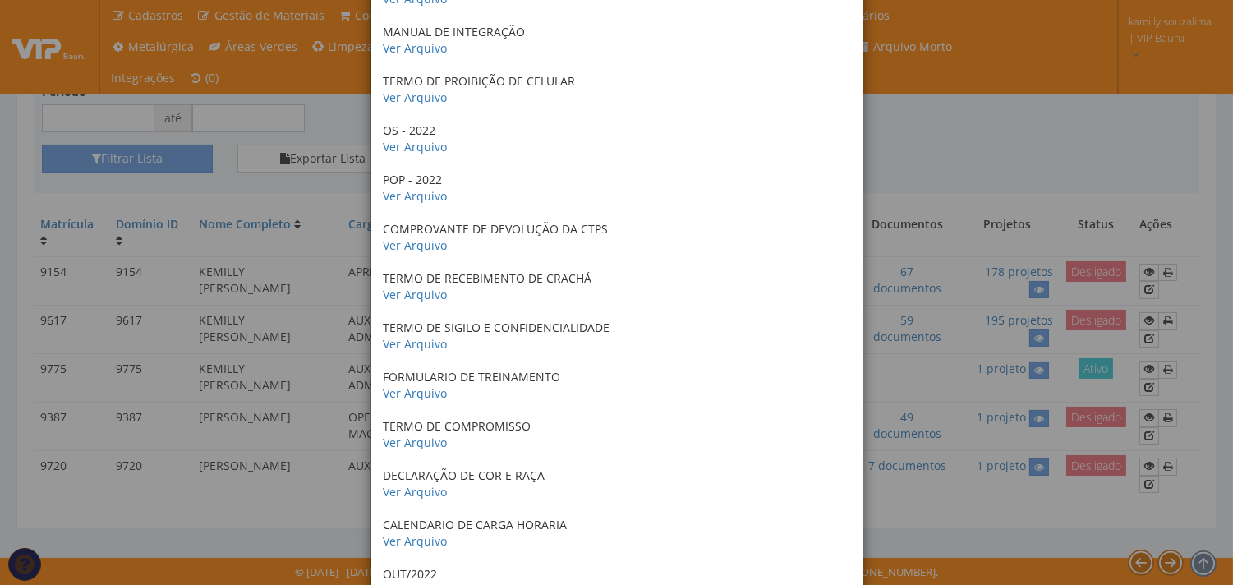
click at [1121, 138] on div "× Documentos / Colaborador: 9154 - KEMILLY VICTORIA DE SOUZA RG - CPF Ver Arqui…" at bounding box center [616, 292] width 1233 height 585
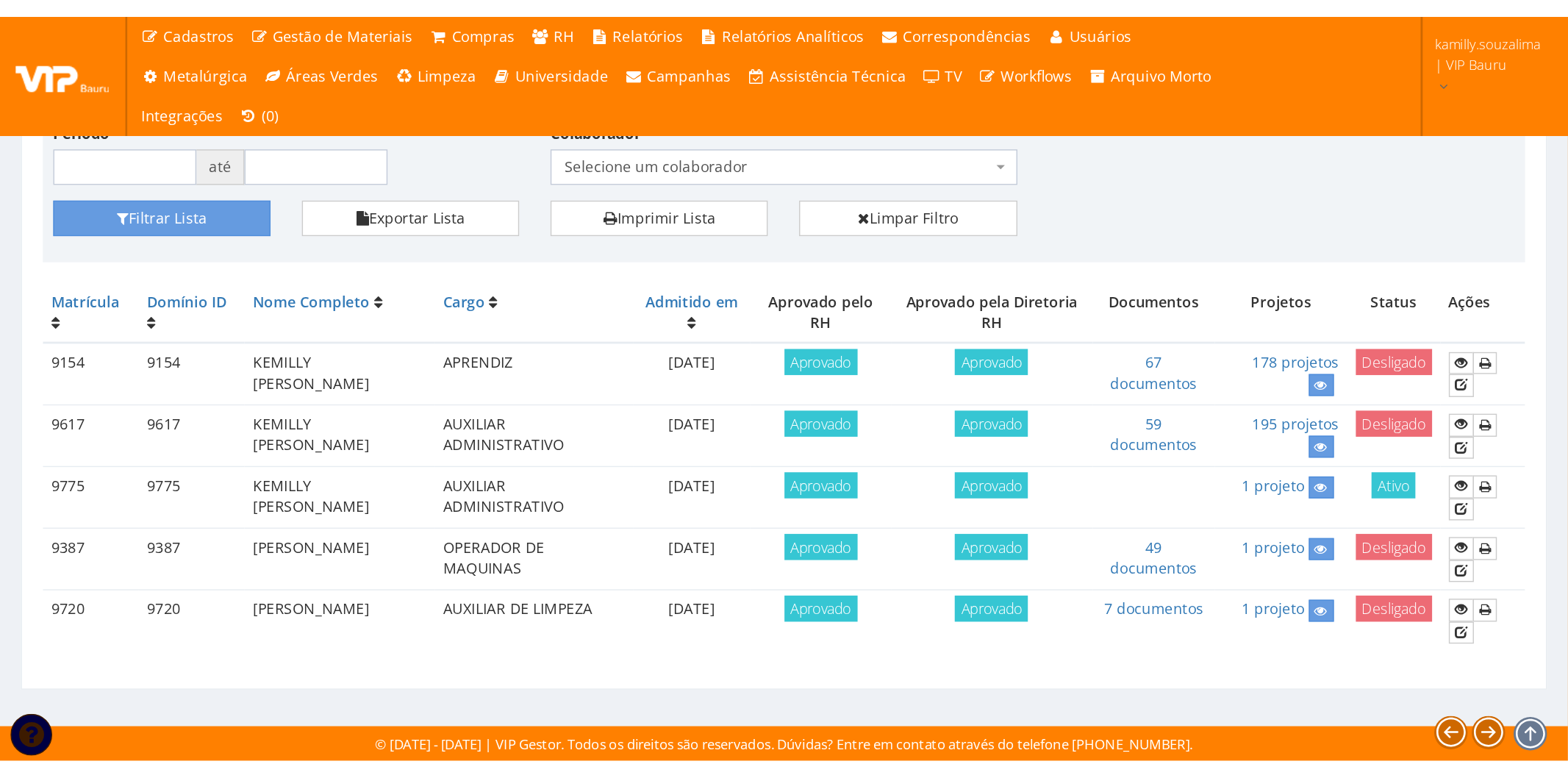
scroll to position [0, 0]
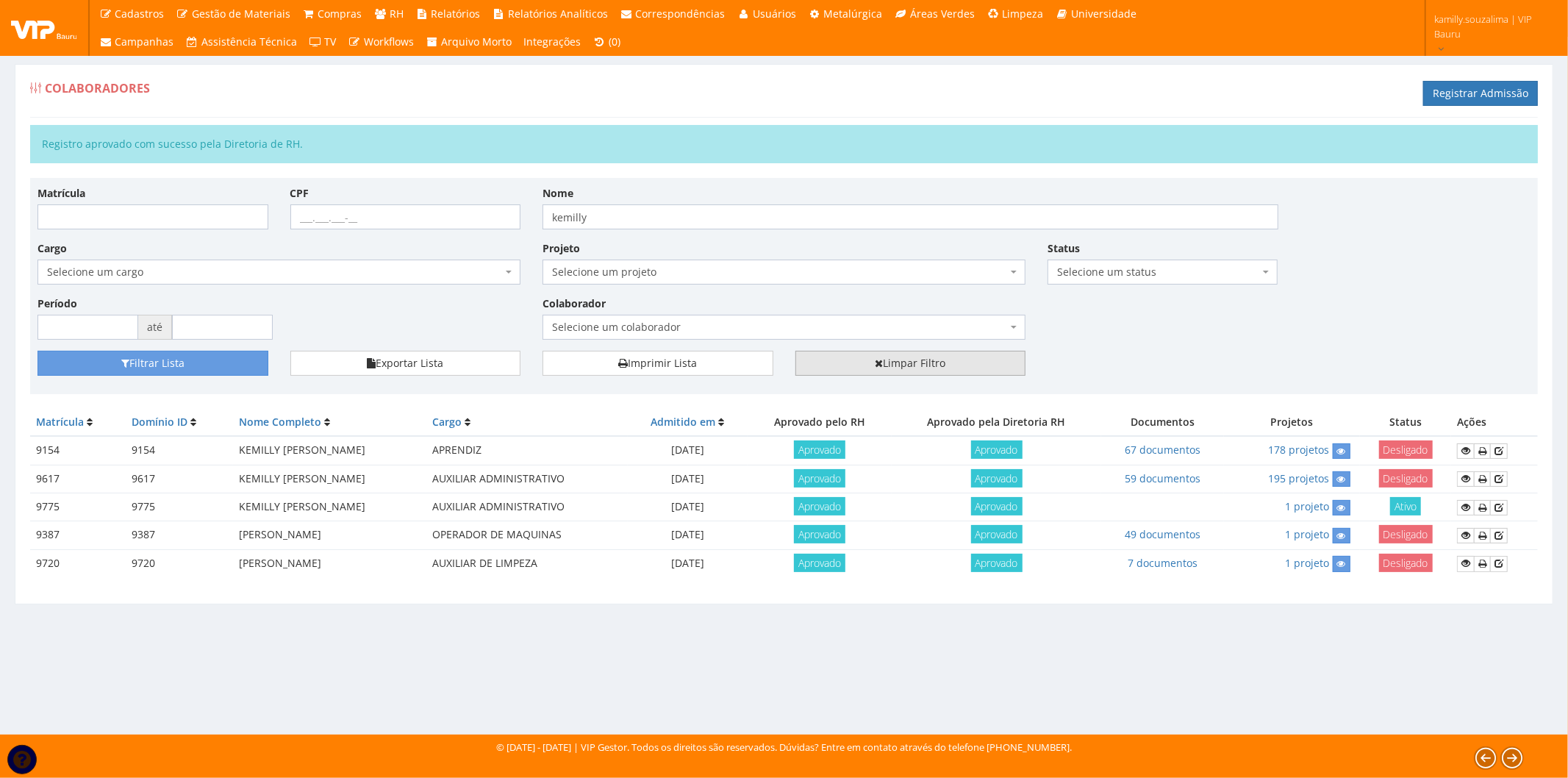
click at [888, 355] on link "Limpar Filtro" at bounding box center [911, 363] width 231 height 25
